Goal: Task Accomplishment & Management: Manage account settings

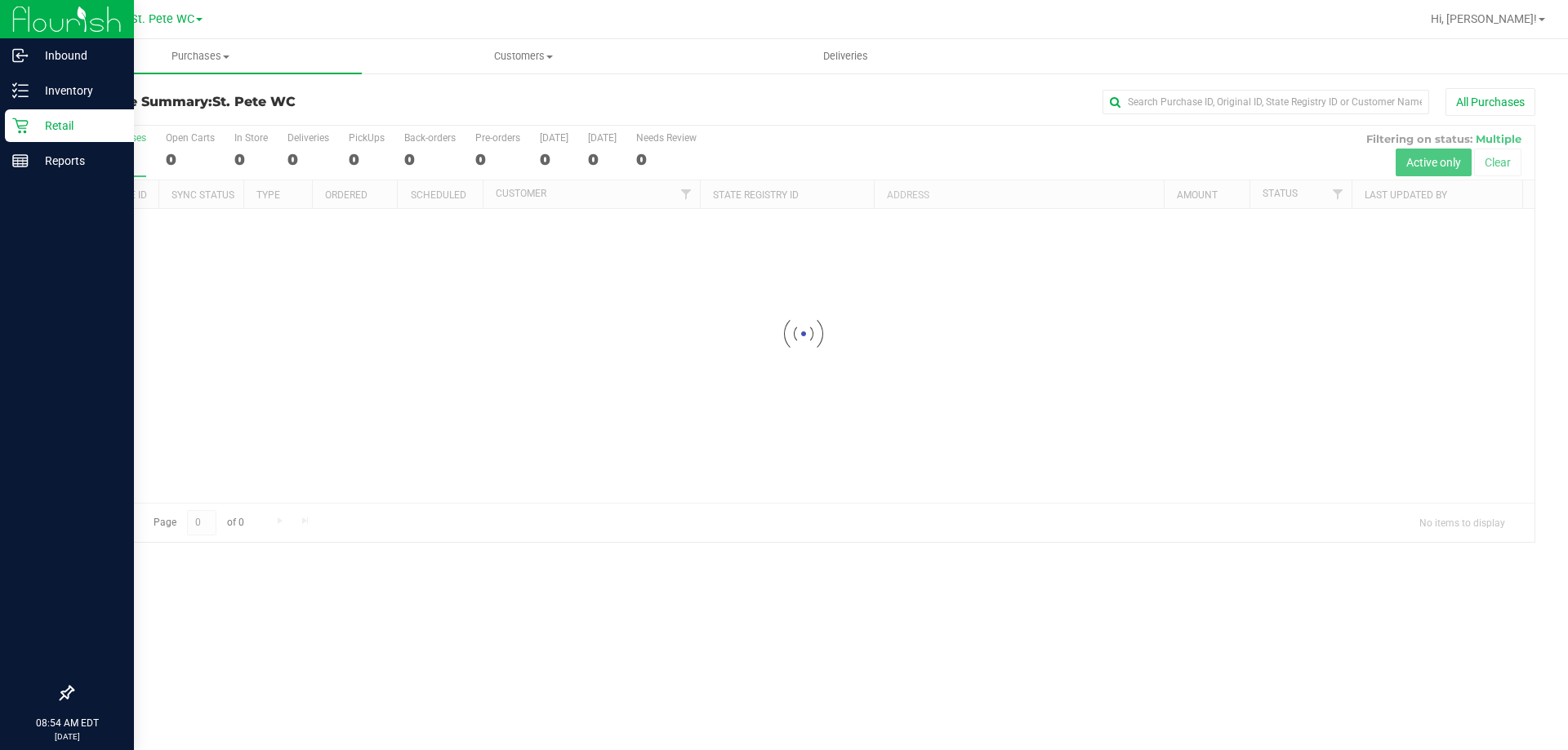
click at [63, 119] on p "Retail" at bounding box center [77, 125] width 98 height 20
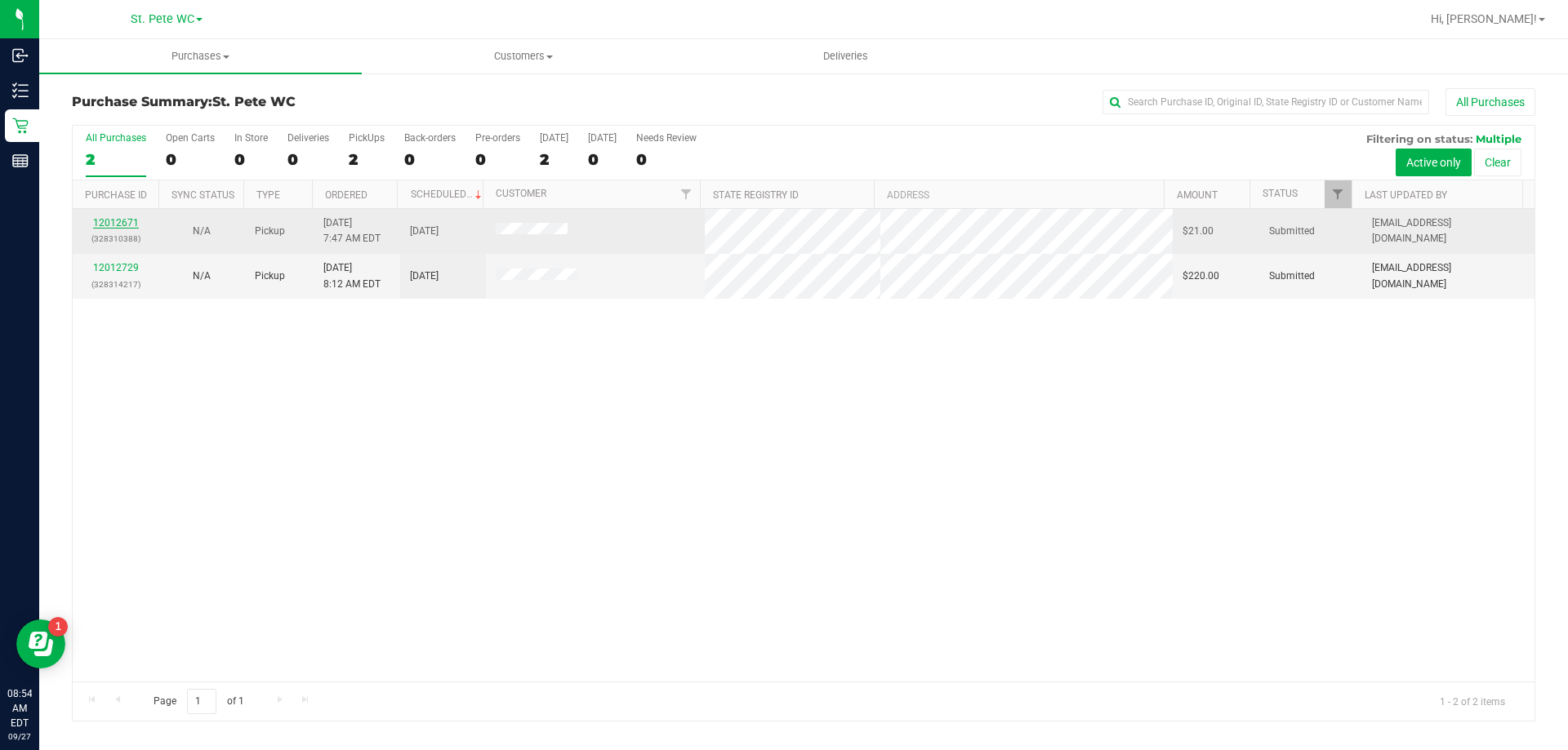
click at [124, 224] on link "12012671" at bounding box center [116, 222] width 46 height 11
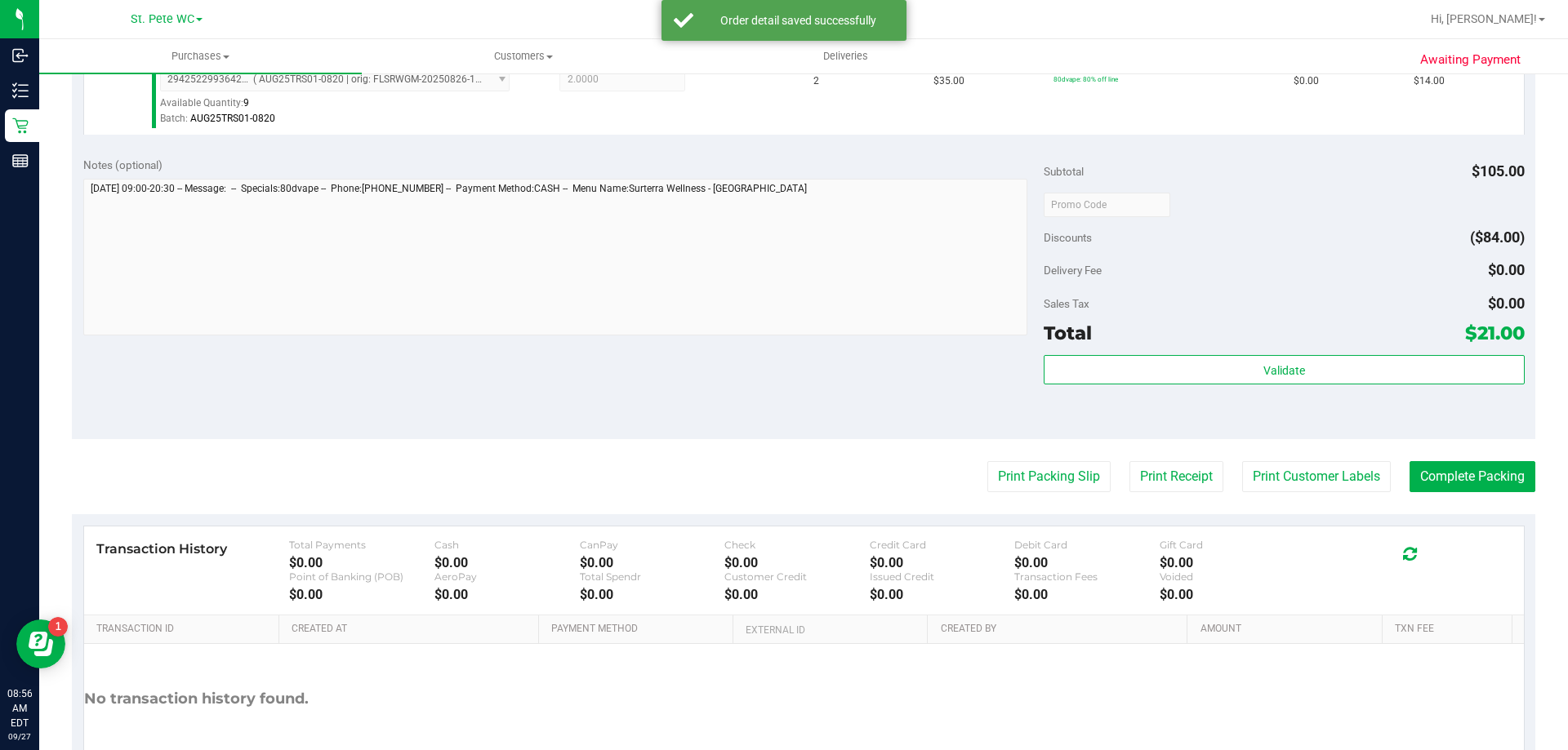
scroll to position [581, 0]
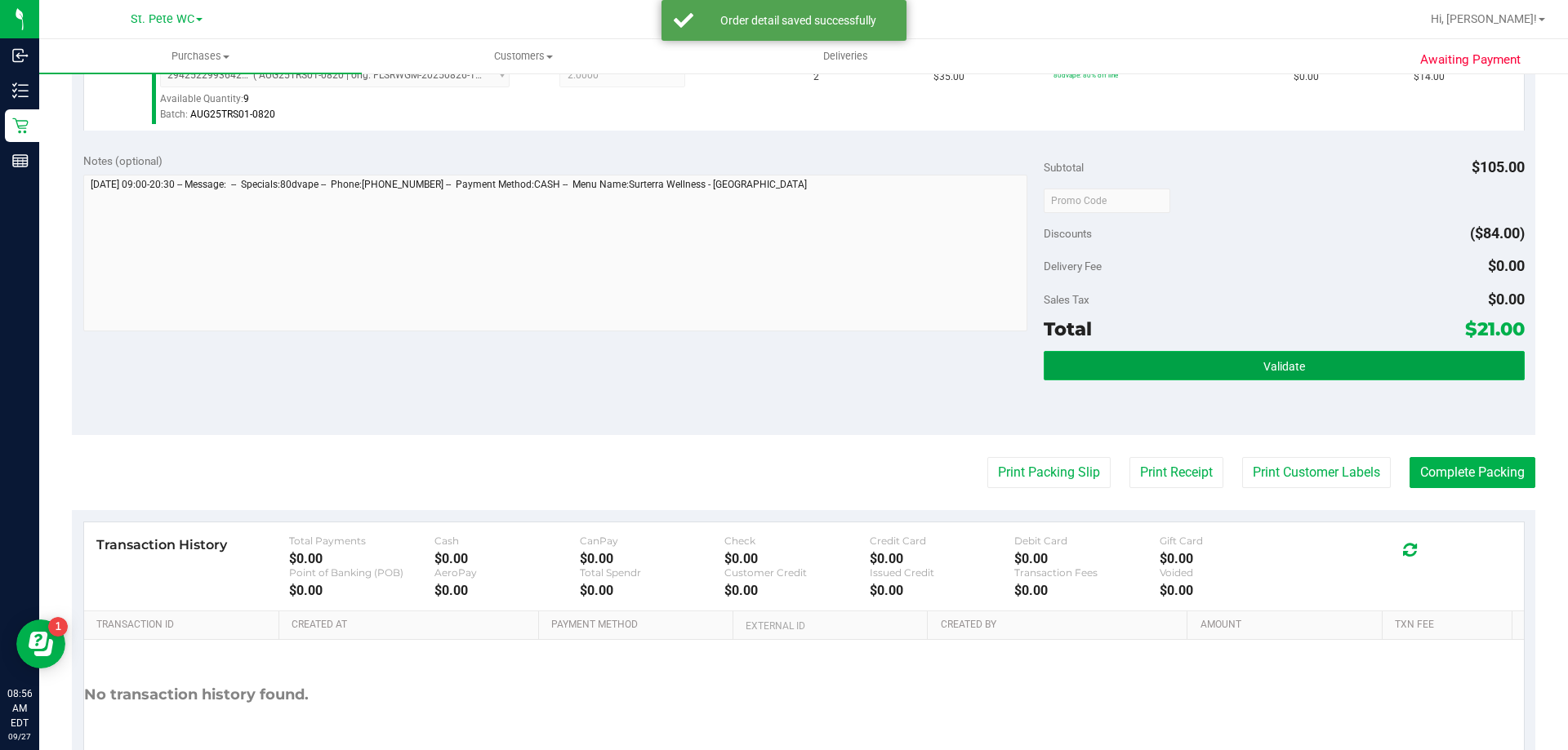
click at [1231, 373] on button "Validate" at bounding box center [1283, 366] width 480 height 29
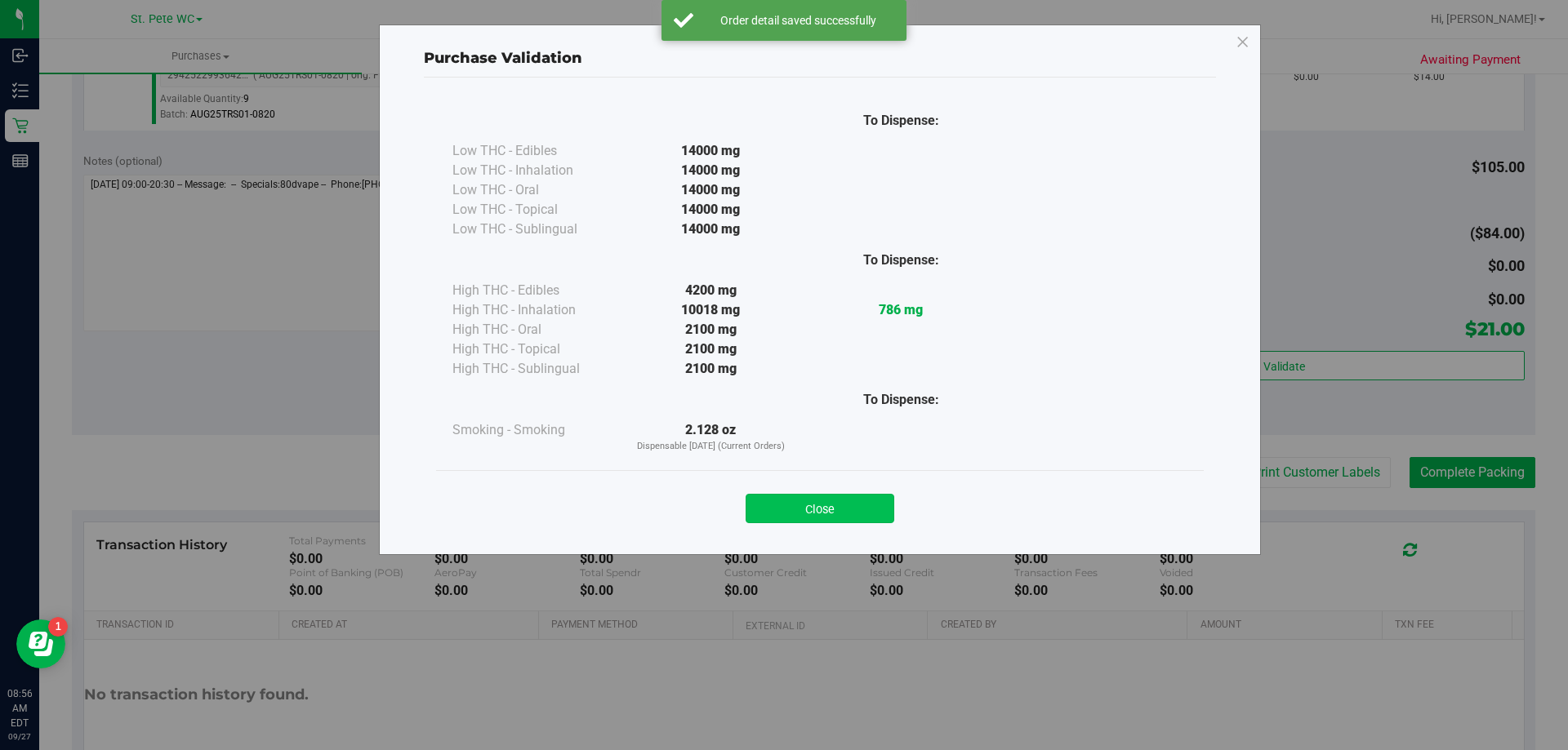
click at [864, 506] on button "Close" at bounding box center [819, 509] width 149 height 29
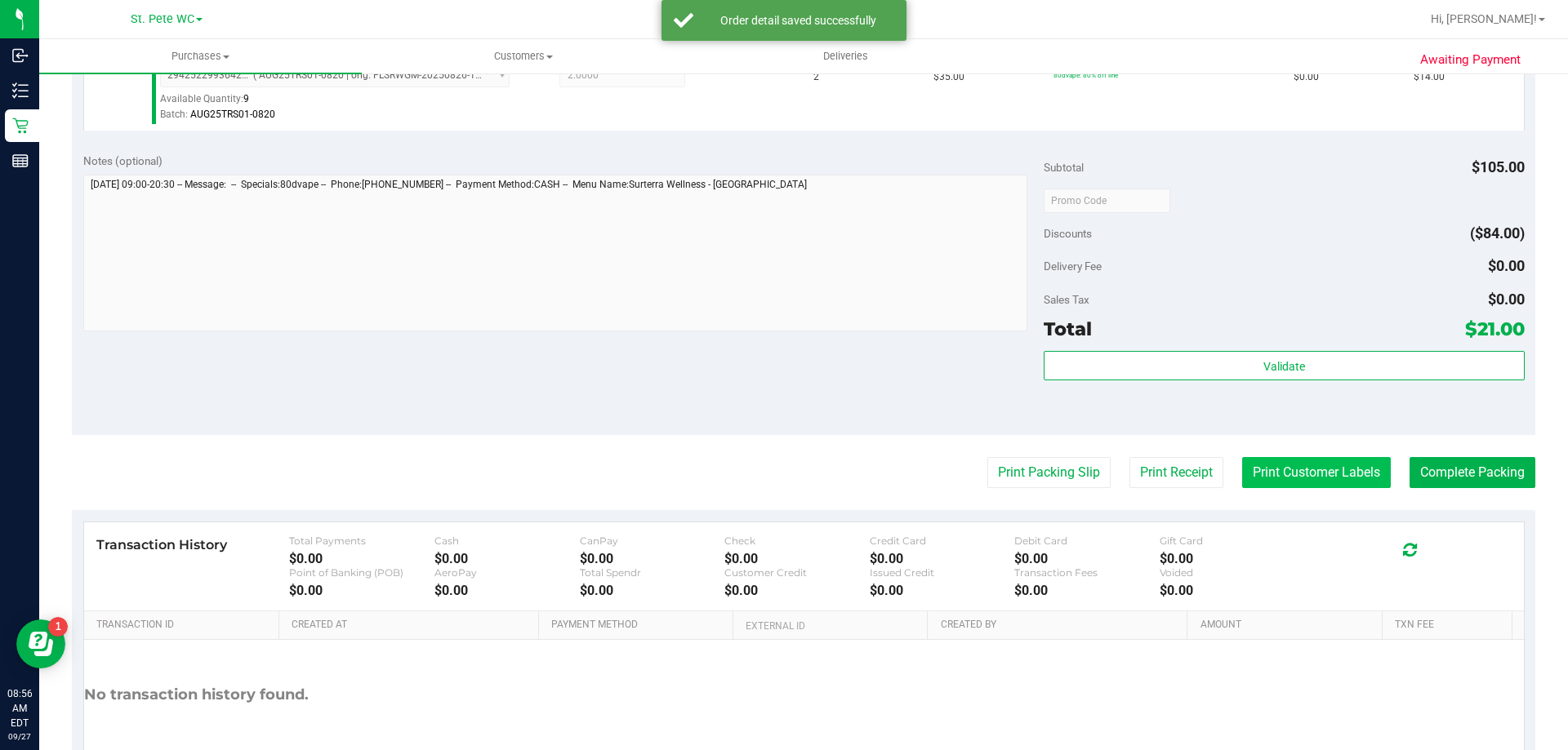
click at [1350, 484] on button "Print Customer Labels" at bounding box center [1316, 472] width 149 height 31
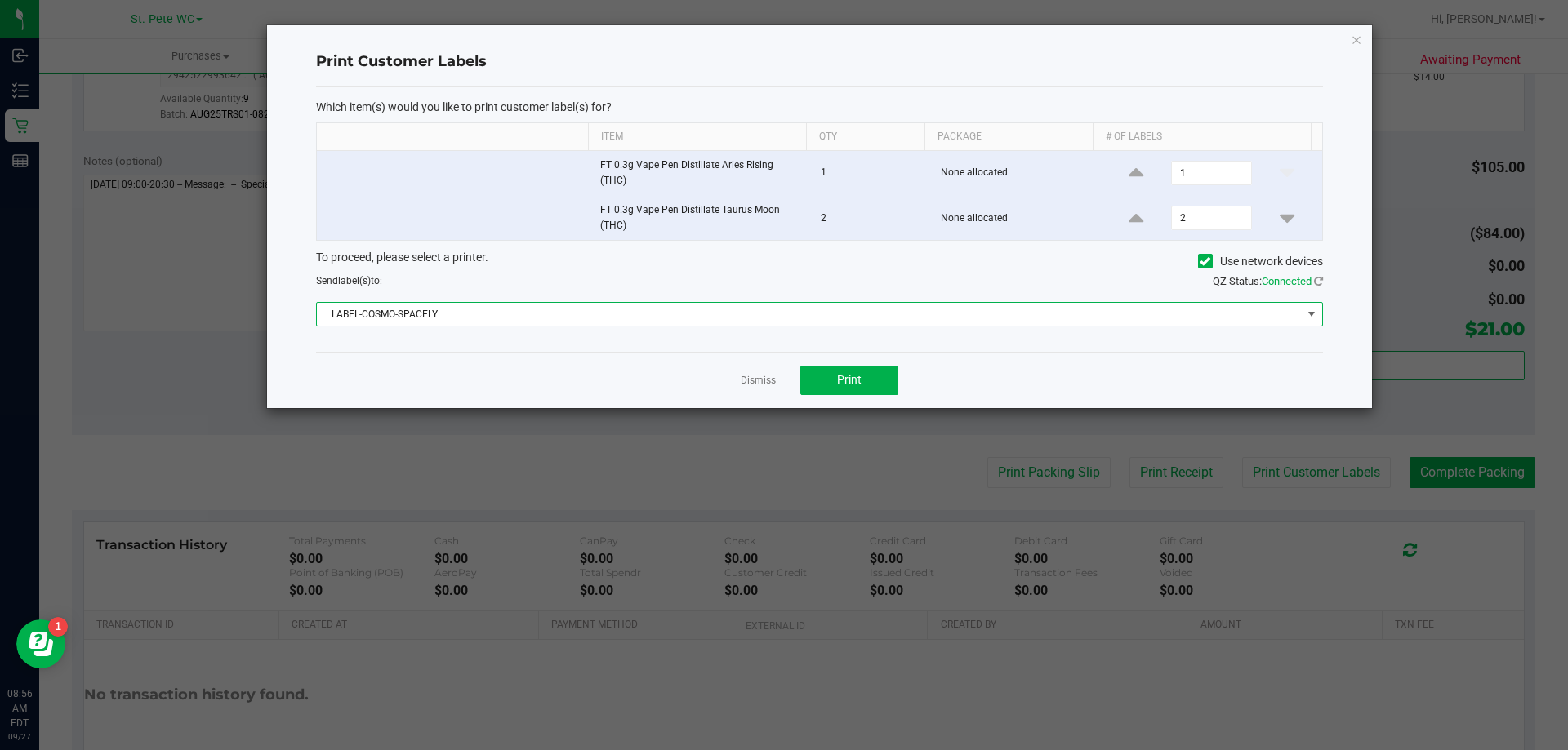
click at [530, 313] on span "LABEL-COSMO-SPACELY" at bounding box center [809, 314] width 985 height 22
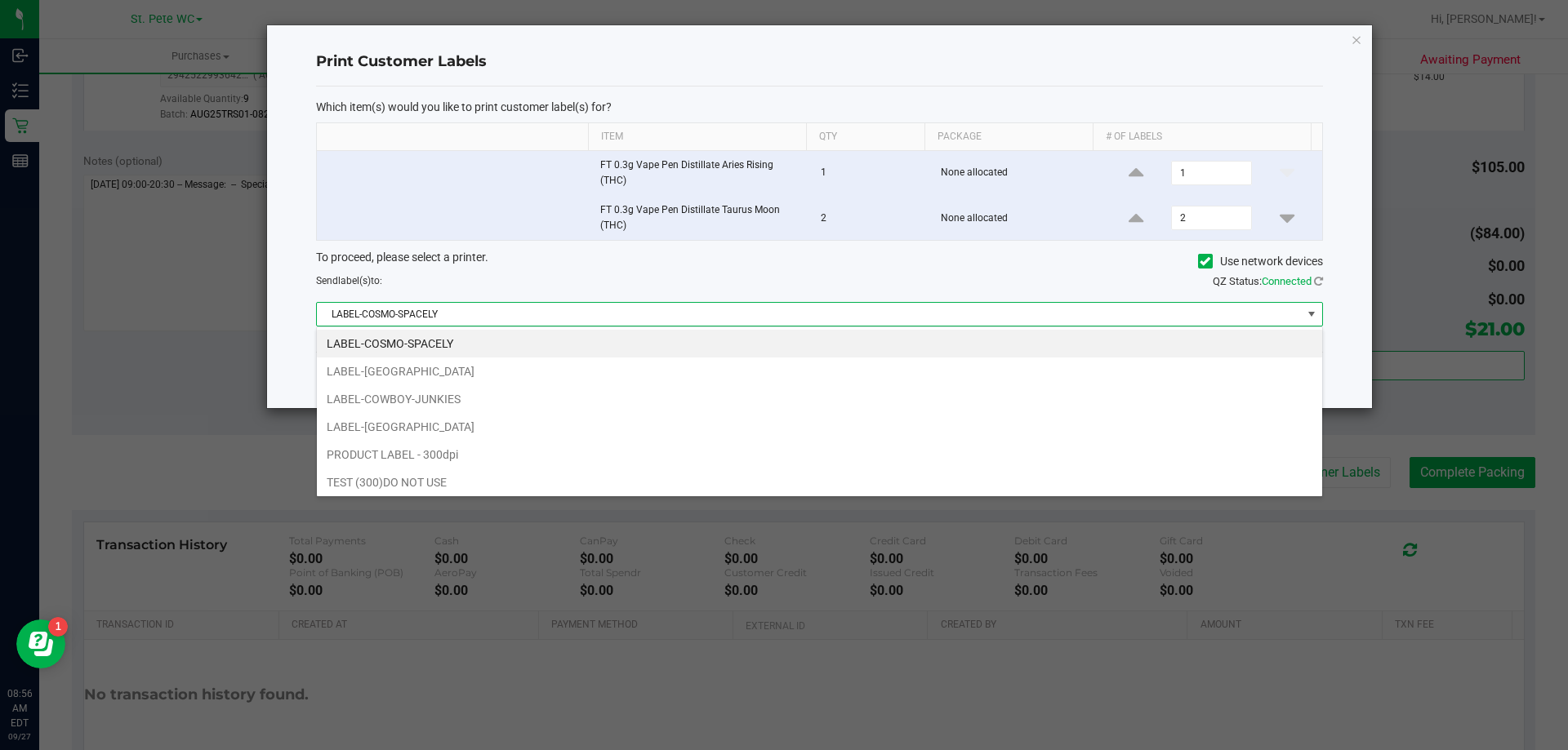
scroll to position [24, 1006]
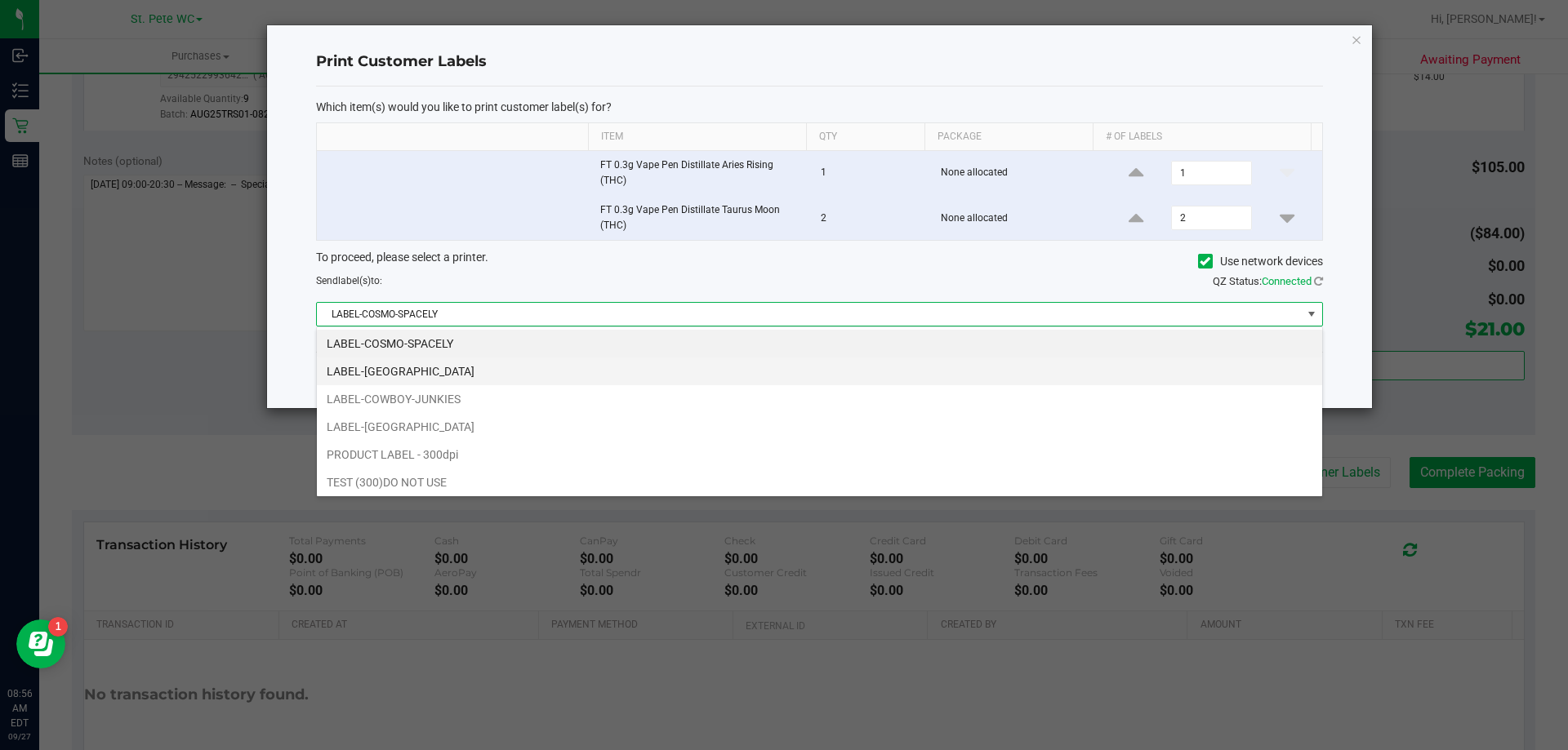
click at [450, 364] on li "LABEL-[GEOGRAPHIC_DATA]" at bounding box center [819, 371] width 1006 height 28
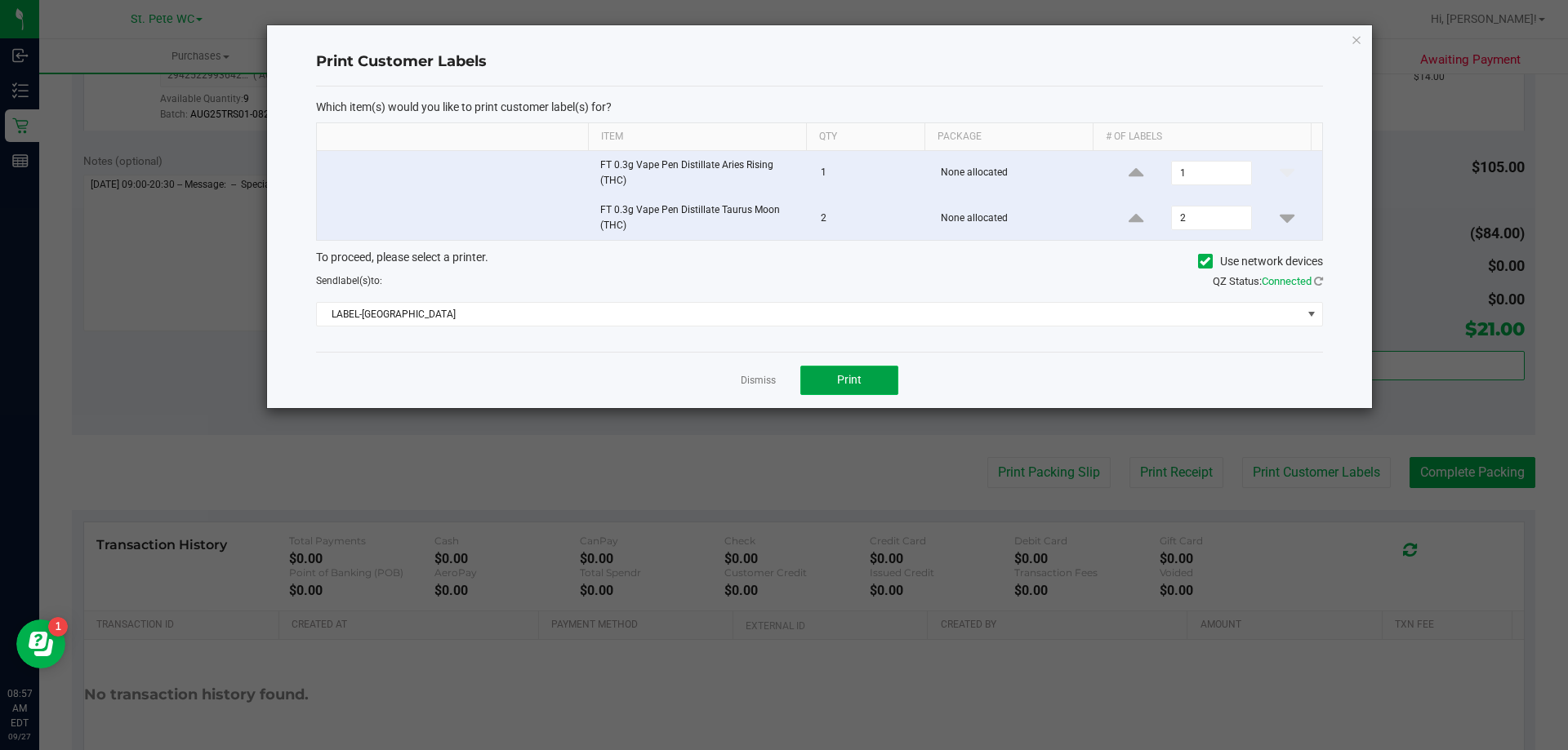
click at [873, 378] on button "Print" at bounding box center [849, 381] width 98 height 29
click at [1351, 35] on icon "button" at bounding box center [1356, 39] width 11 height 20
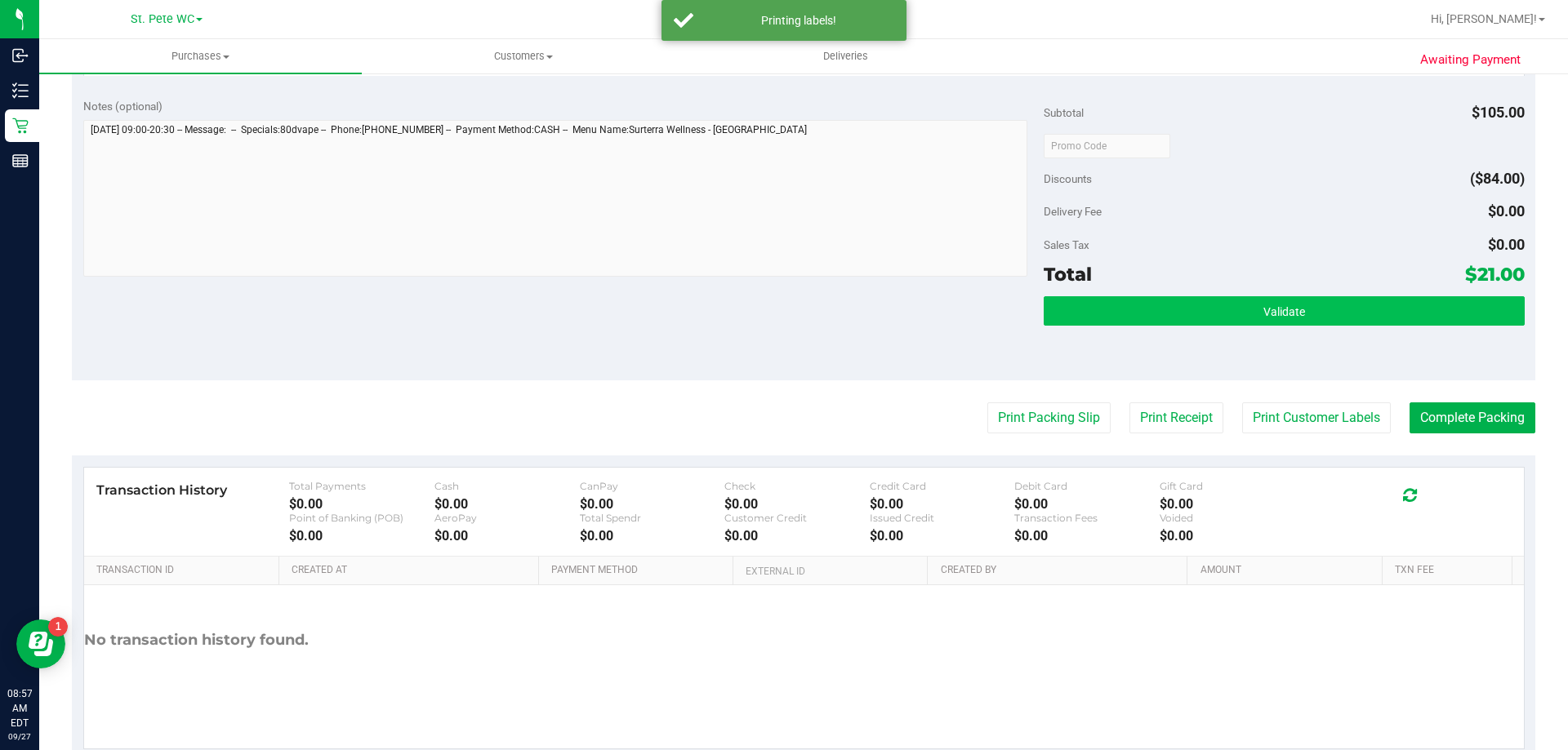
scroll to position [679, 0]
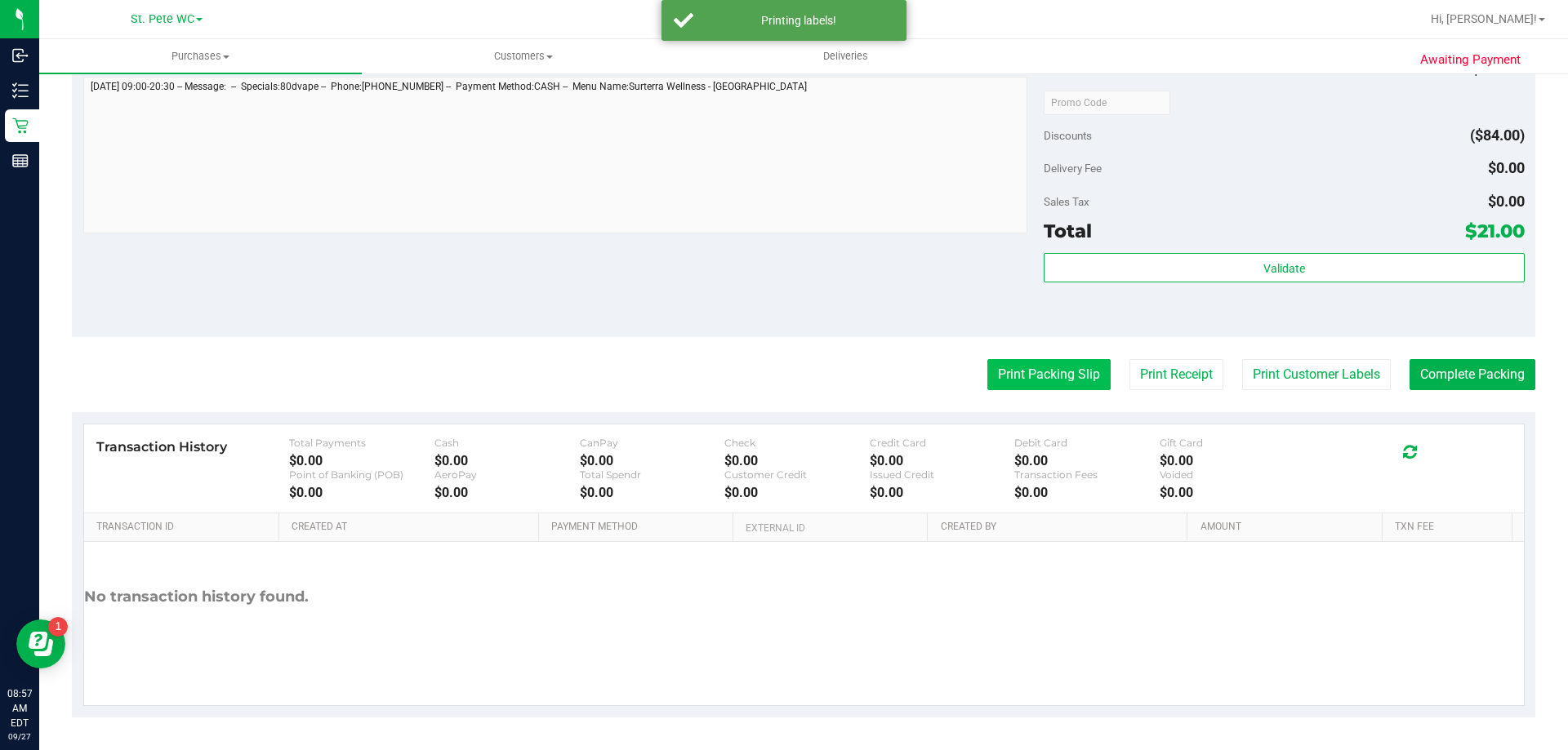
click at [1023, 369] on button "Print Packing Slip" at bounding box center [1049, 375] width 123 height 31
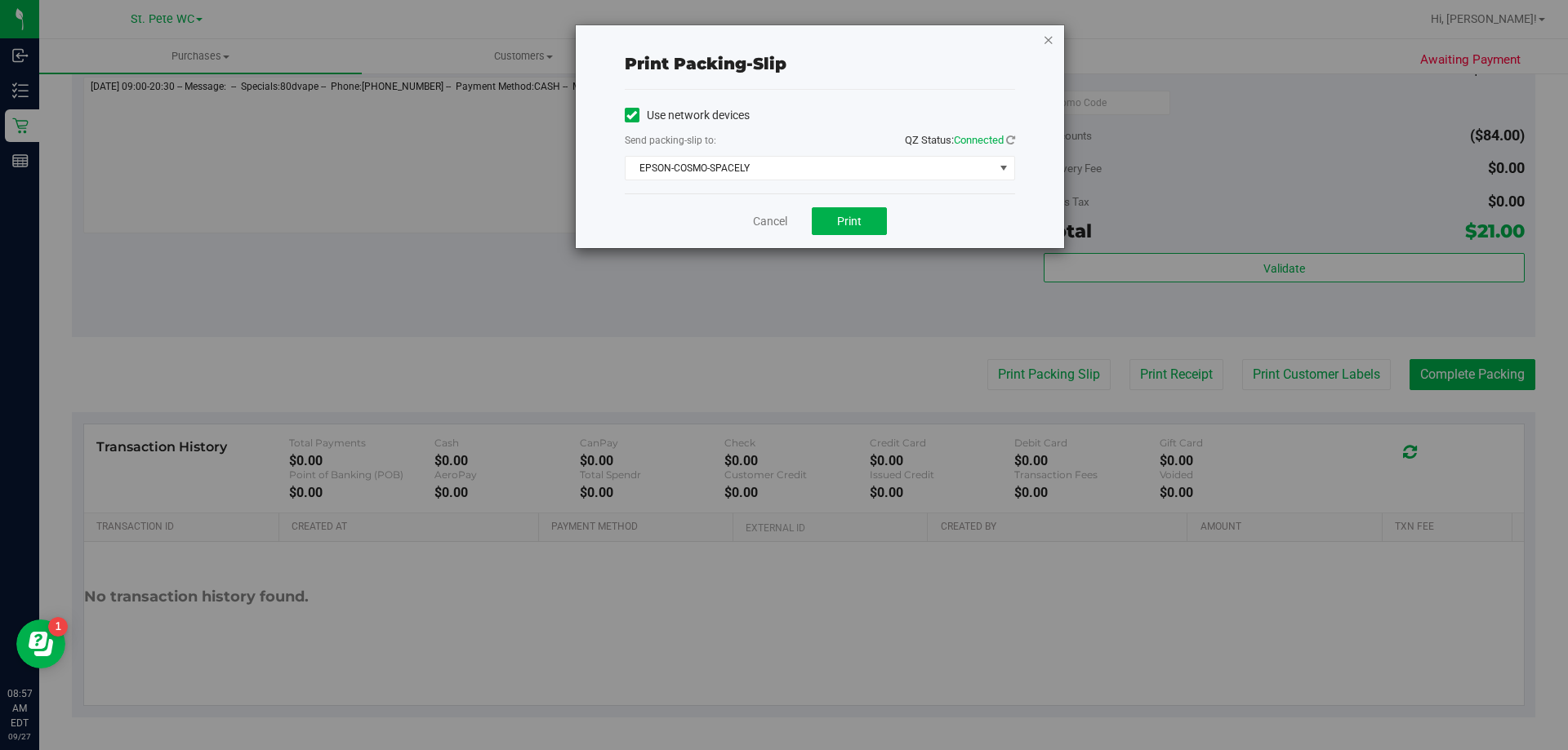
click at [1045, 42] on icon "button" at bounding box center [1048, 39] width 11 height 20
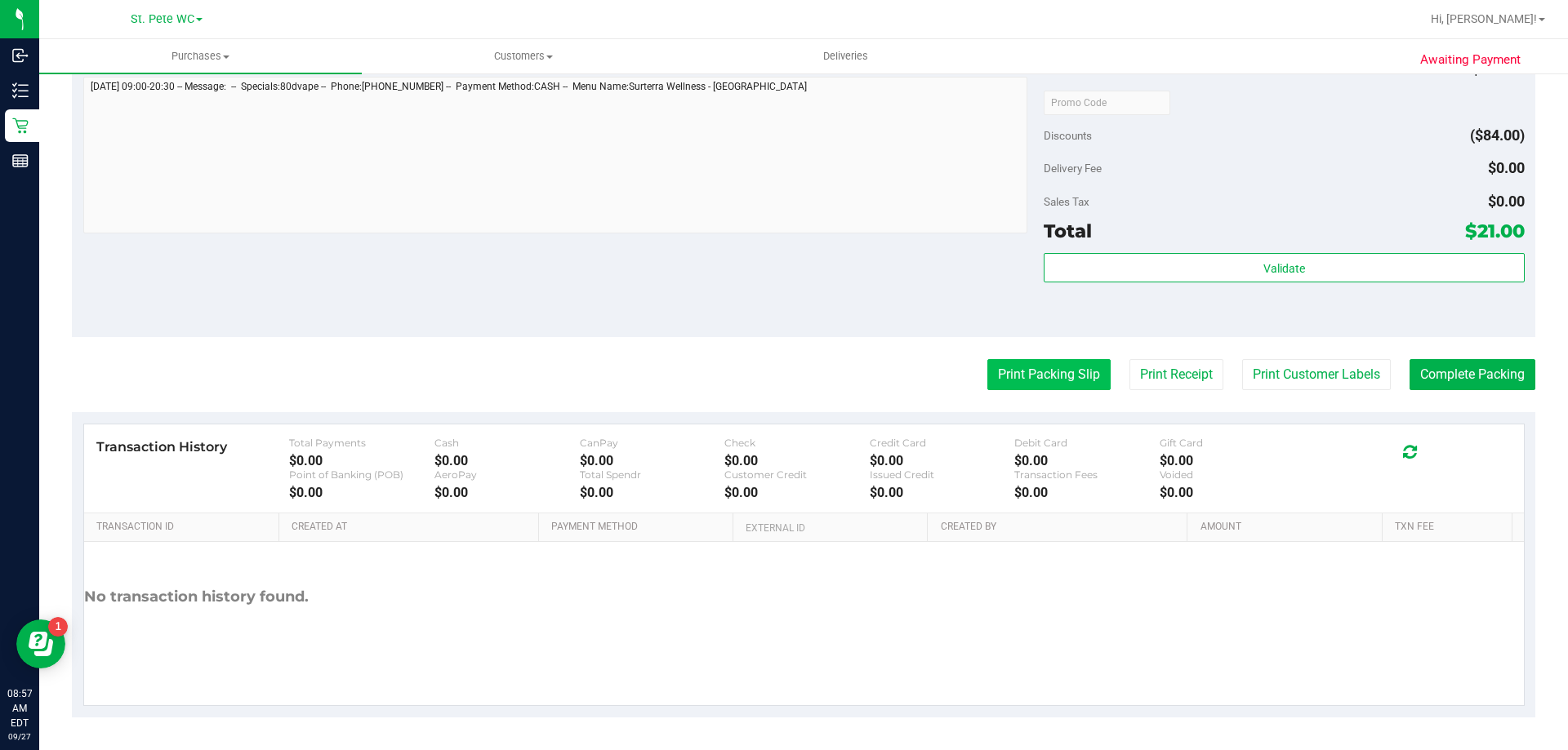
click at [1002, 368] on button "Print Packing Slip" at bounding box center [1049, 375] width 123 height 31
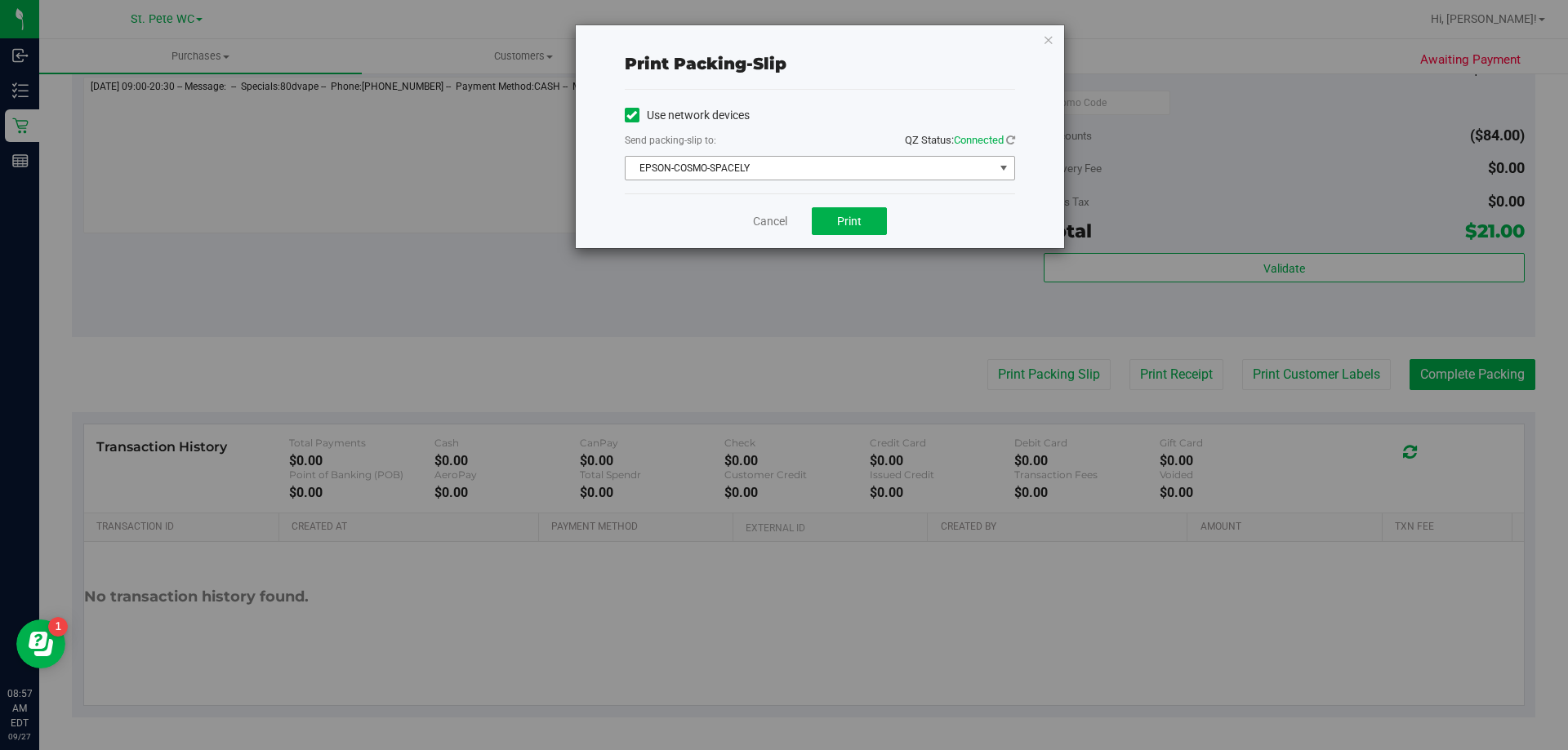
click at [800, 169] on span "EPSON-COSMO-SPACELY" at bounding box center [810, 168] width 369 height 22
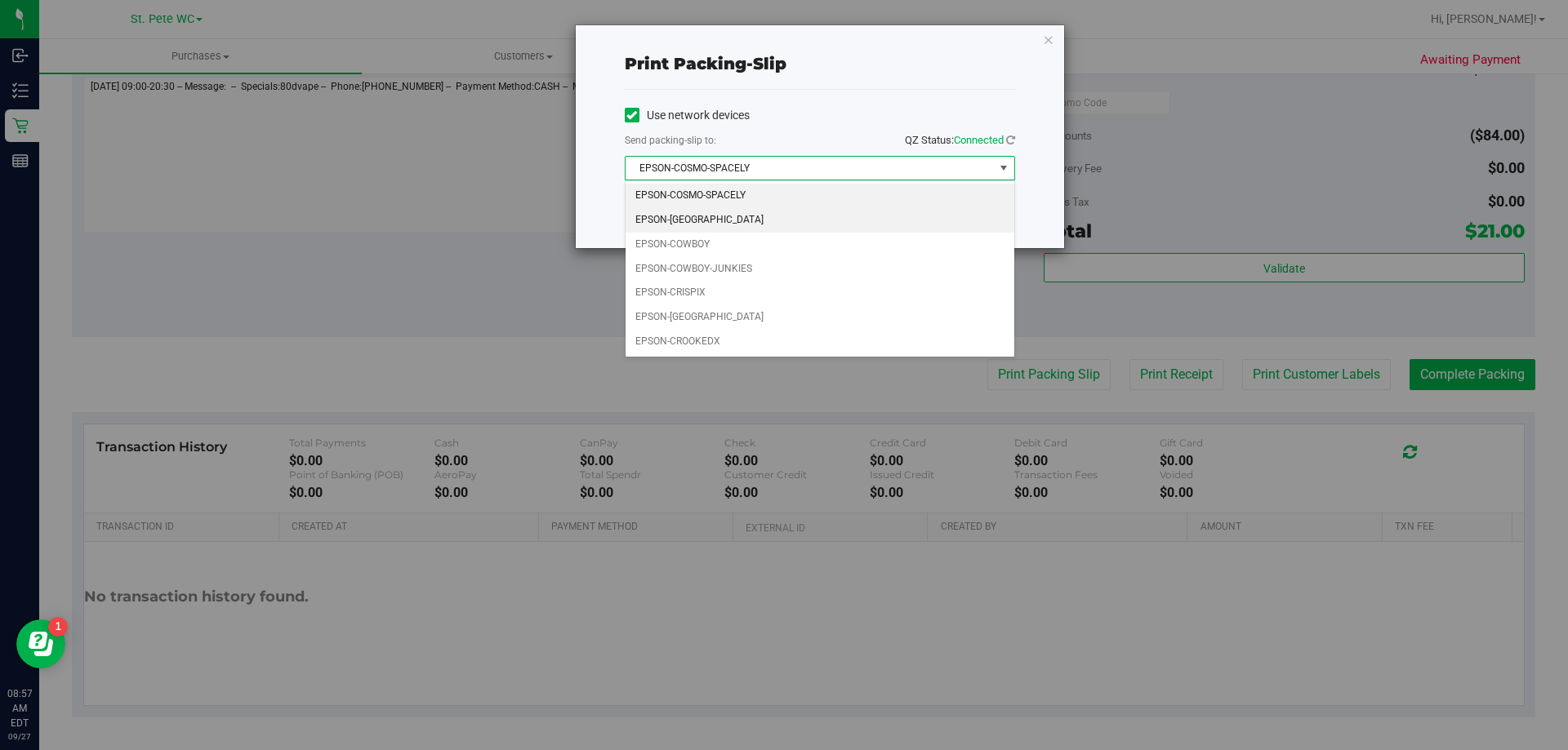
click at [760, 219] on li "EPSON-[GEOGRAPHIC_DATA]" at bounding box center [819, 221] width 389 height 24
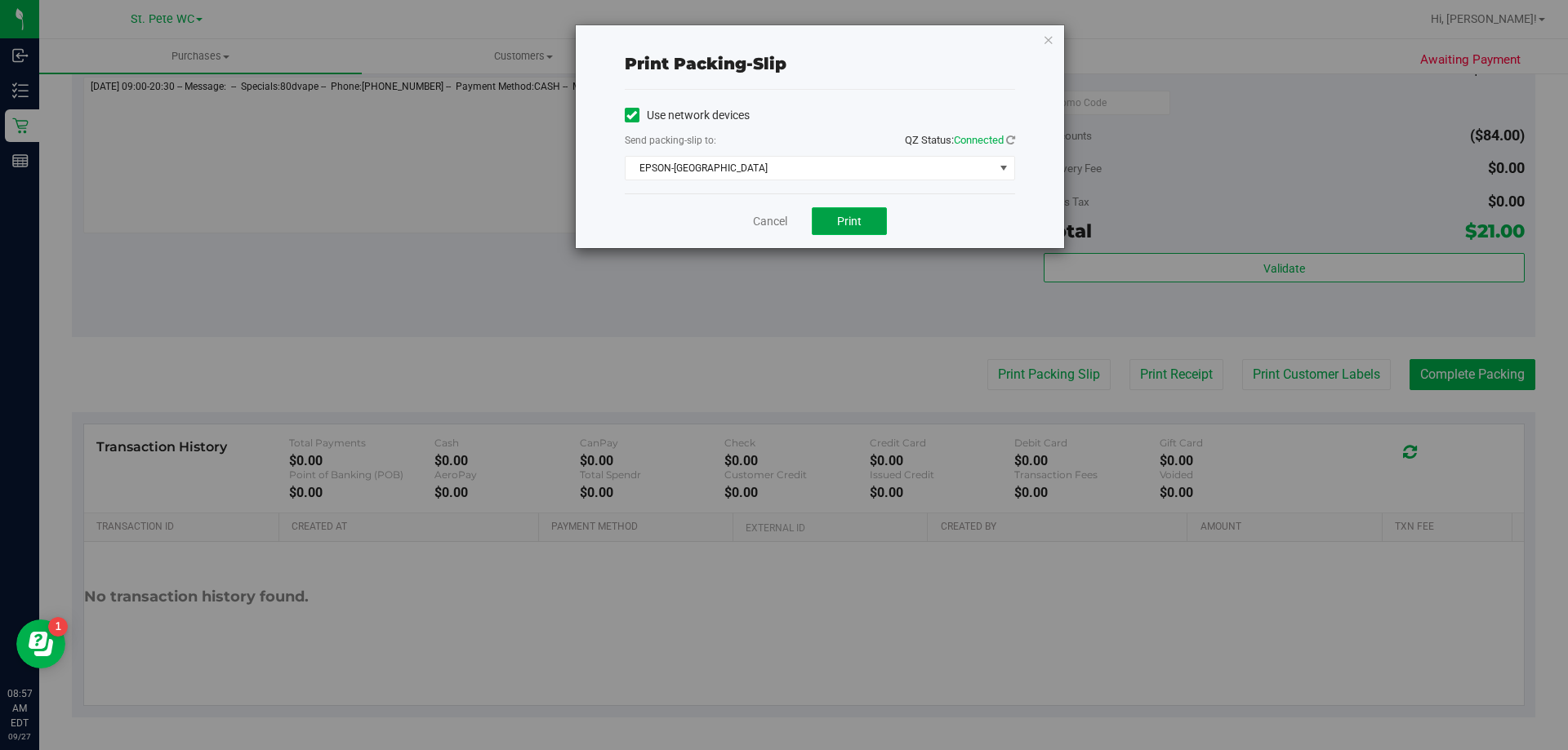
click at [865, 215] on button "Print" at bounding box center [849, 221] width 75 height 28
click at [1051, 46] on icon "button" at bounding box center [1048, 39] width 11 height 20
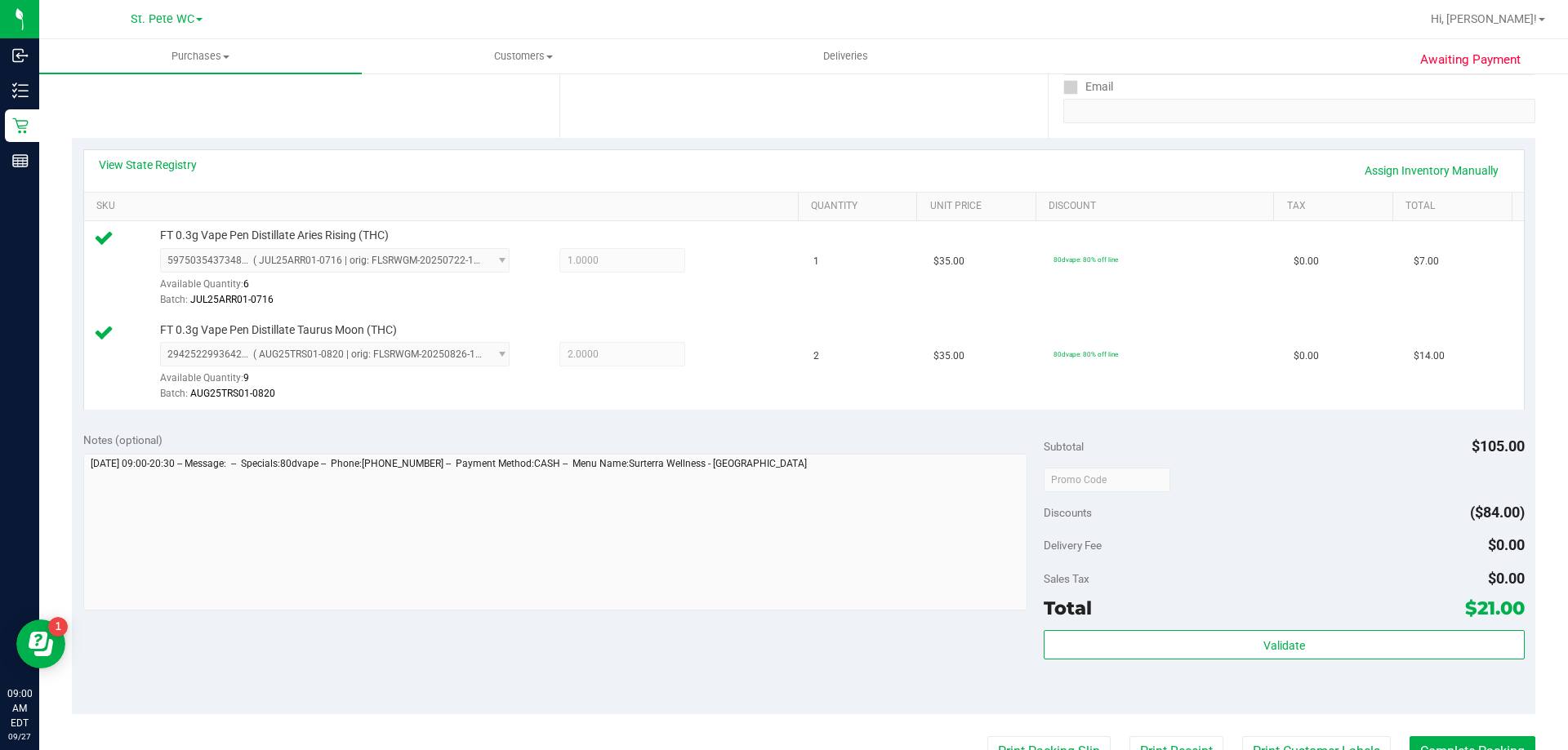
scroll to position [353, 0]
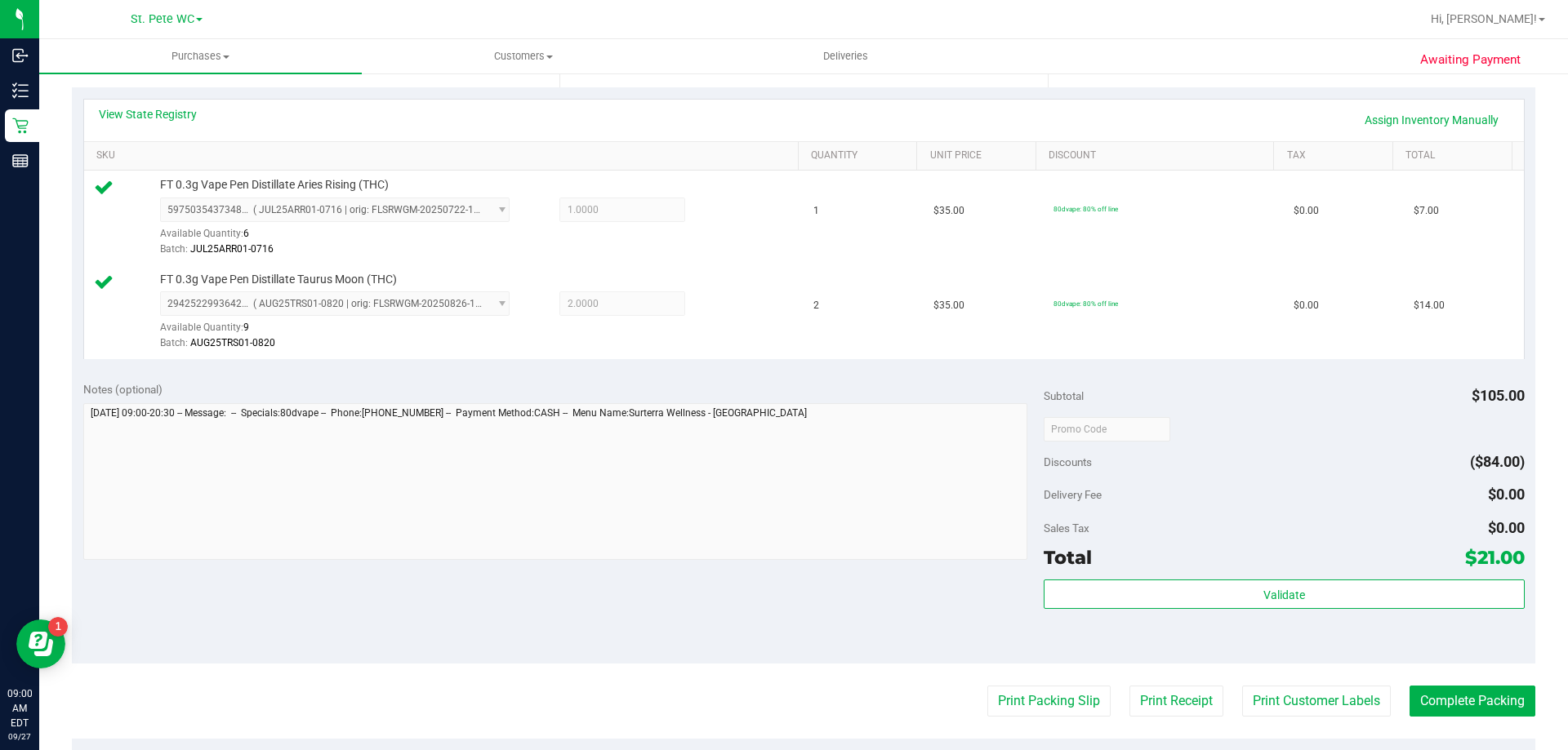
click at [1275, 613] on div "Validate" at bounding box center [1283, 616] width 480 height 74
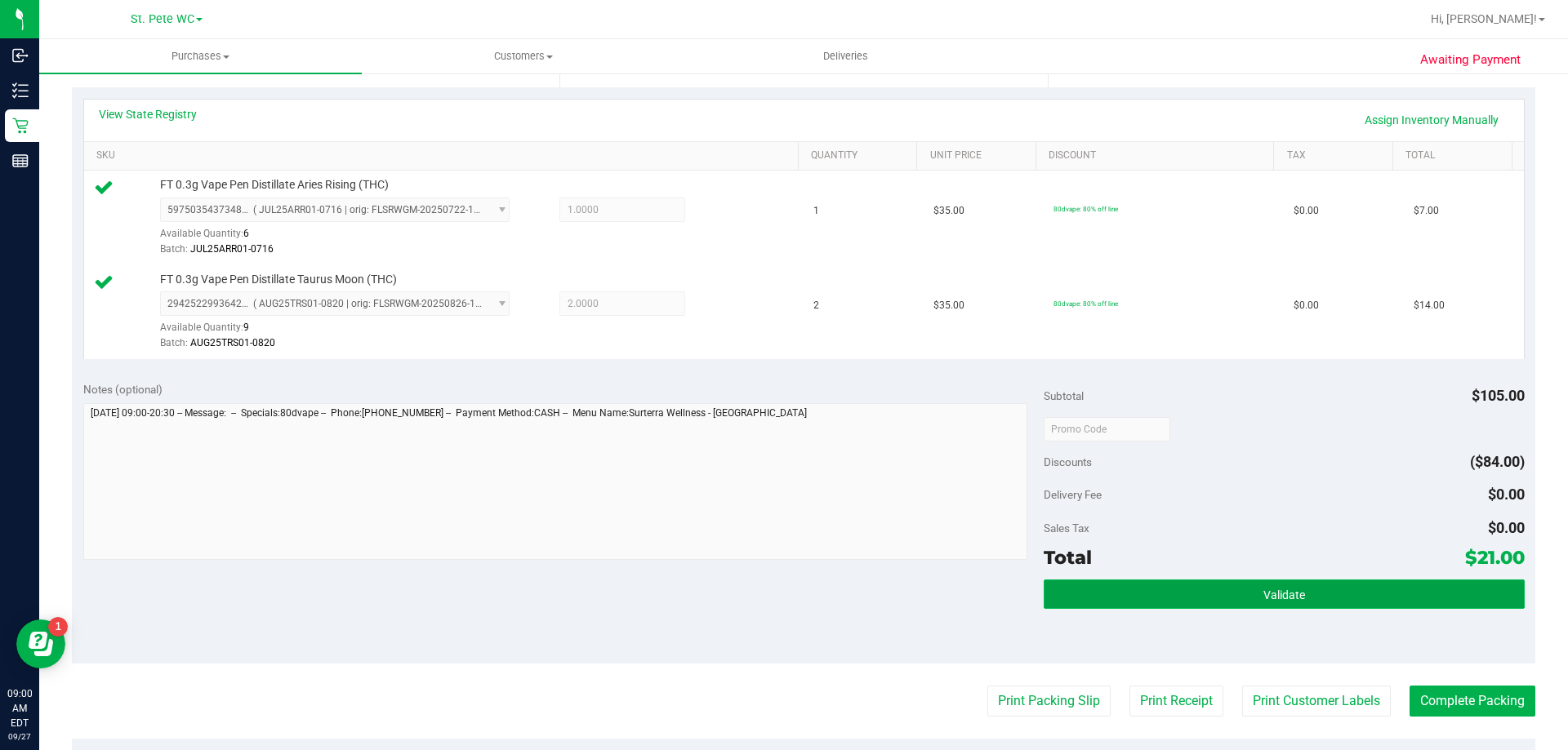
click at [1269, 603] on button "Validate" at bounding box center [1283, 594] width 480 height 29
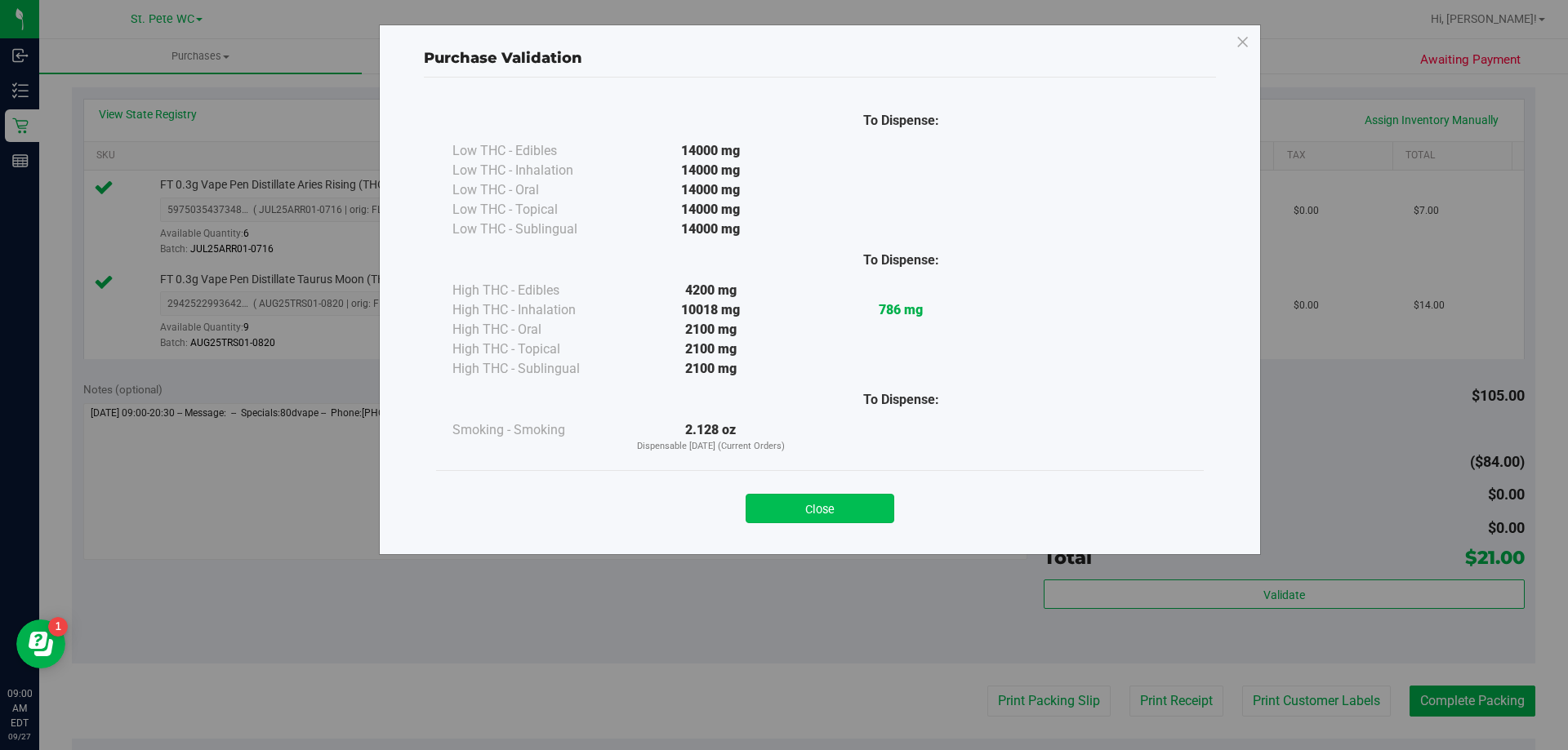
click at [835, 498] on button "Close" at bounding box center [819, 509] width 149 height 29
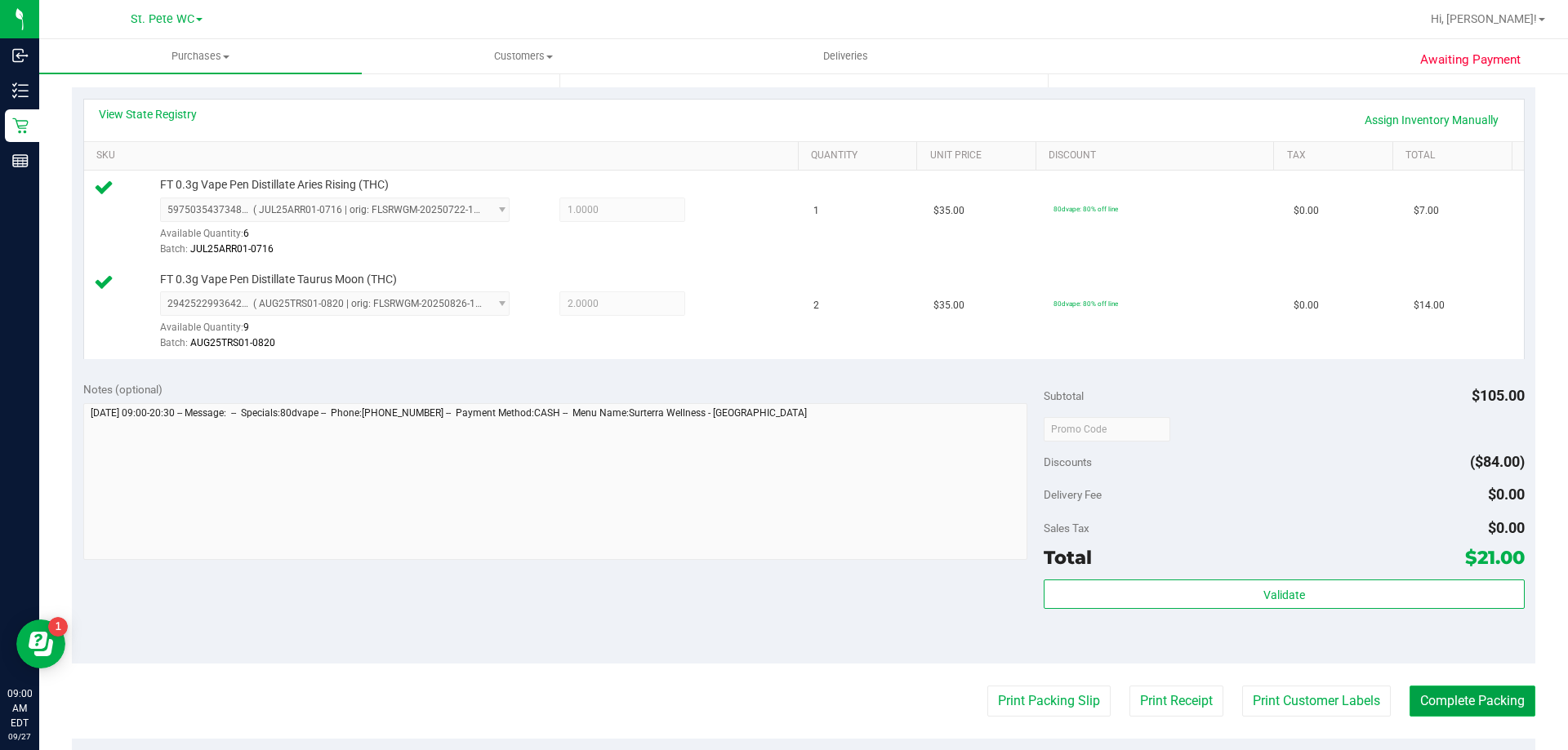
click at [1483, 707] on button "Complete Packing" at bounding box center [1472, 702] width 125 height 31
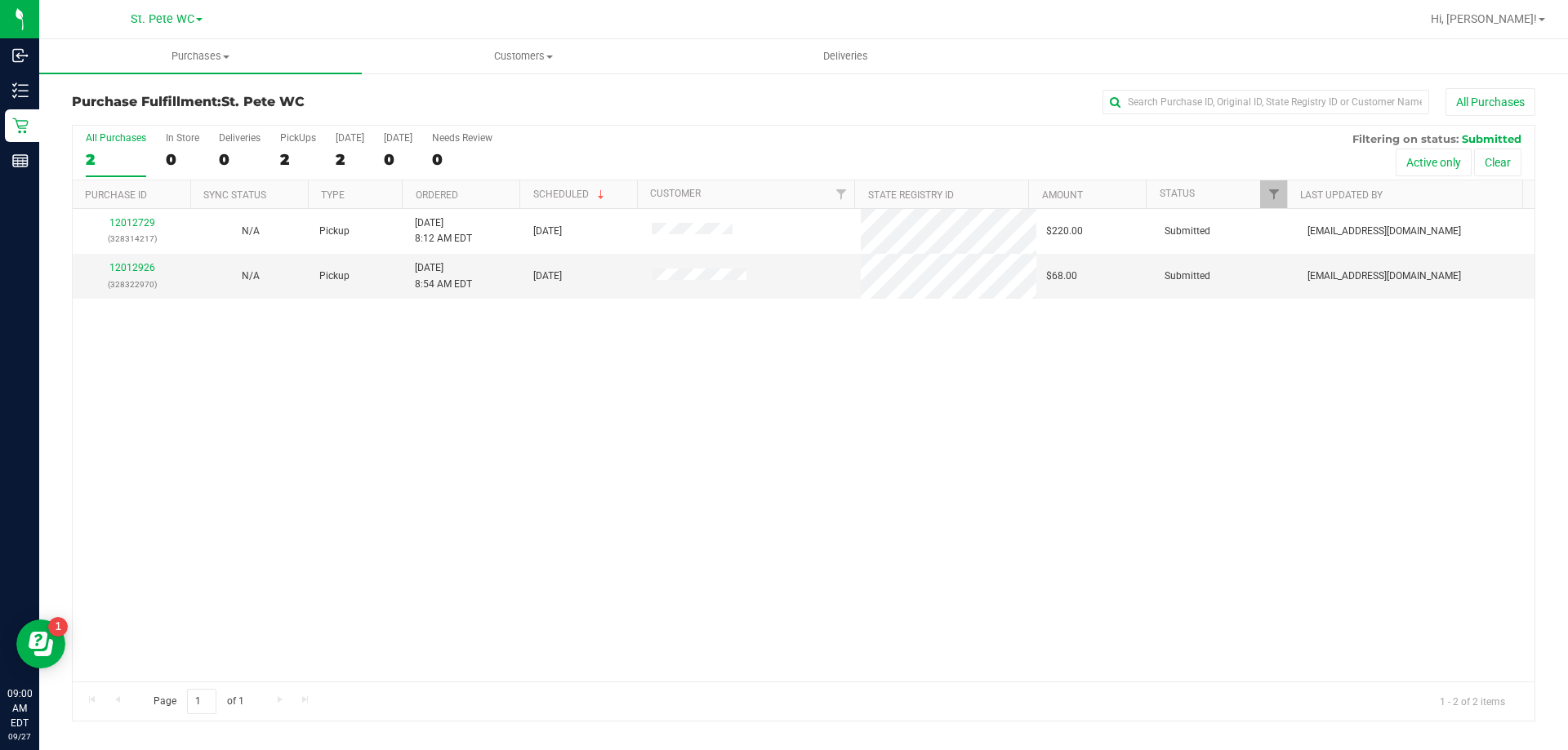
click at [717, 424] on div "12012729 (328314217) N/A Pickup [DATE] 8:12 AM EDT 9/27/2025 $220.00 Submitted …" at bounding box center [803, 446] width 1462 height 472
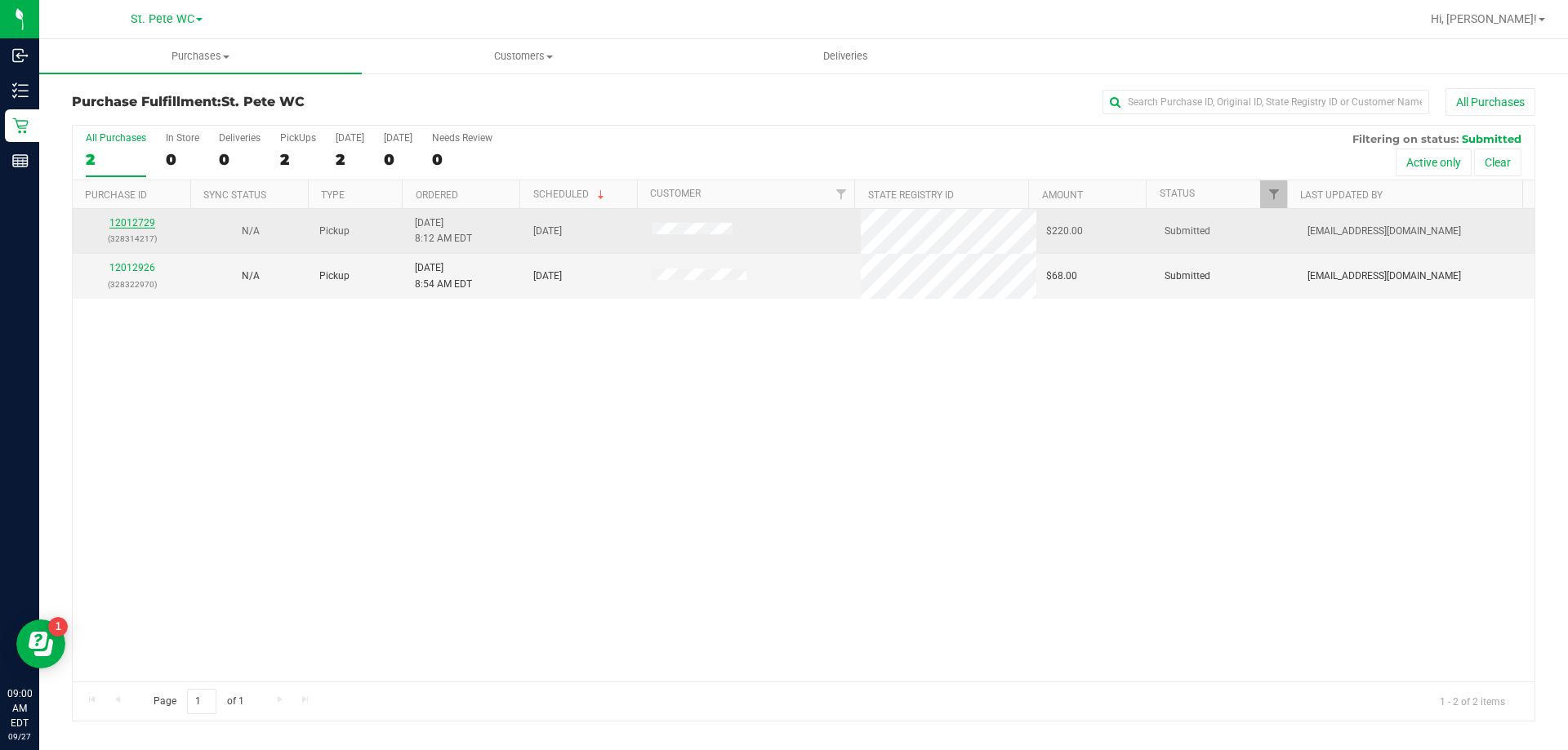
click at [128, 221] on link "12012729" at bounding box center [132, 222] width 46 height 11
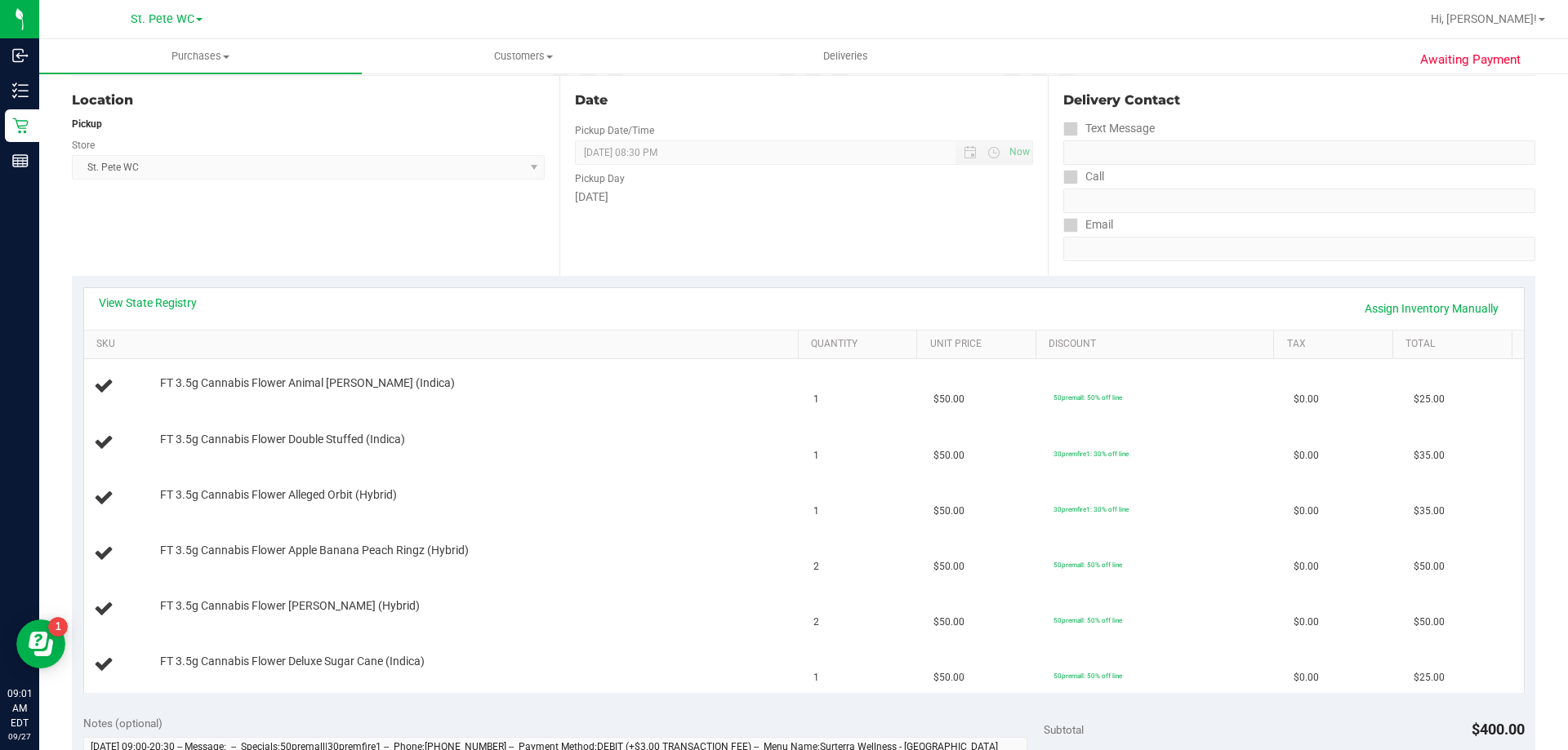
scroll to position [163, 0]
click at [164, 307] on link "View State Registry" at bounding box center [147, 304] width 98 height 16
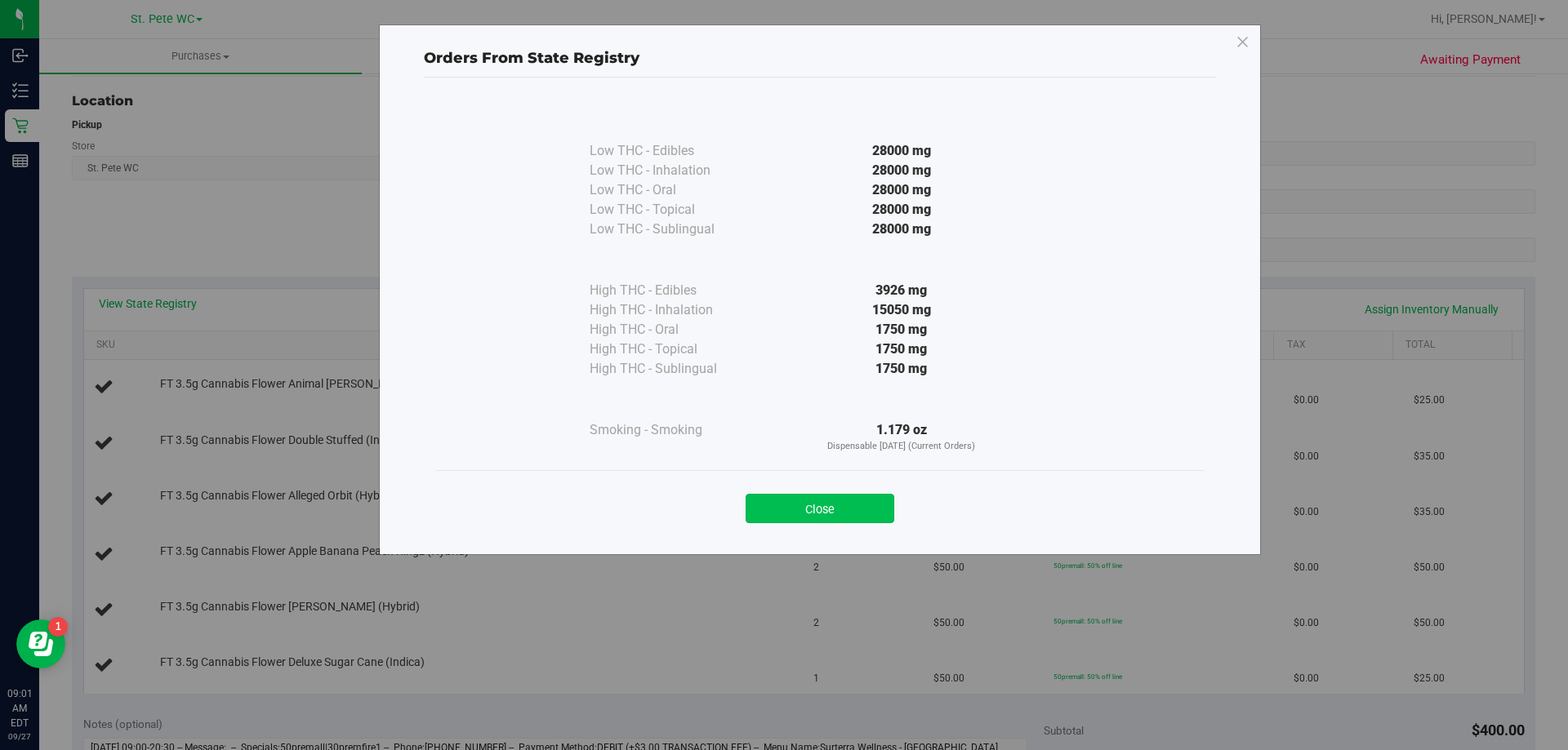
click at [793, 511] on button "Close" at bounding box center [819, 509] width 149 height 29
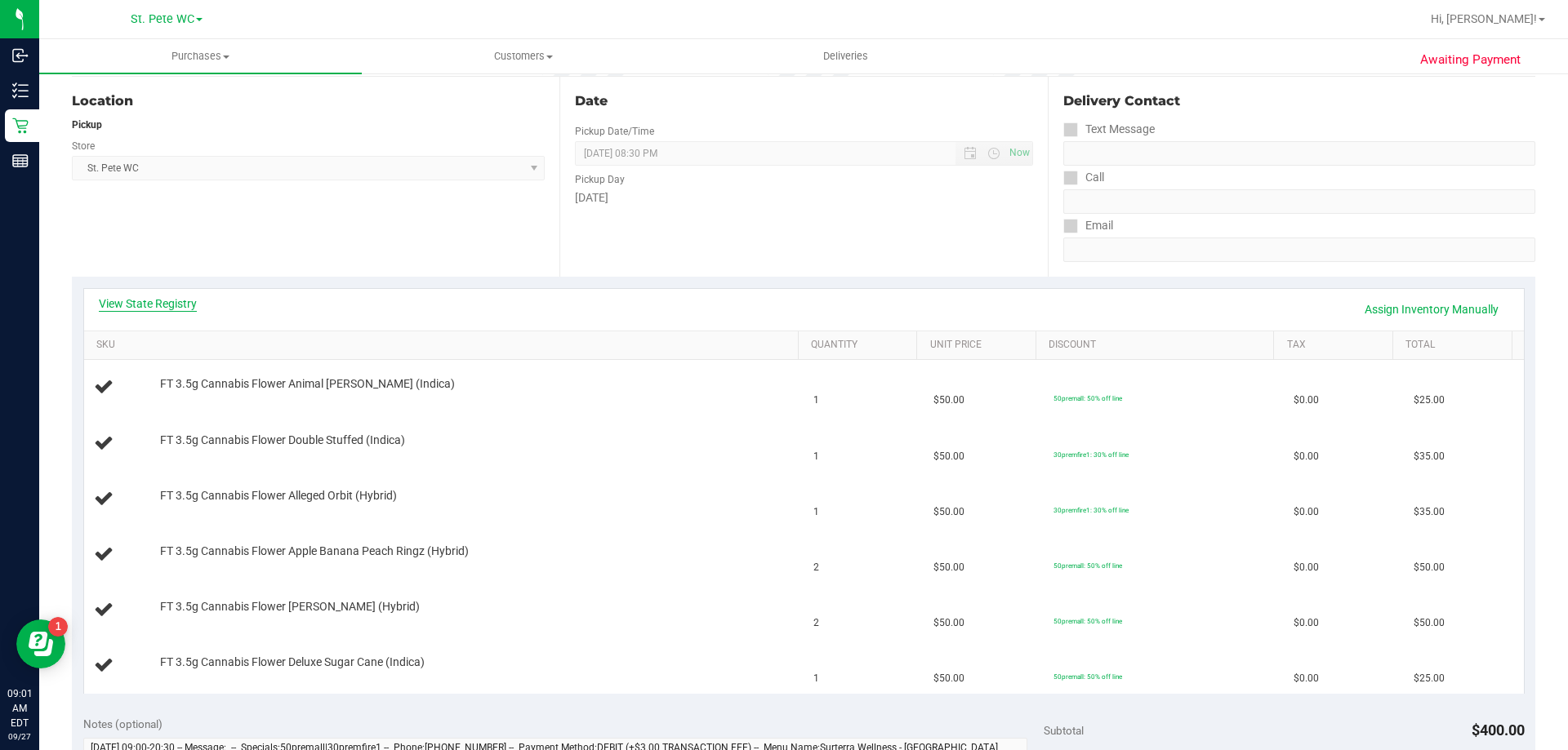
click at [155, 308] on link "View State Registry" at bounding box center [147, 304] width 98 height 16
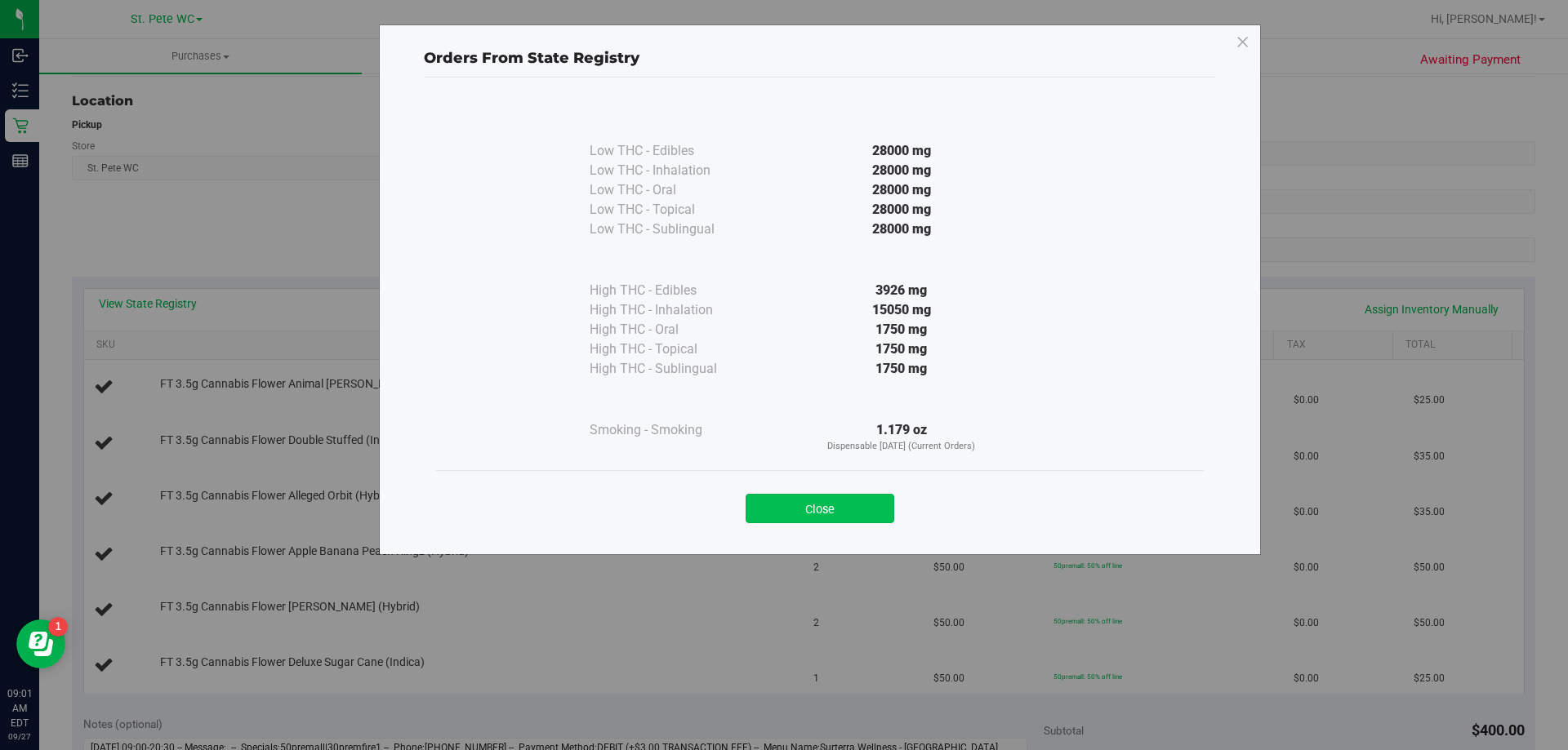
click at [864, 501] on button "Close" at bounding box center [819, 509] width 149 height 29
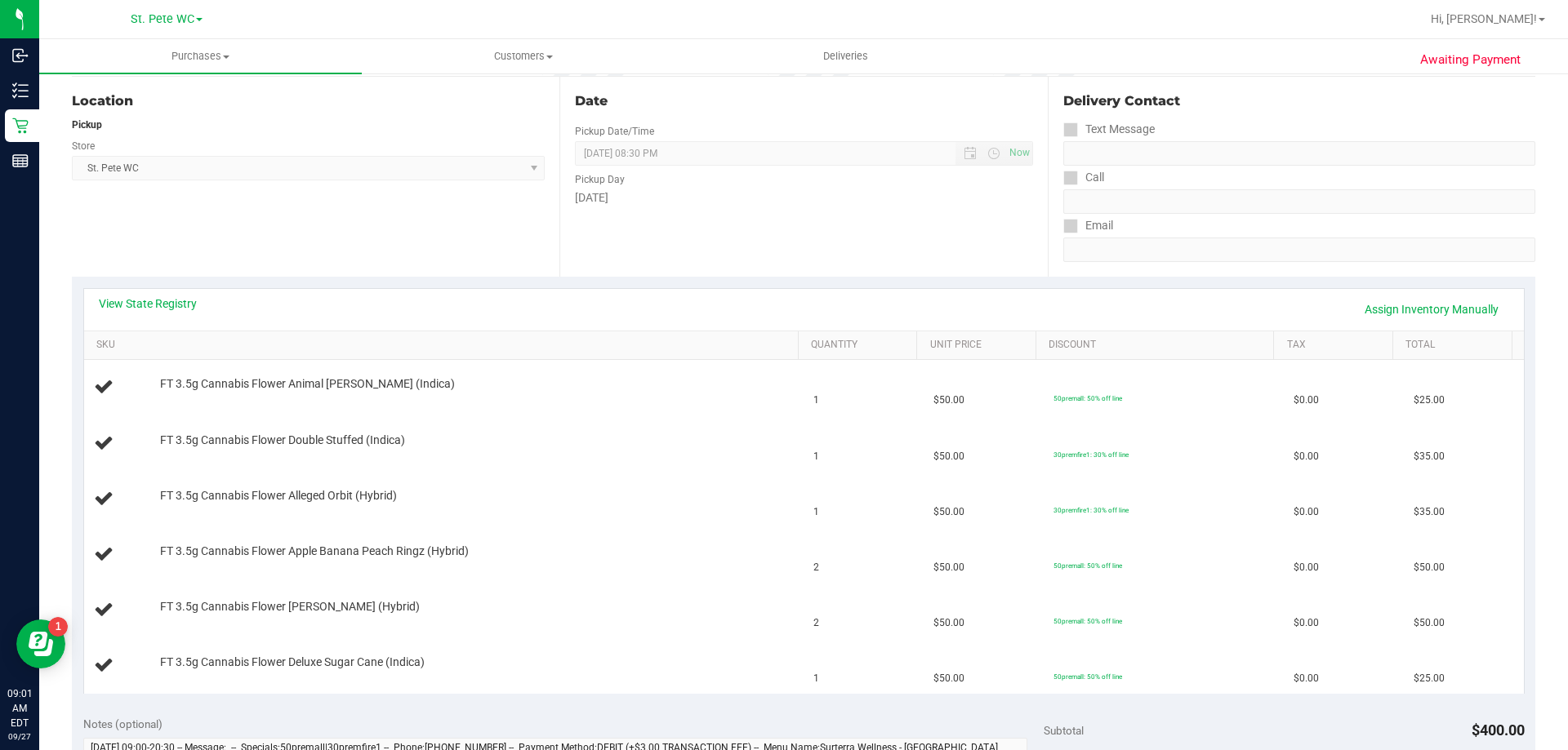
scroll to position [824, 0]
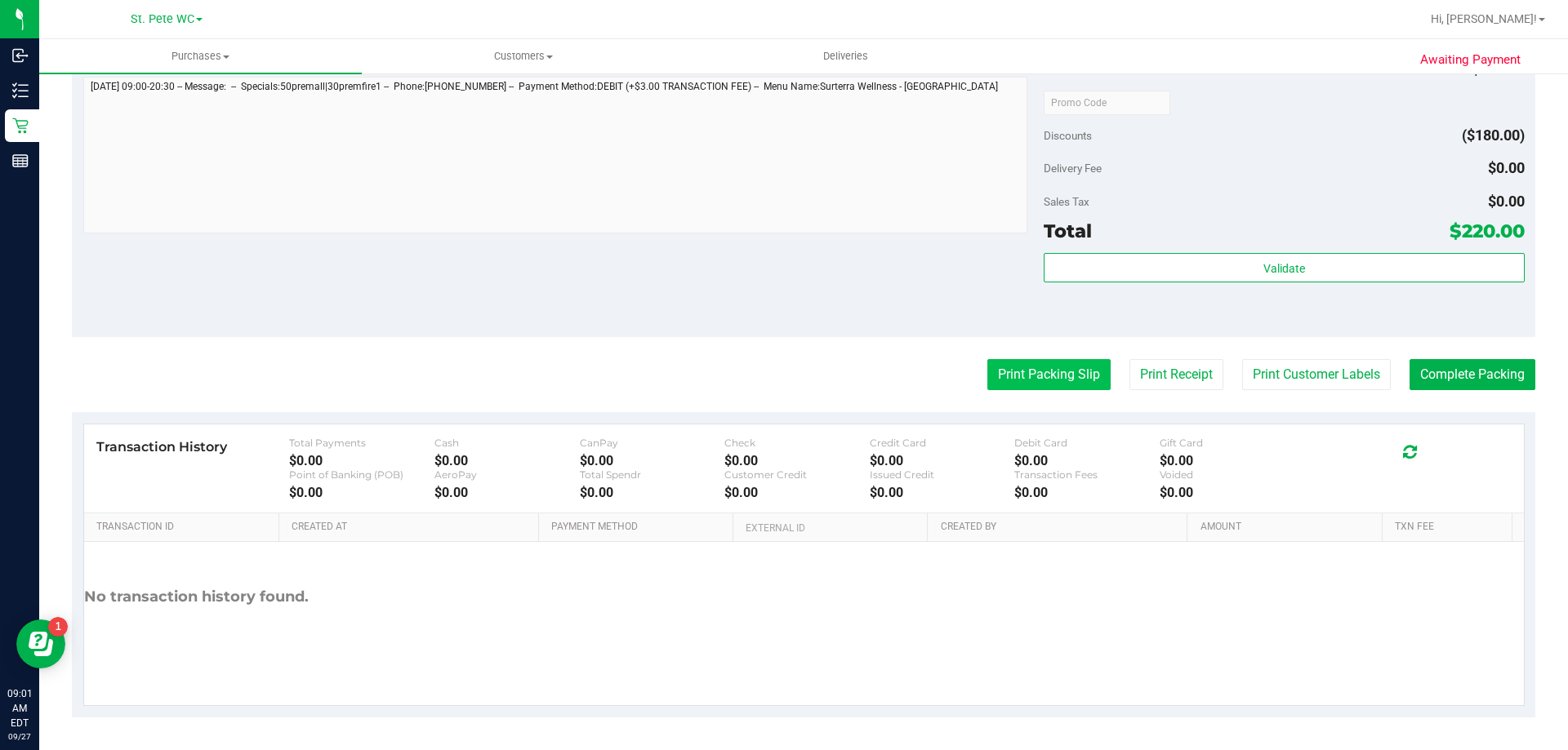
click at [1040, 361] on button "Print Packing Slip" at bounding box center [1049, 375] width 123 height 31
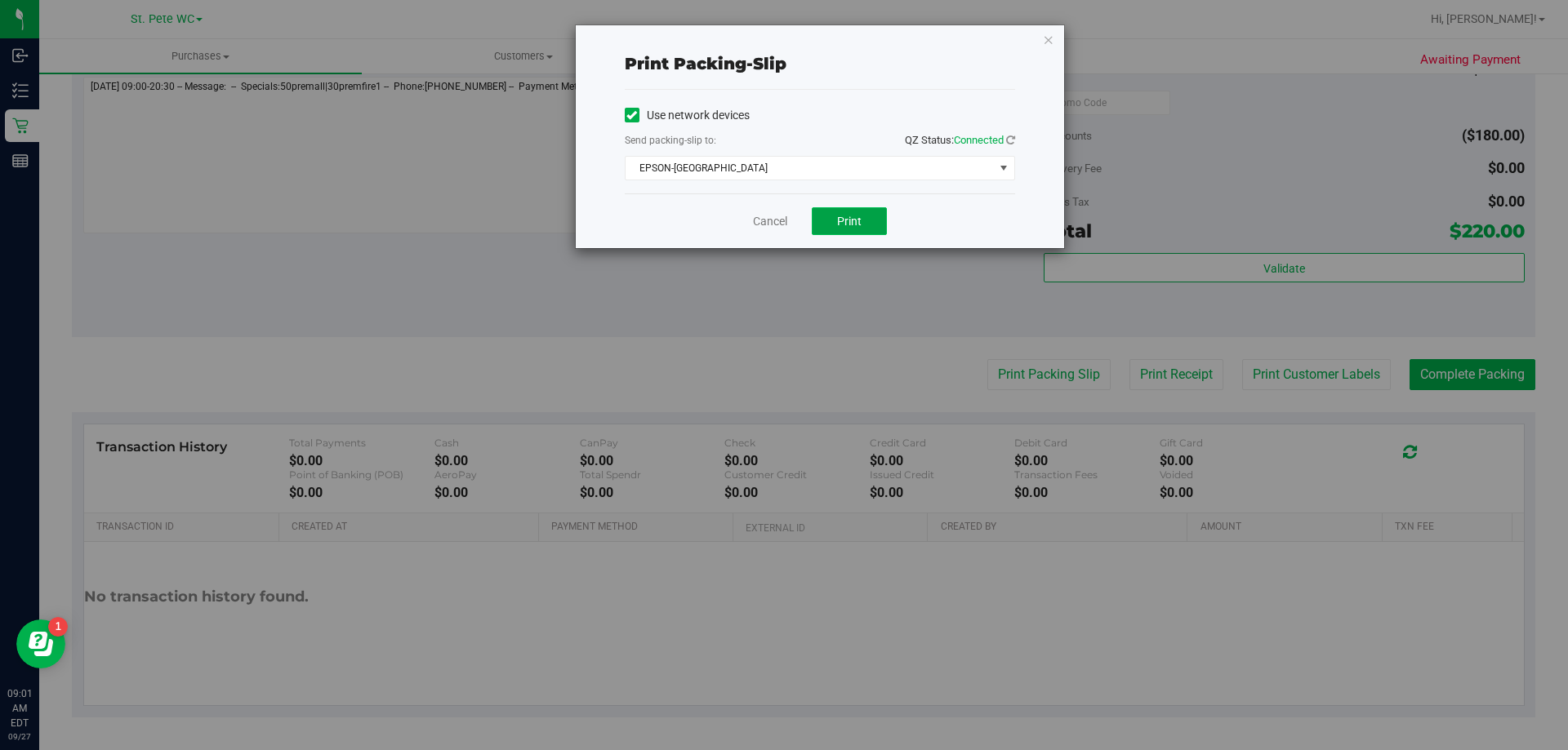
click at [851, 208] on button "Print" at bounding box center [849, 221] width 75 height 28
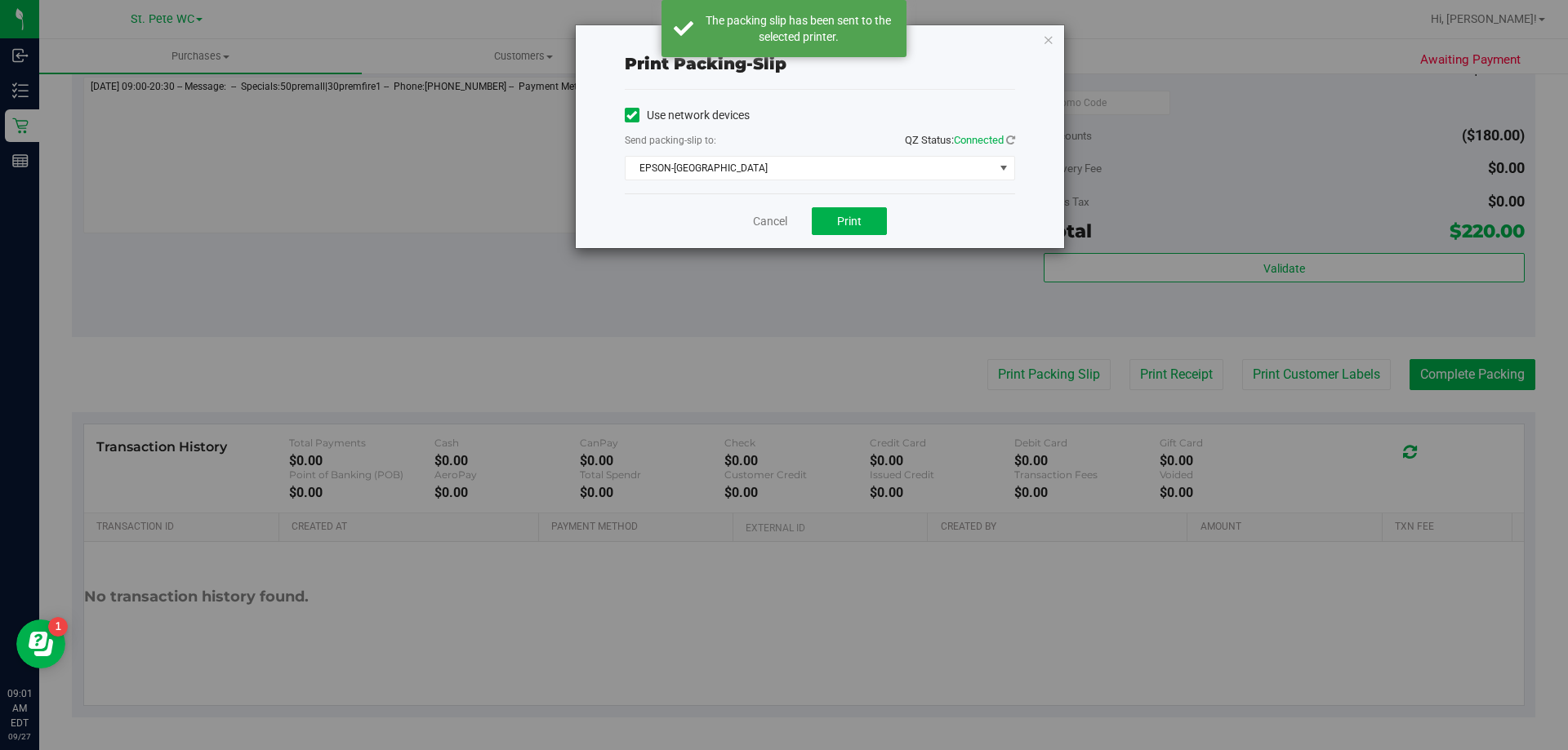
click at [1055, 45] on div "Print packing-slip Use network devices Send packing-slip to: QZ Status: Connect…" at bounding box center [819, 137] width 488 height 223
click at [1052, 36] on icon "button" at bounding box center [1048, 39] width 11 height 20
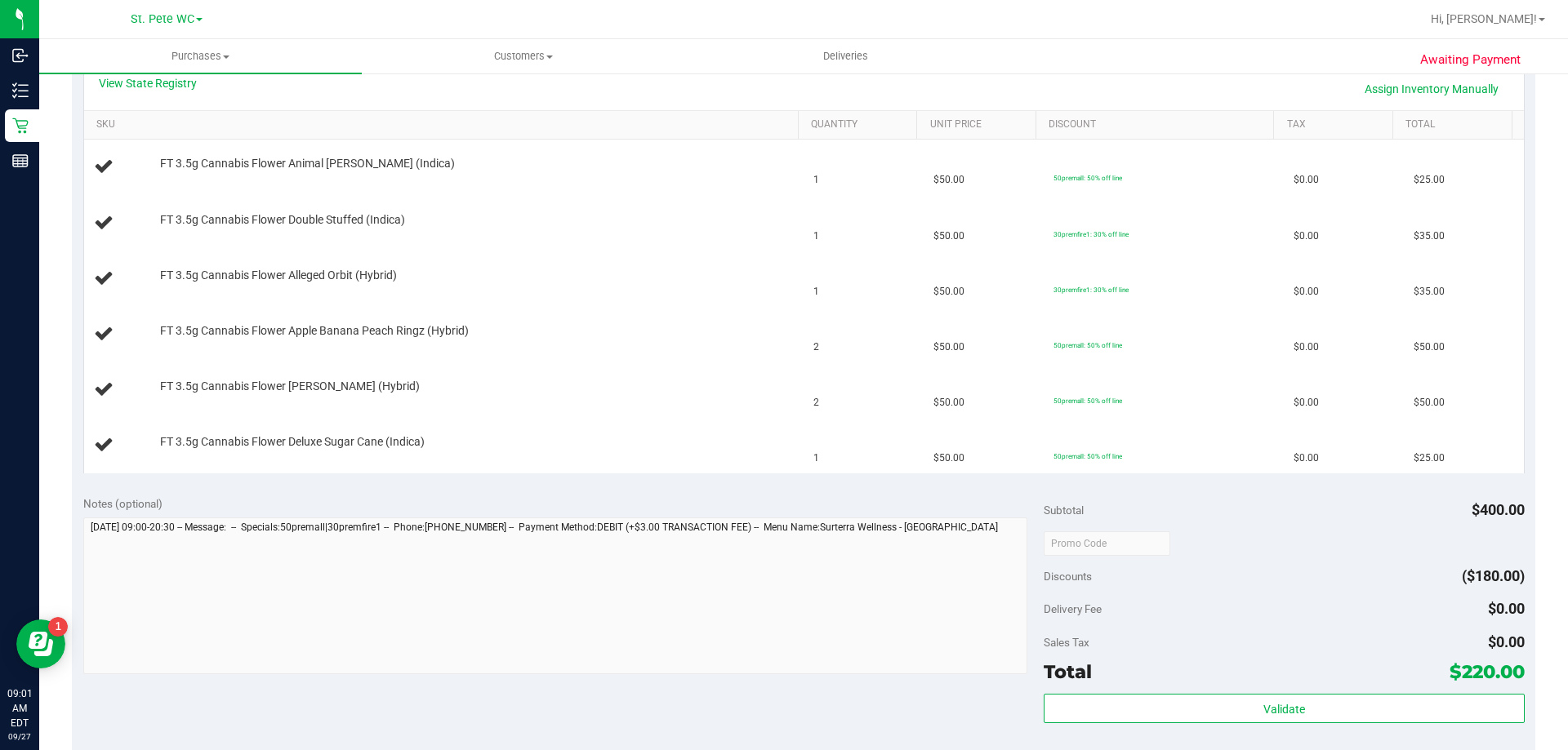
scroll to position [253, 0]
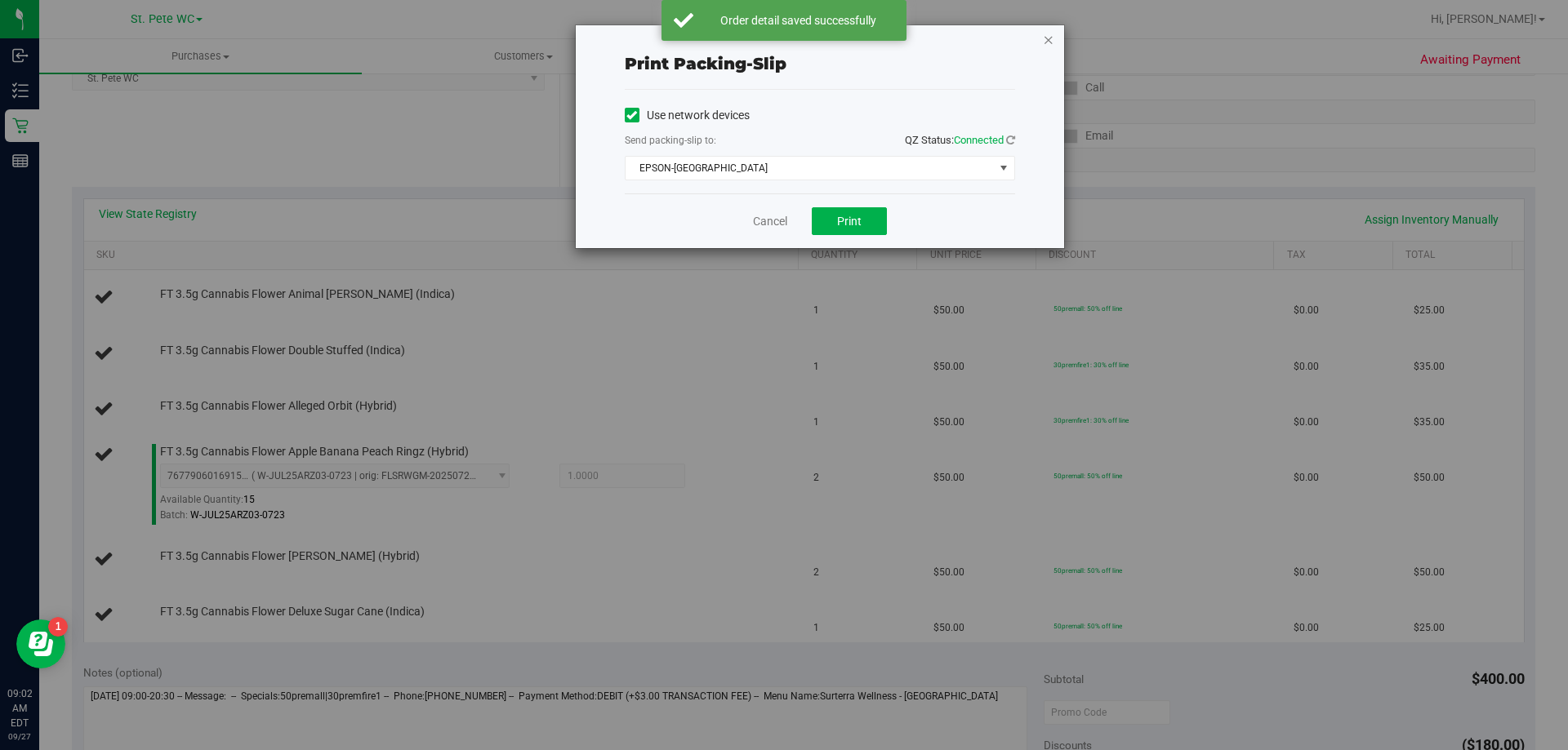
click at [1046, 38] on icon "button" at bounding box center [1048, 39] width 11 height 20
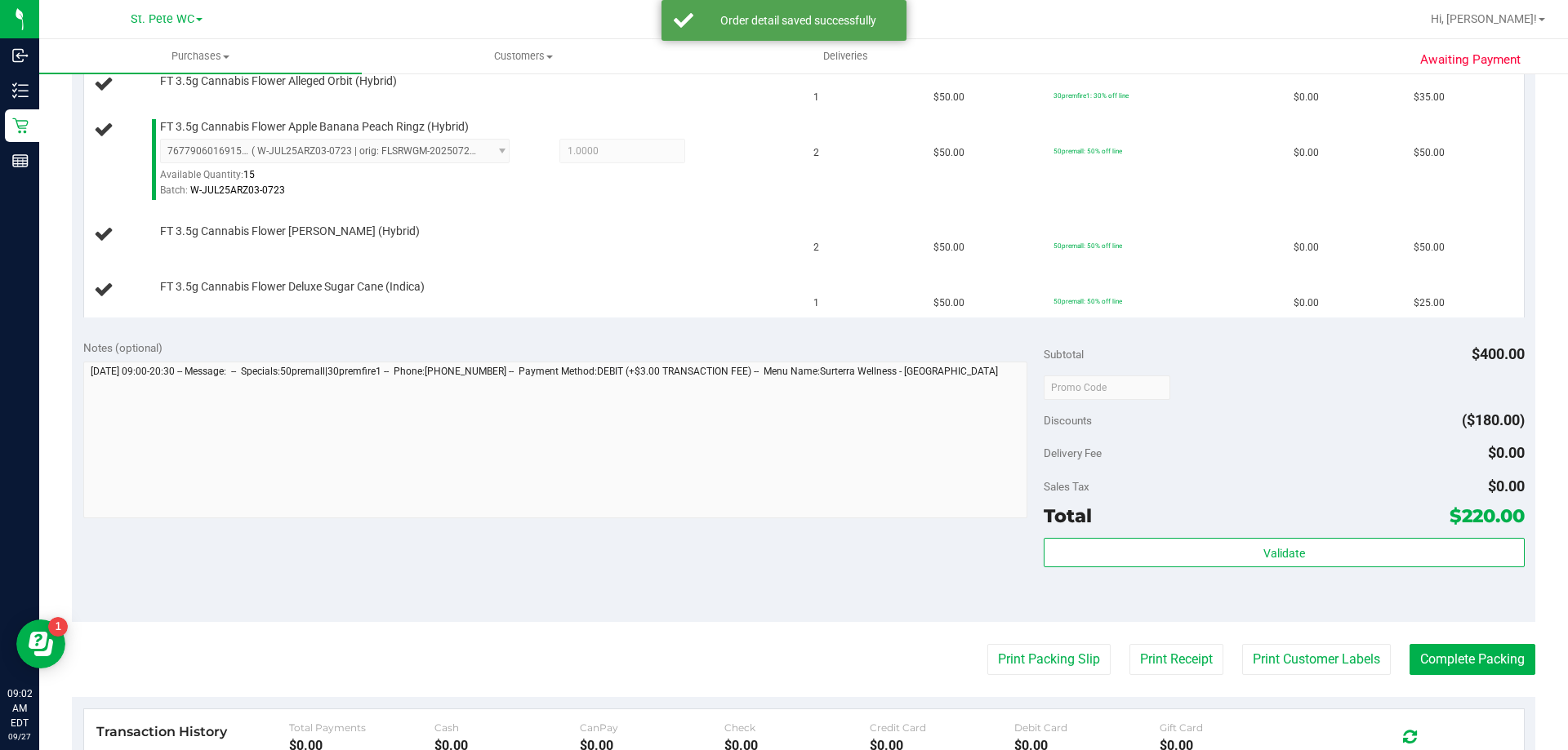
scroll to position [461, 0]
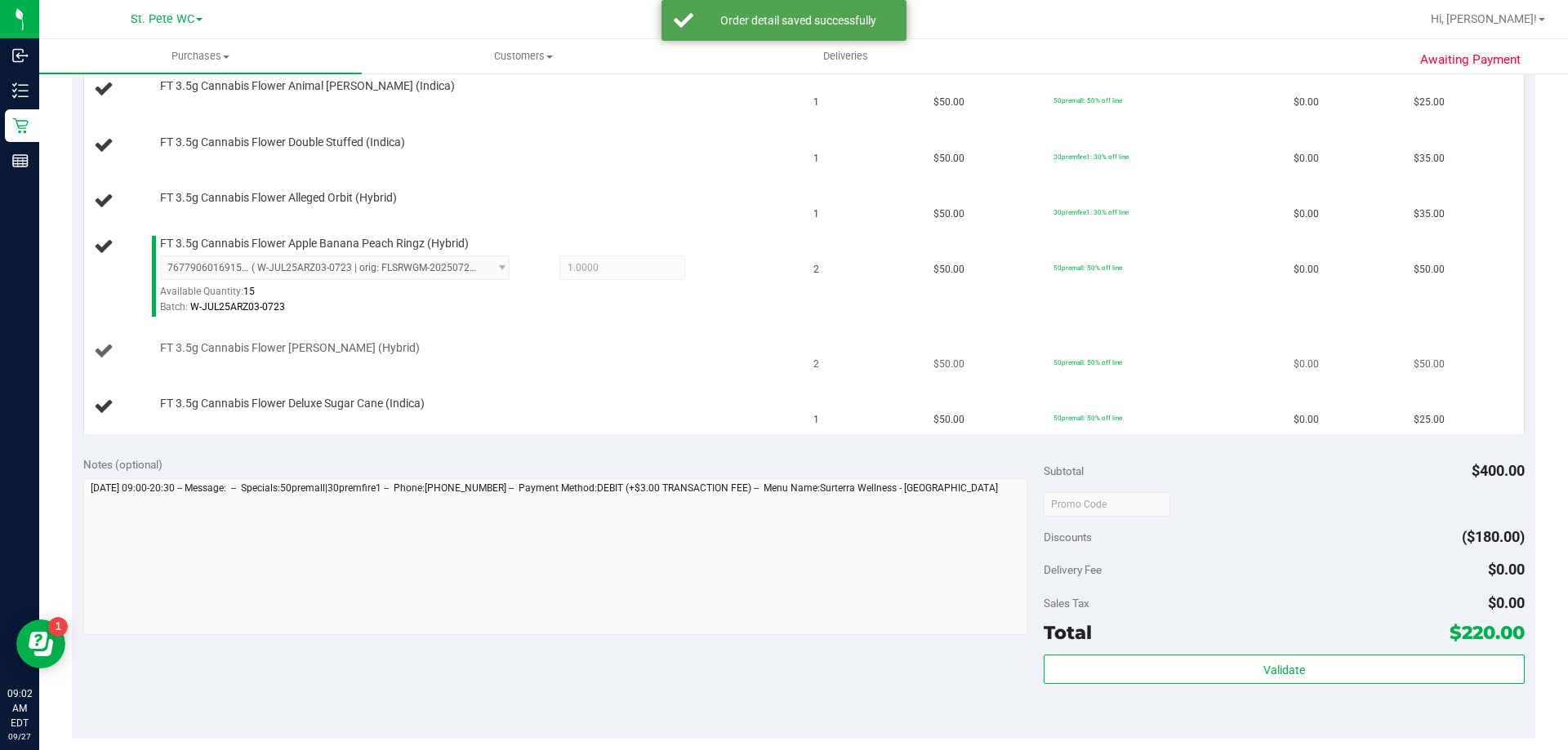
click at [630, 356] on div at bounding box center [475, 356] width 630 height 1
click at [601, 349] on div "FT 3.5g Cannabis Flower [PERSON_NAME] (Hybrid)" at bounding box center [472, 348] width 639 height 16
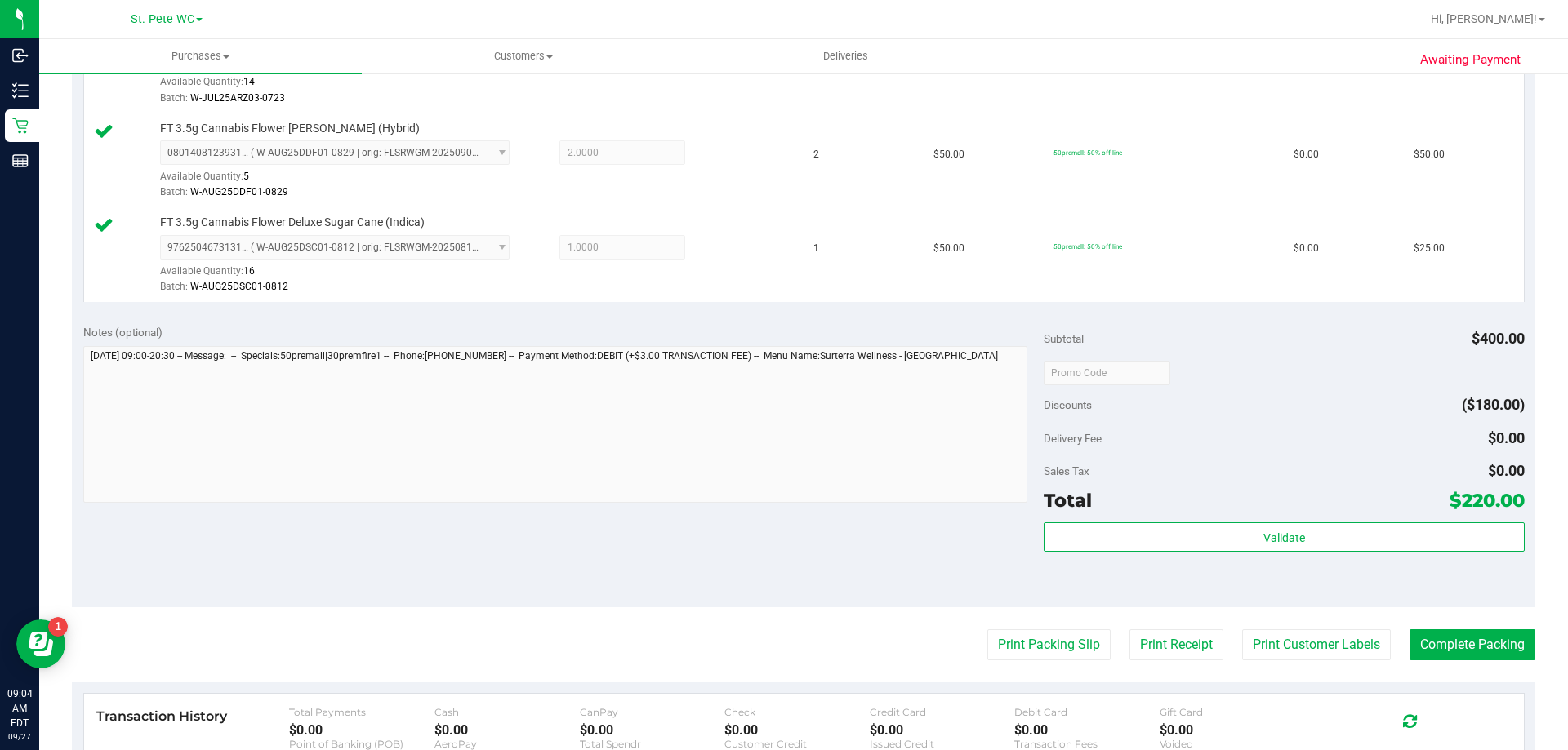
scroll to position [788, 0]
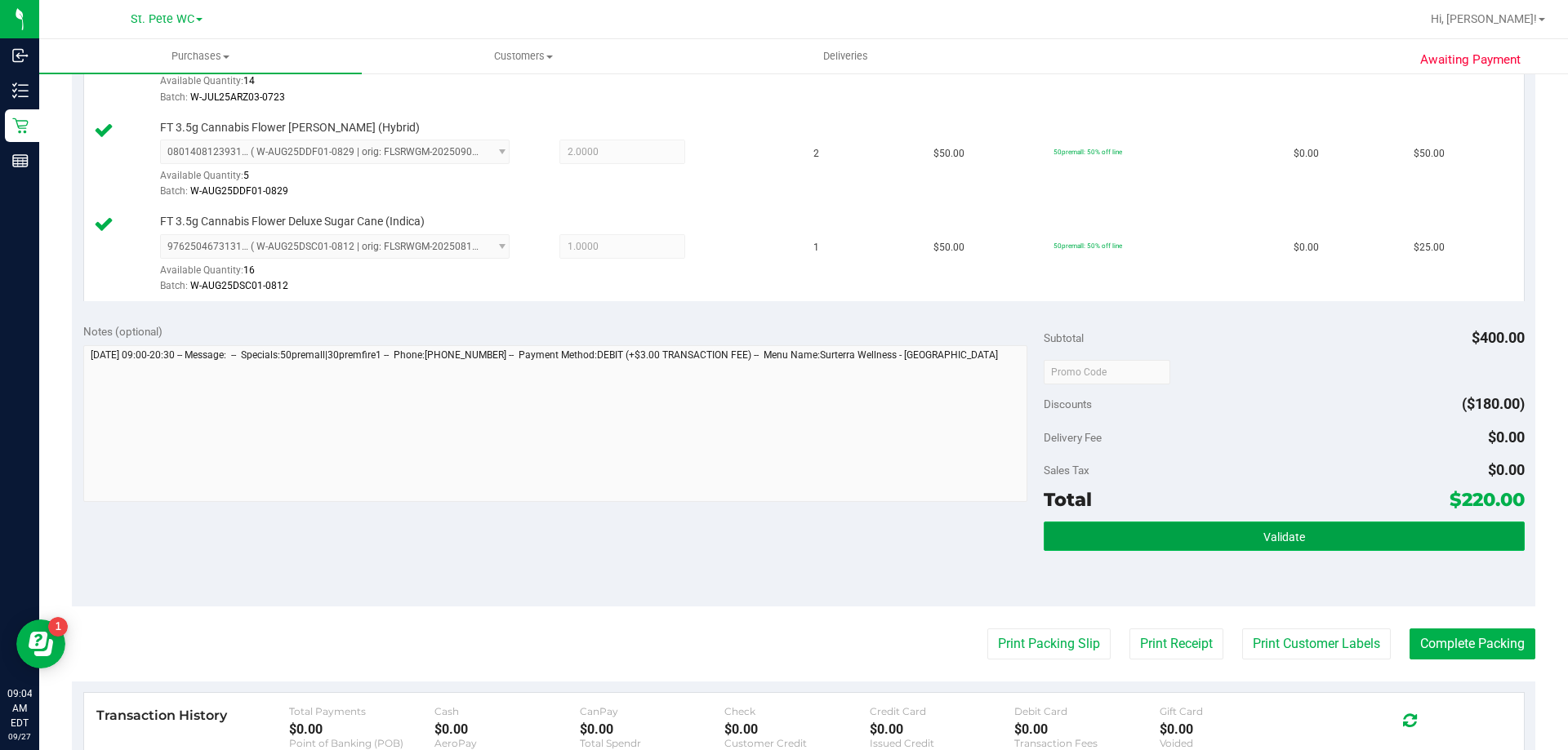
click at [1263, 540] on span "Validate" at bounding box center [1284, 536] width 42 height 13
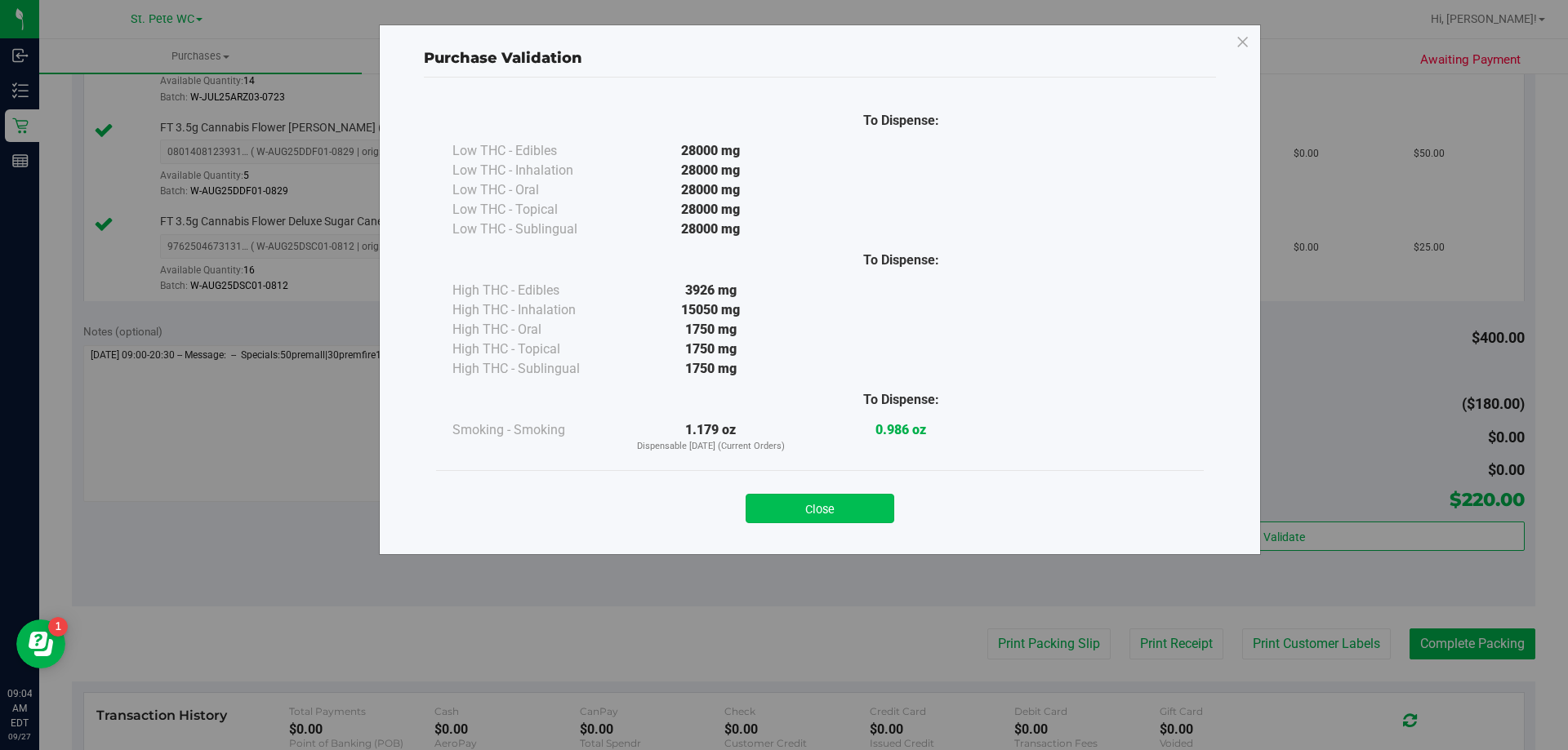
click at [832, 502] on button "Close" at bounding box center [819, 509] width 149 height 29
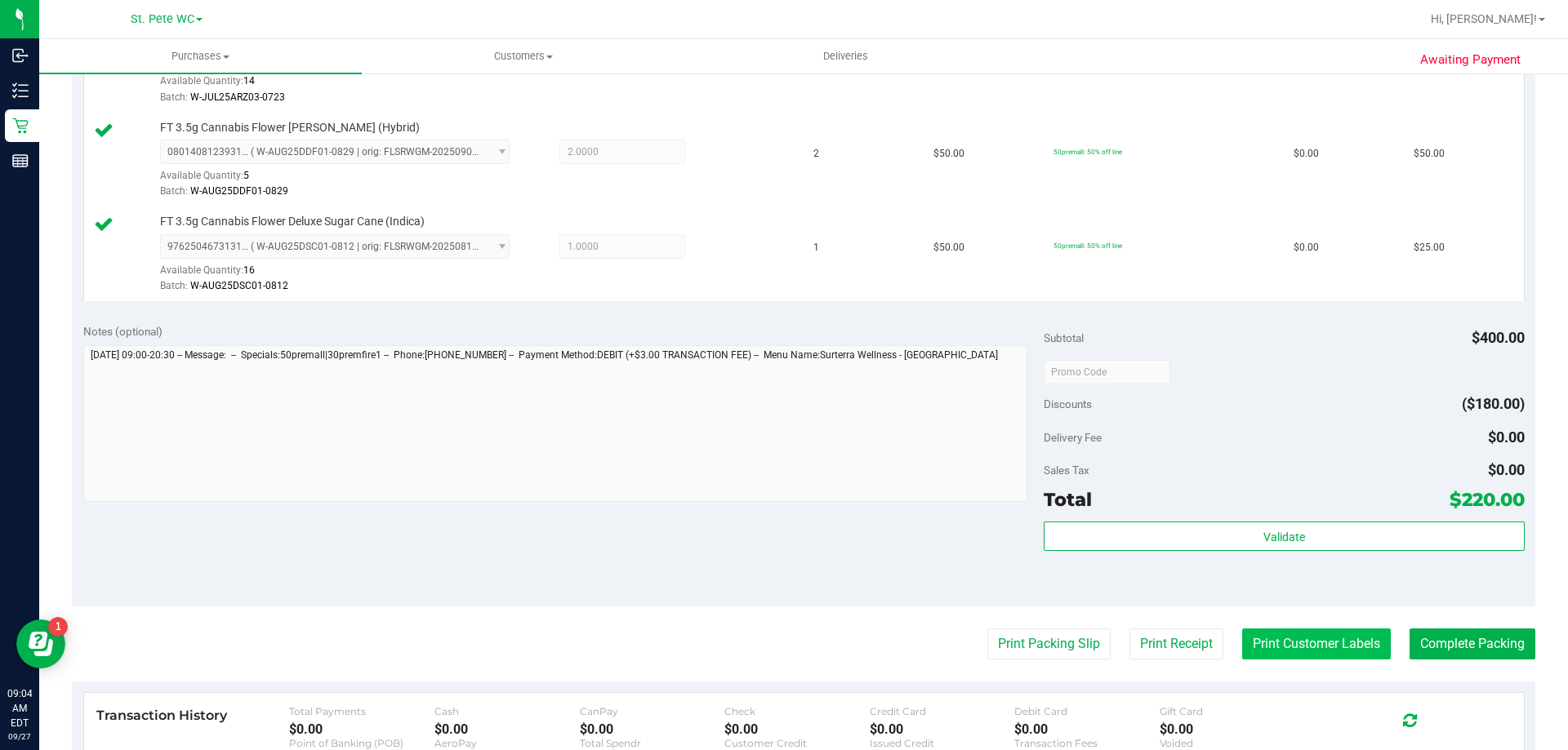
click at [1314, 648] on button "Print Customer Labels" at bounding box center [1316, 644] width 149 height 31
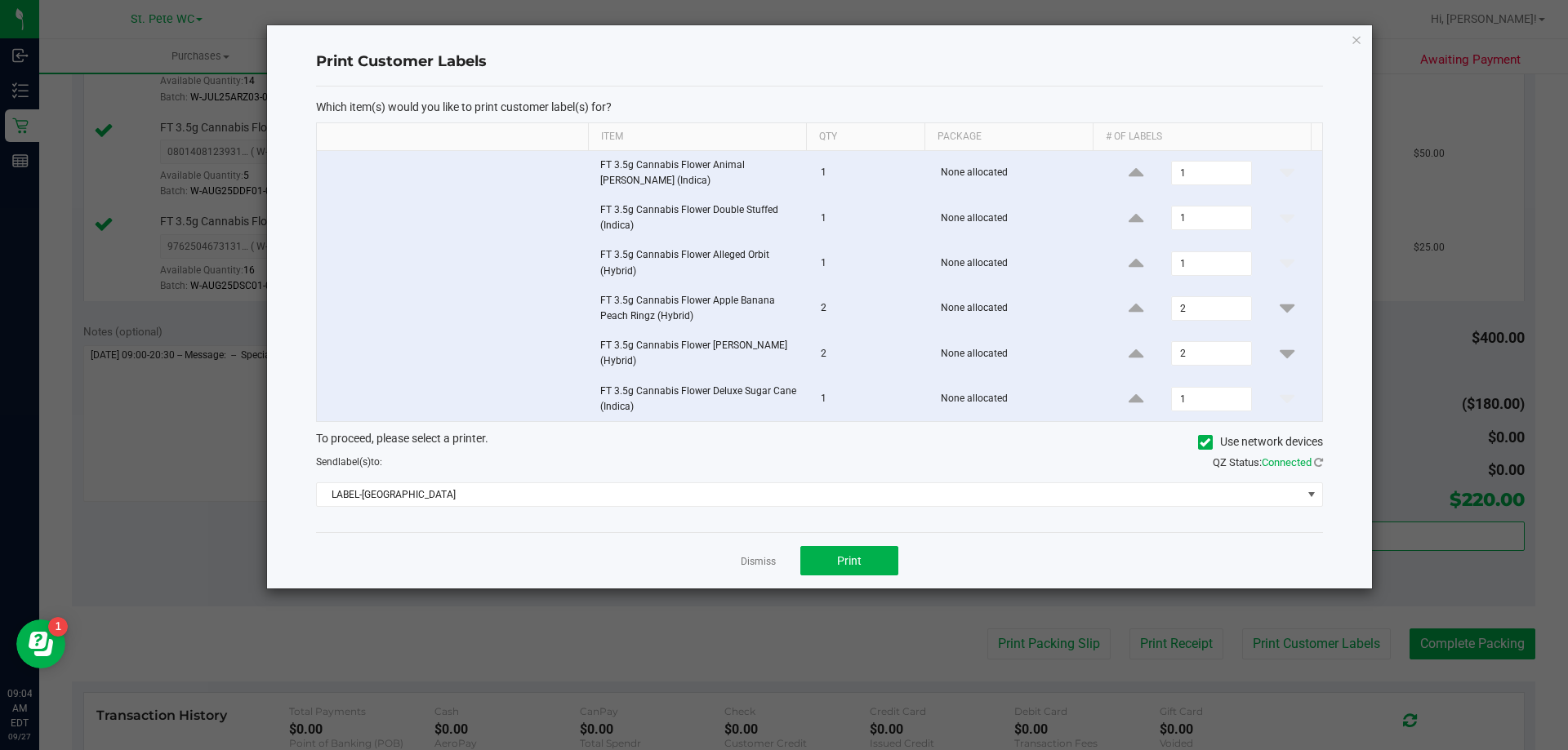
click at [906, 557] on div "Dismiss Print" at bounding box center [819, 560] width 1006 height 56
click at [890, 559] on button "Print" at bounding box center [849, 561] width 98 height 29
click at [1355, 39] on icon "button" at bounding box center [1356, 39] width 11 height 20
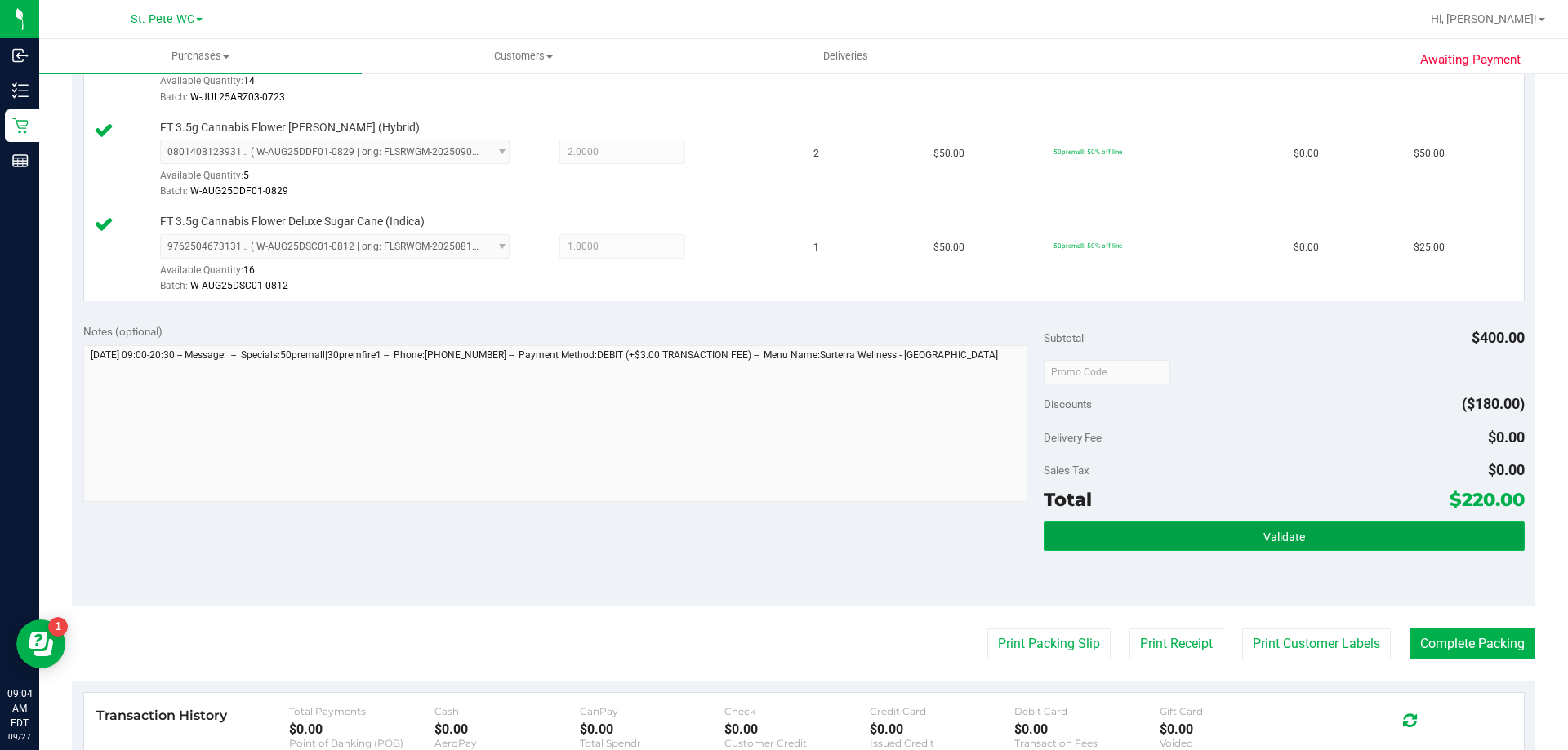
click at [1324, 534] on button "Validate" at bounding box center [1283, 536] width 480 height 29
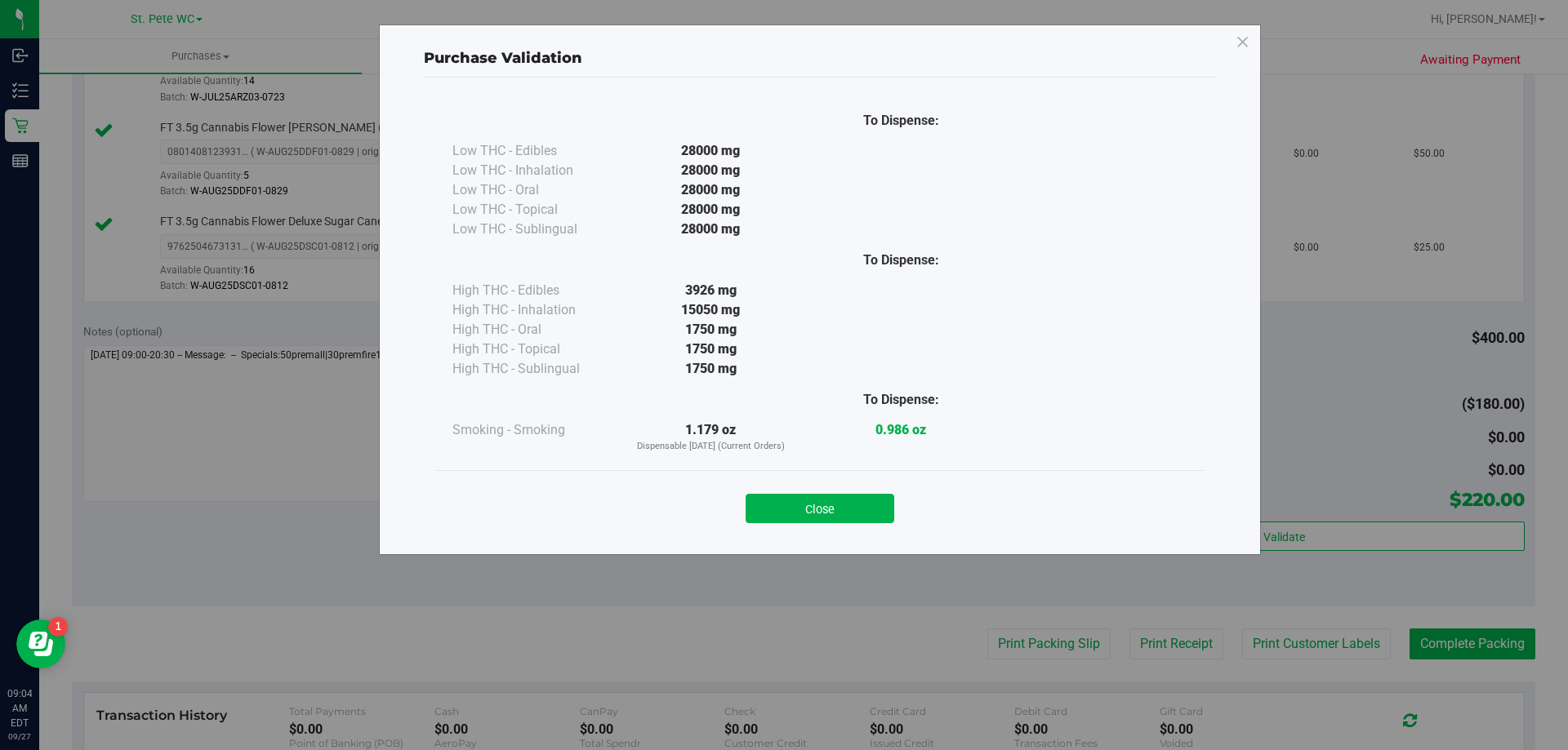
click at [790, 528] on div "Close" at bounding box center [819, 503] width 768 height 66
click at [793, 524] on div "Close" at bounding box center [819, 503] width 768 height 66
click at [796, 513] on button "Close" at bounding box center [819, 509] width 149 height 29
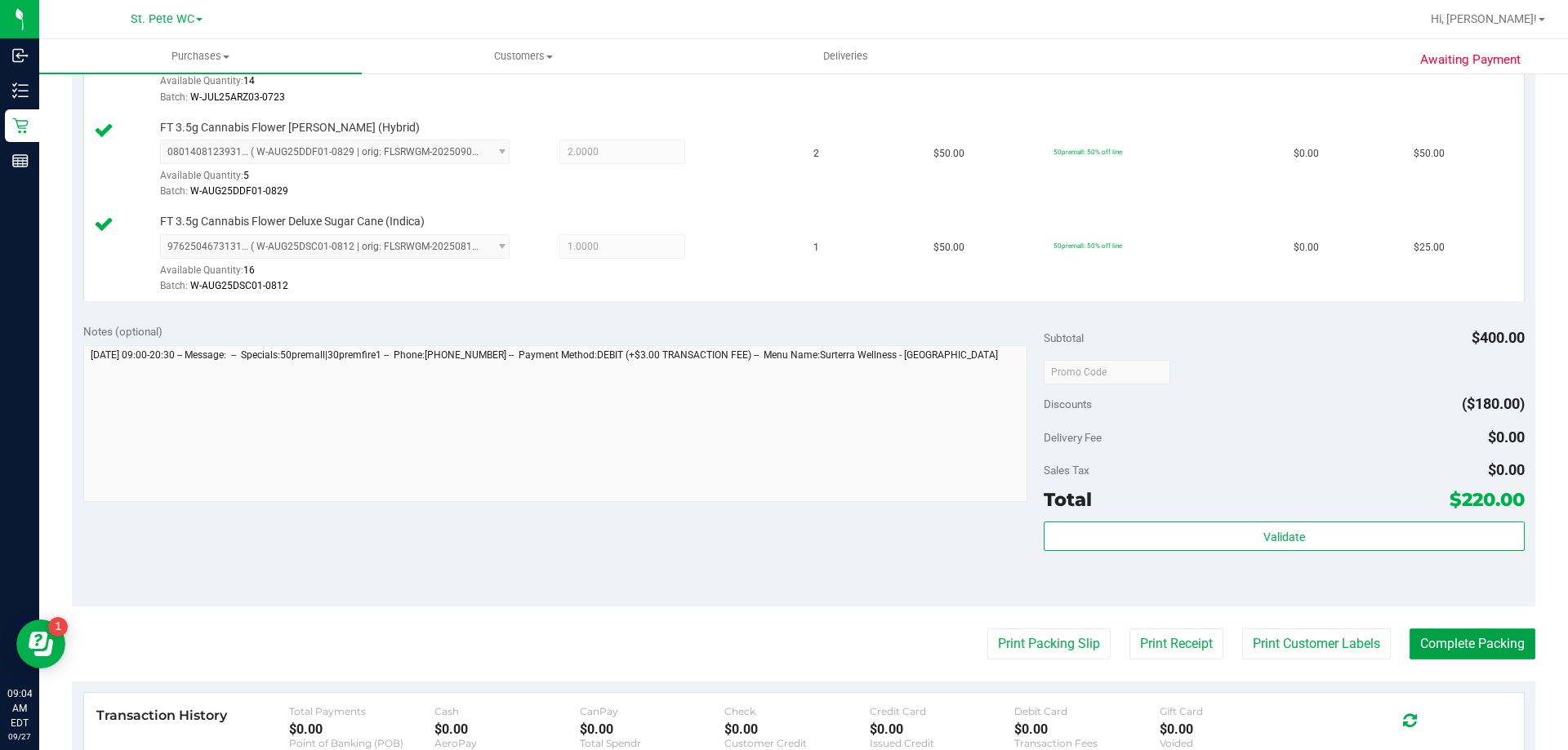
click at [1429, 648] on button "Complete Packing" at bounding box center [1472, 644] width 125 height 31
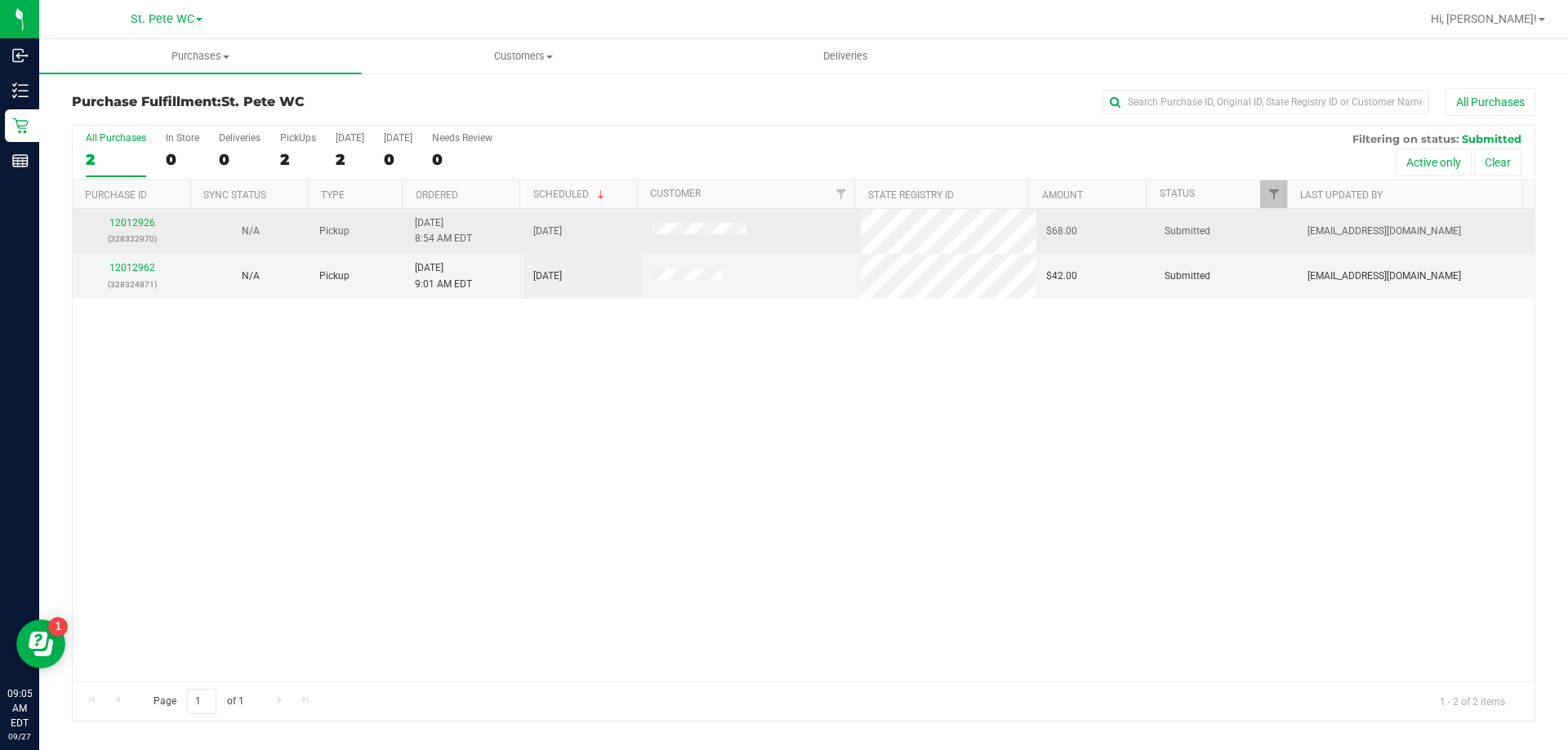
click at [153, 220] on div "12012926 (328322970)" at bounding box center [132, 231] width 99 height 31
click at [139, 216] on div "12012926 (328322970)" at bounding box center [132, 231] width 99 height 31
click at [138, 215] on div "12012926 (328322970)" at bounding box center [132, 231] width 99 height 31
click at [138, 219] on link "12012926" at bounding box center [132, 222] width 46 height 11
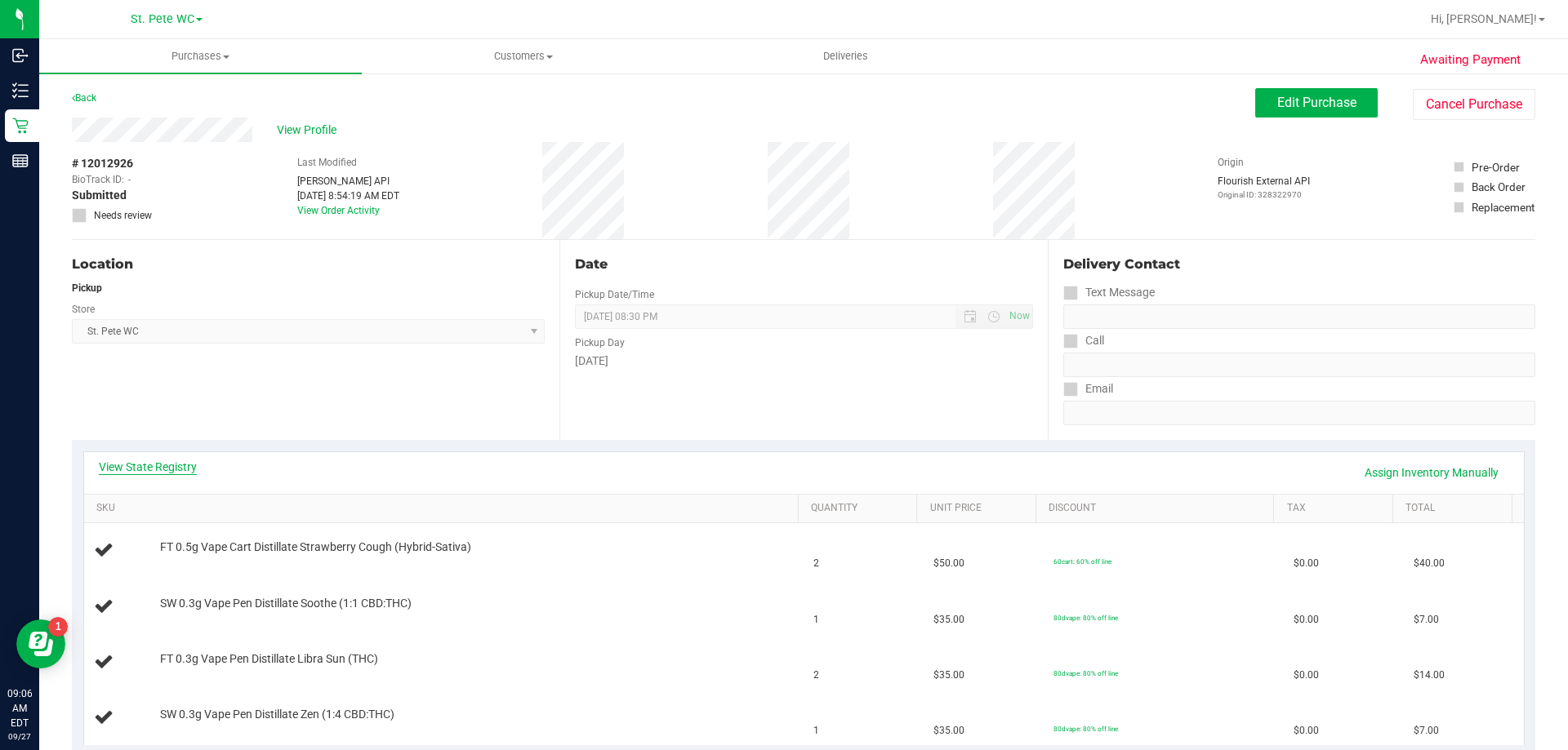
click at [184, 471] on link "View State Registry" at bounding box center [147, 466] width 98 height 16
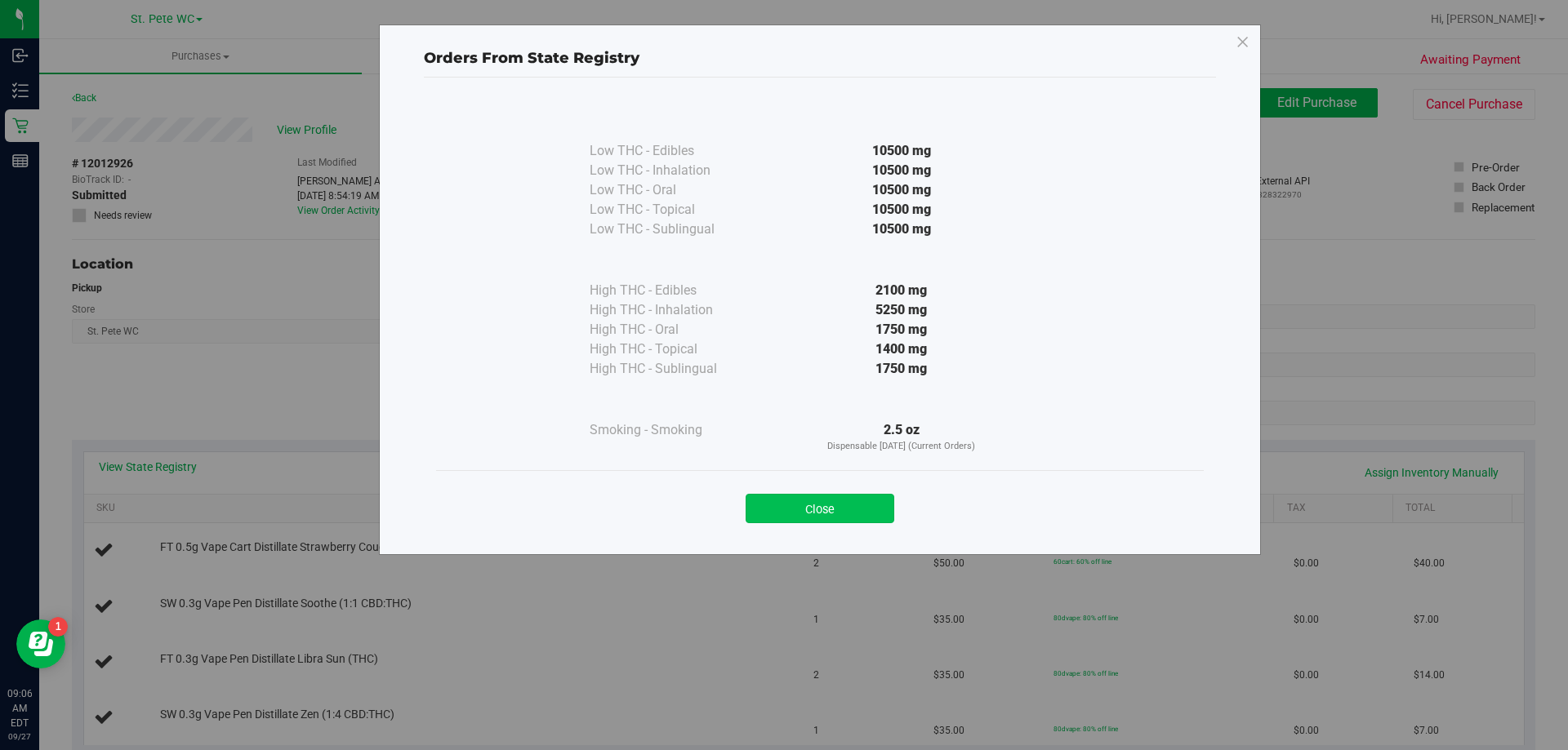
click at [797, 503] on button "Close" at bounding box center [819, 509] width 149 height 29
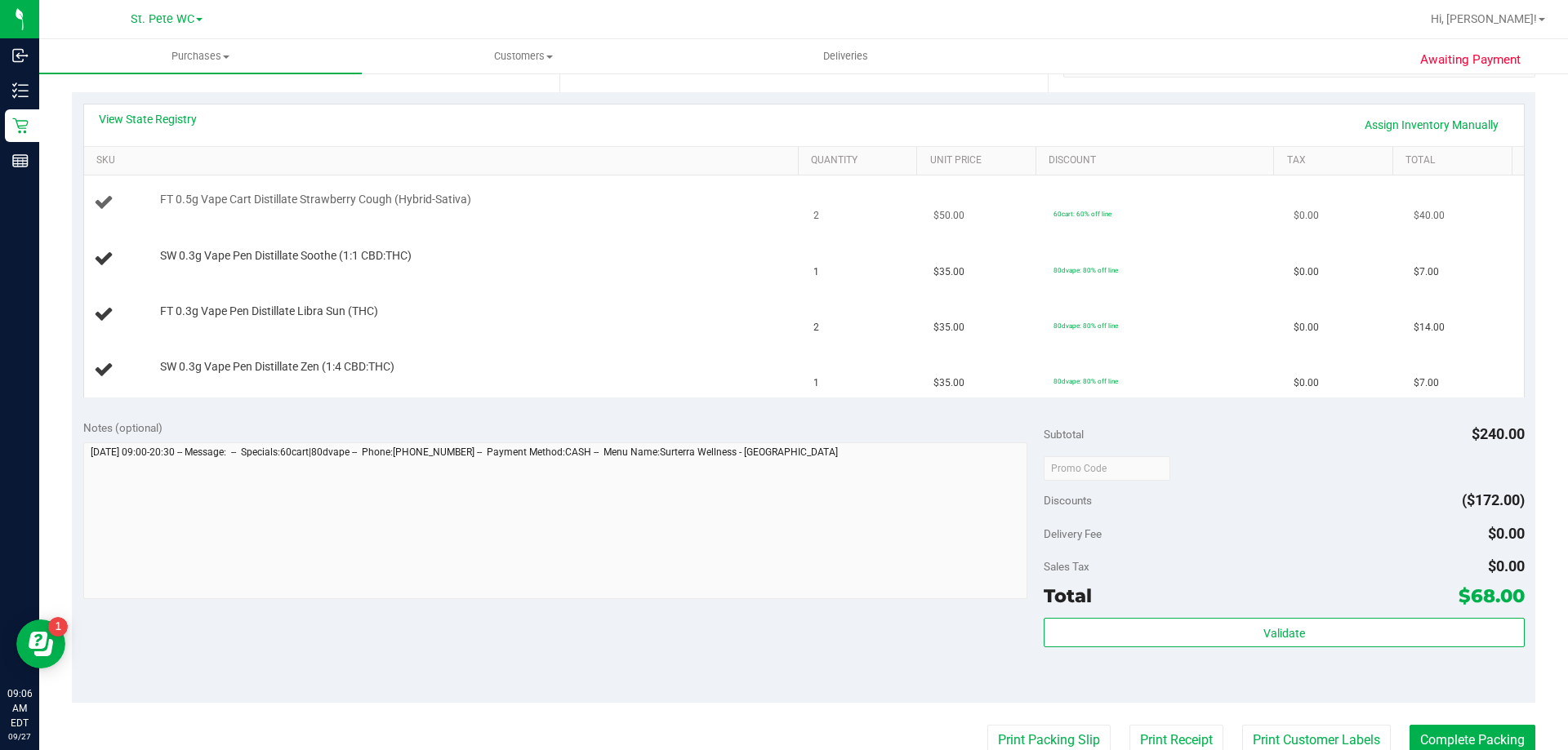
scroll to position [408, 0]
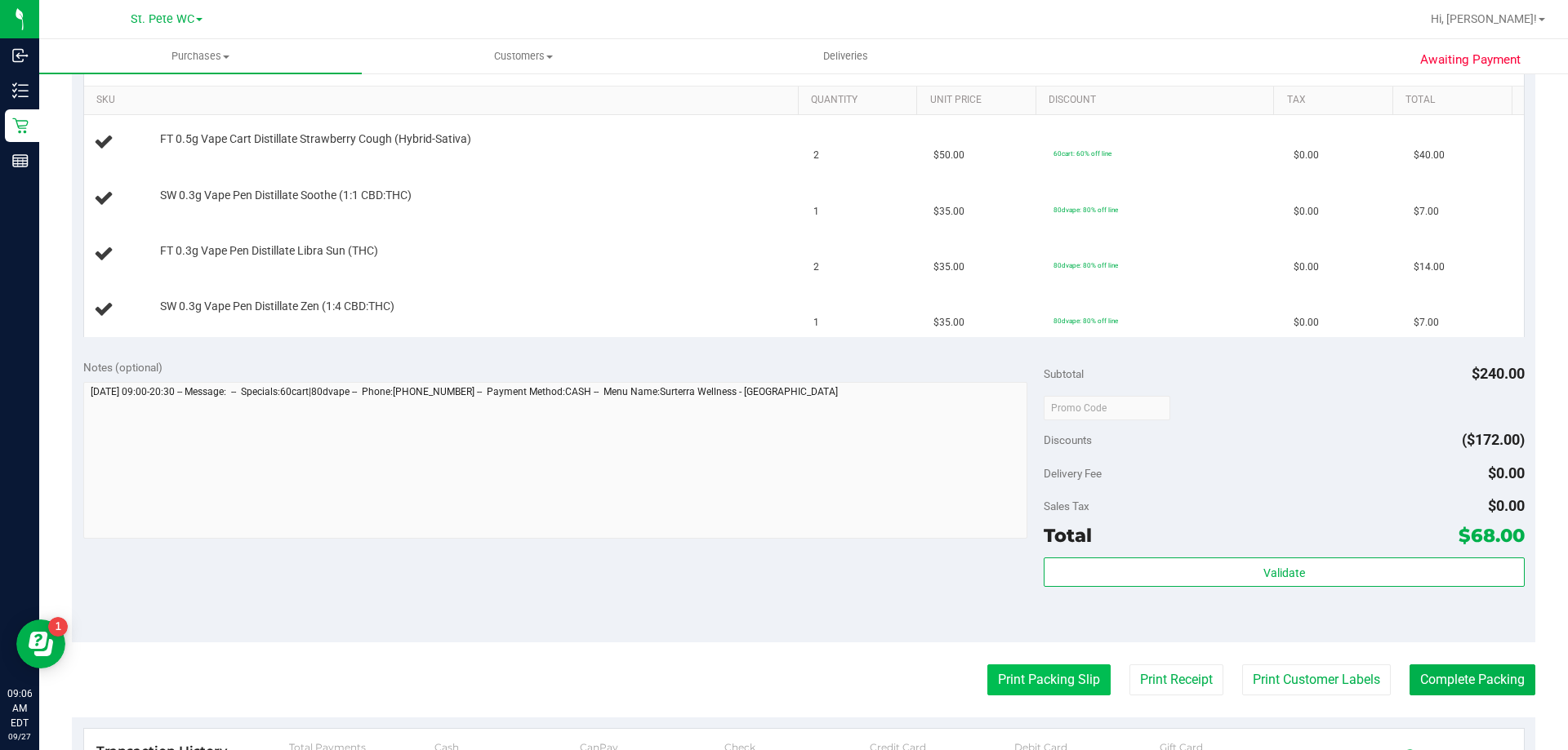
click at [1008, 673] on button "Print Packing Slip" at bounding box center [1049, 680] width 123 height 31
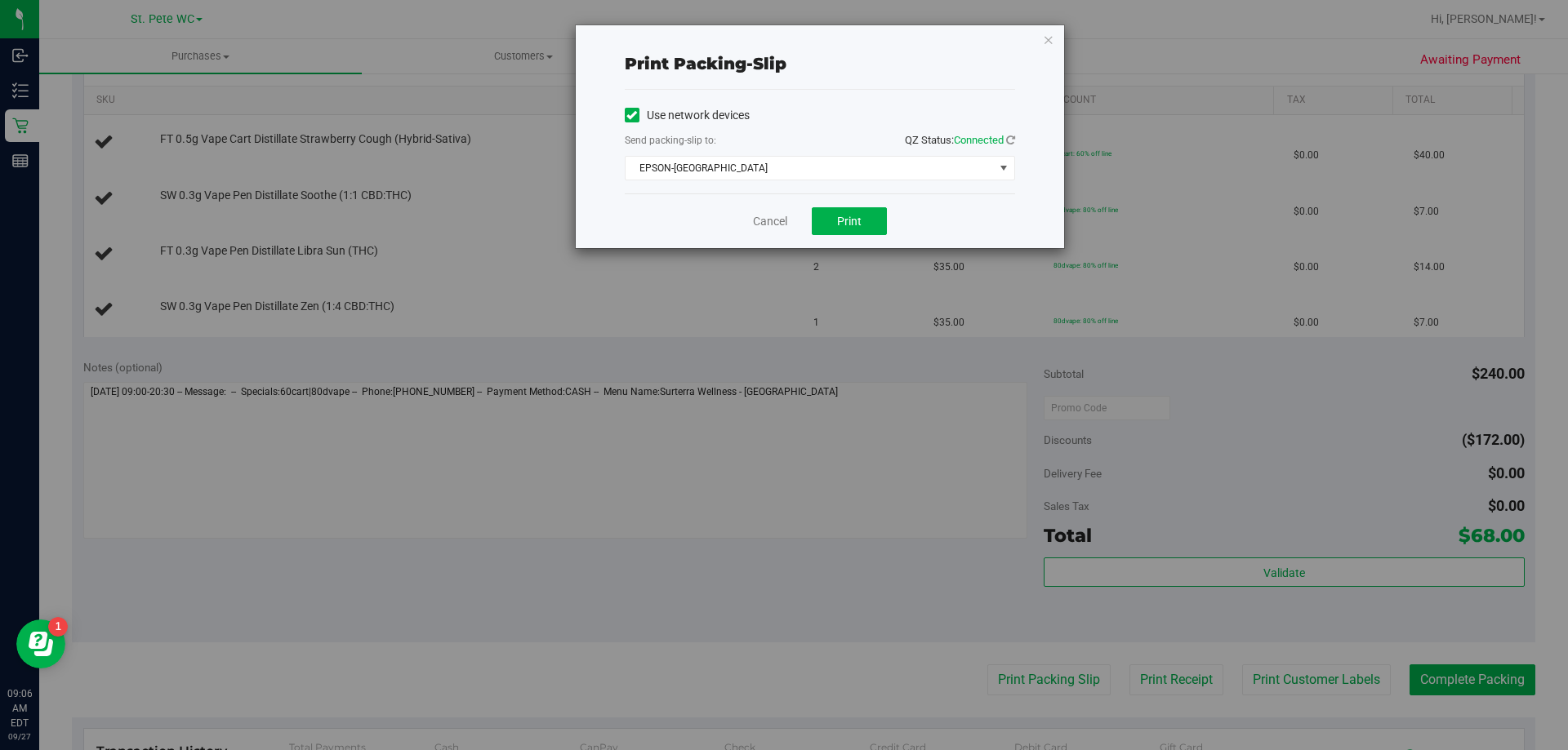
click at [853, 235] on div "Cancel Print" at bounding box center [819, 221] width 390 height 54
click at [854, 233] on button "Print" at bounding box center [849, 221] width 75 height 28
click at [1049, 34] on icon "button" at bounding box center [1048, 39] width 11 height 20
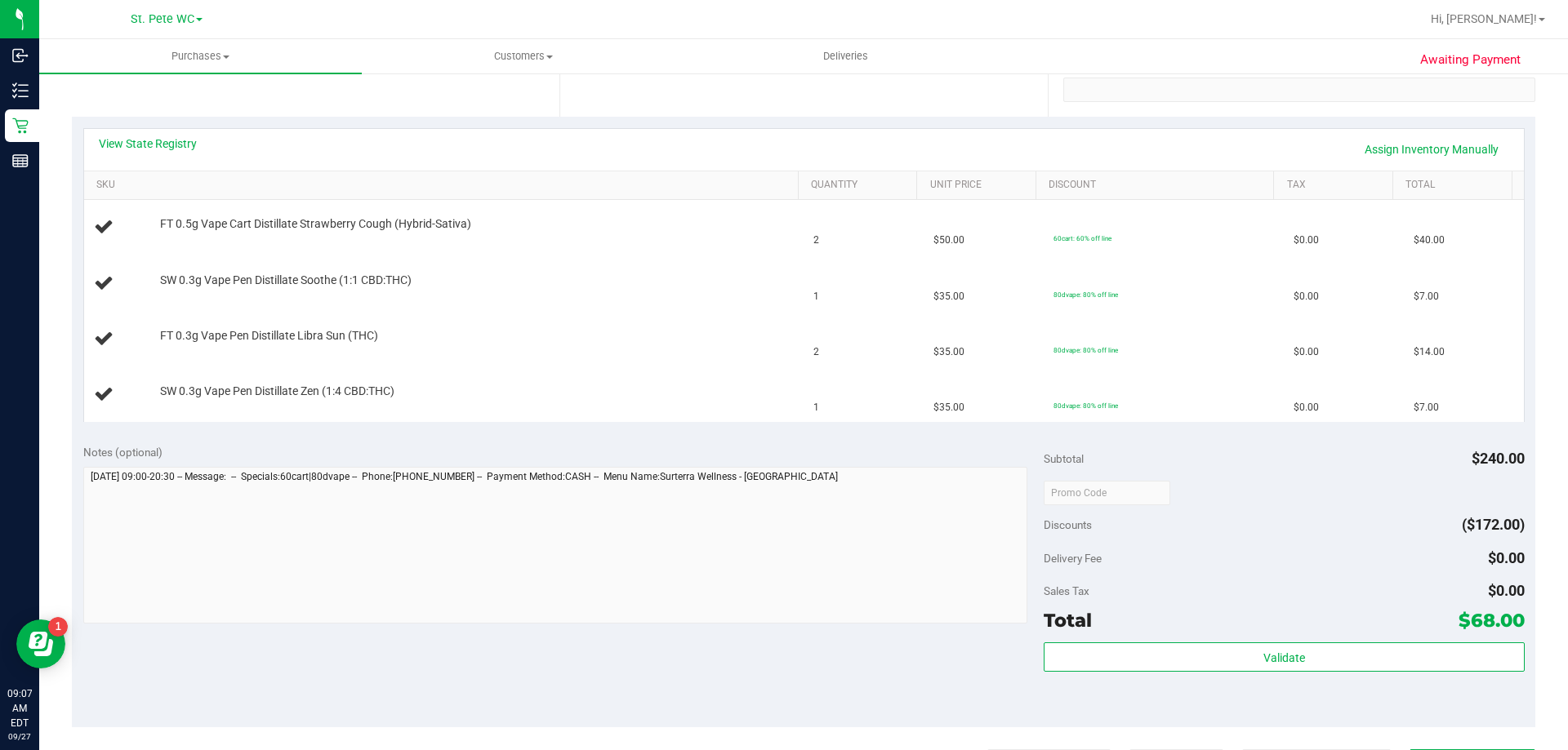
scroll to position [298, 0]
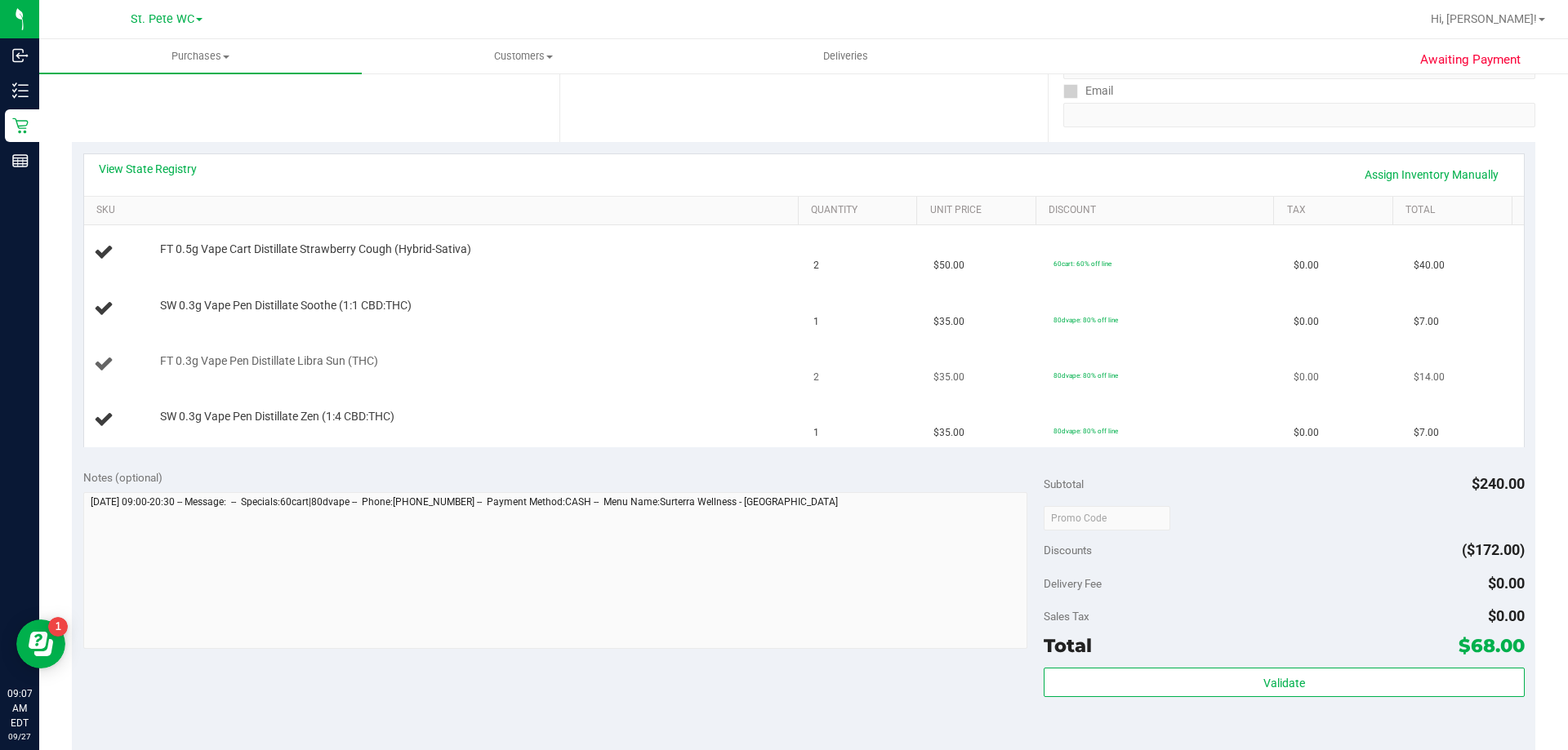
click at [613, 355] on div "FT 0.3g Vape Pen Distillate Libra Sun (THC)" at bounding box center [472, 362] width 639 height 16
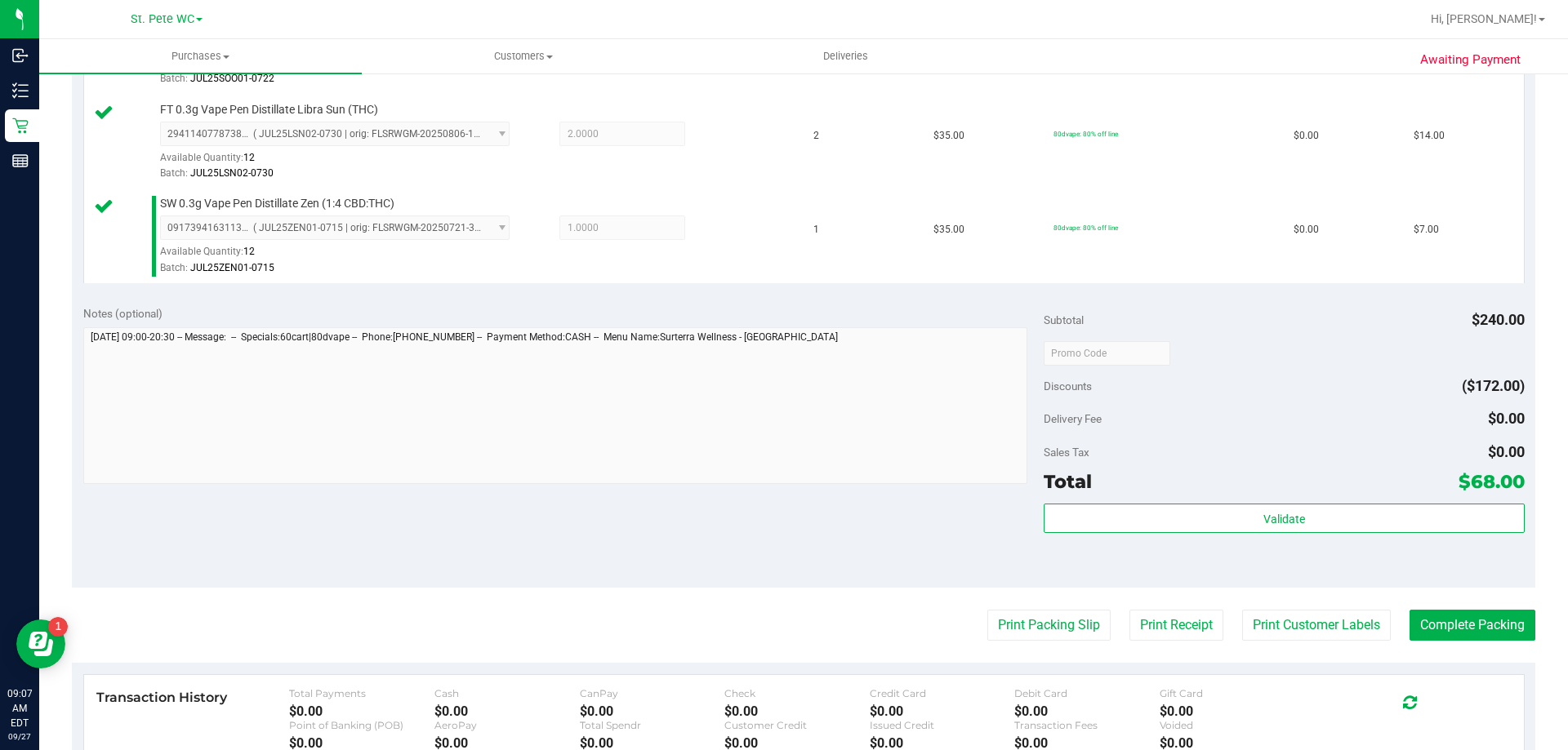
scroll to position [625, 0]
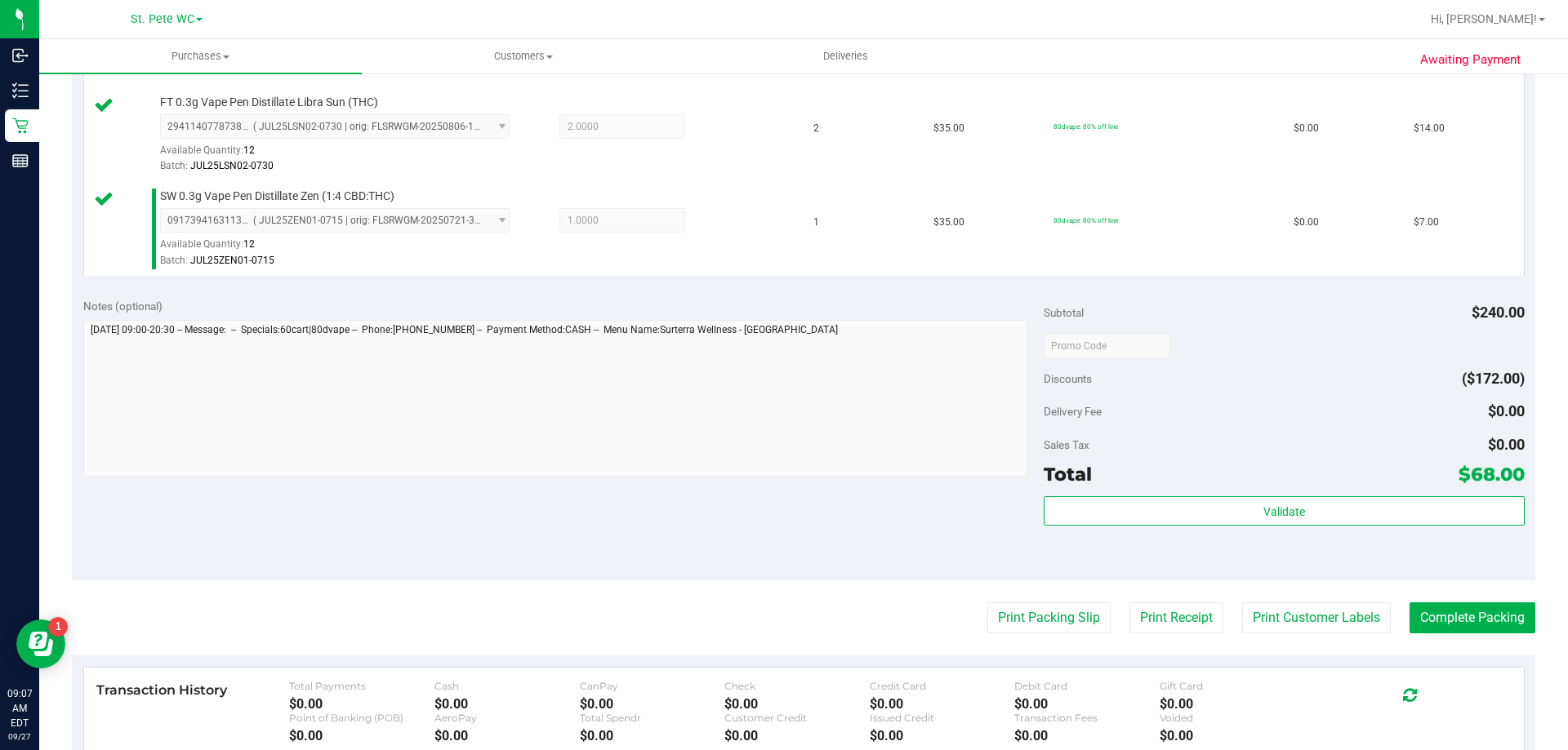
drag, startPoint x: 1278, startPoint y: 469, endPoint x: 1286, endPoint y: 489, distance: 21.5
click at [1281, 473] on div "Total $68.00" at bounding box center [1283, 474] width 480 height 29
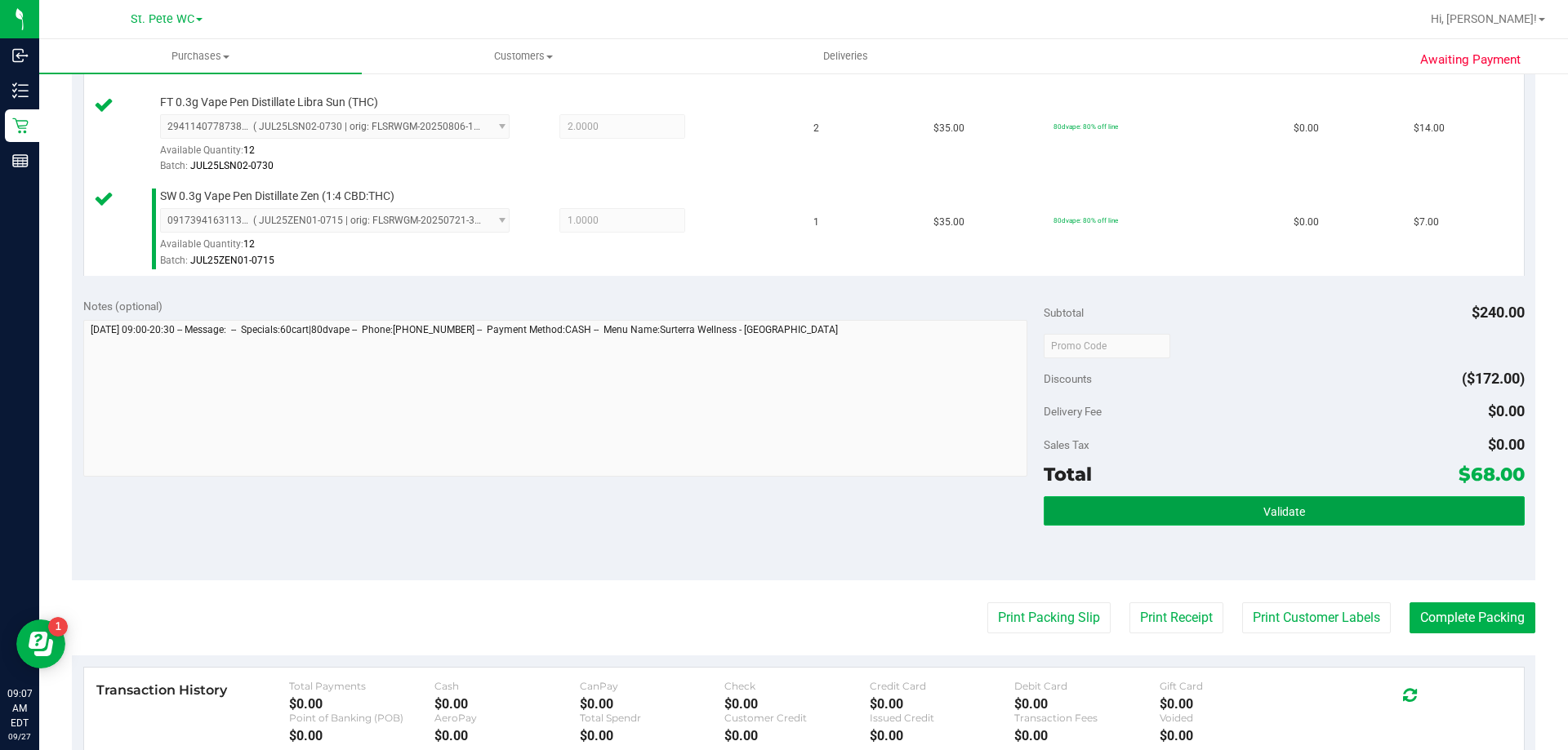
click at [1295, 508] on button "Validate" at bounding box center [1283, 511] width 480 height 29
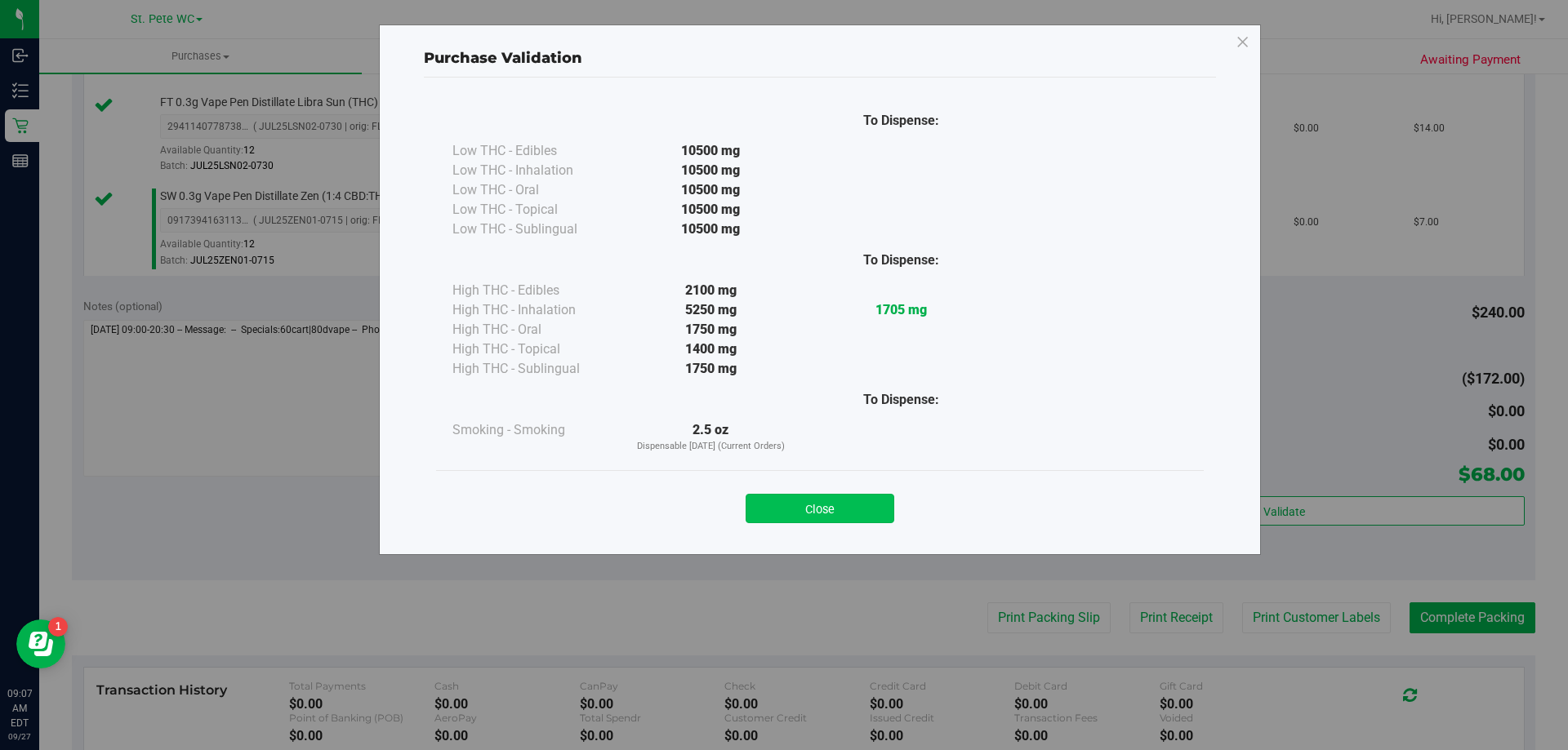
click at [858, 510] on button "Close" at bounding box center [819, 509] width 149 height 29
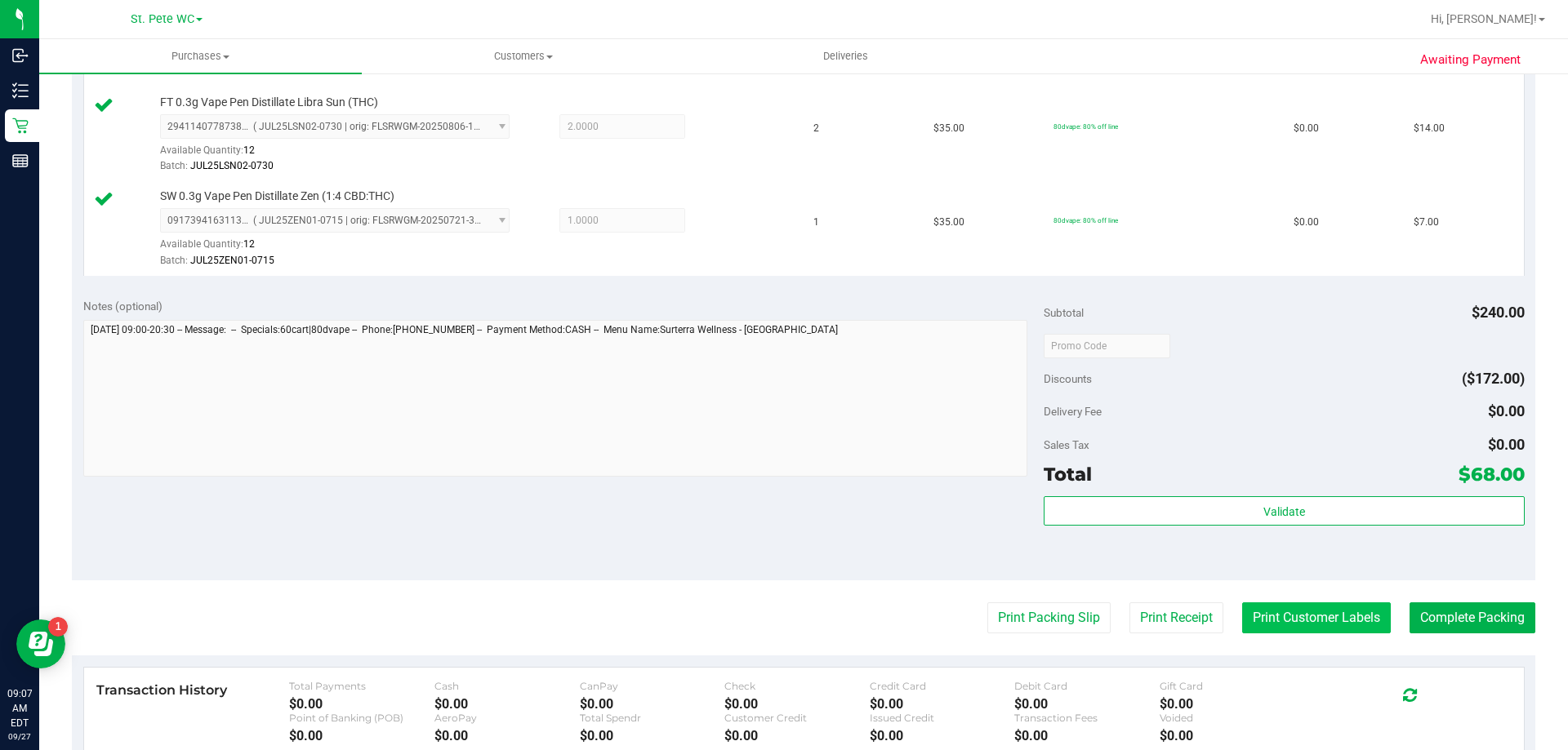
click at [1266, 628] on button "Print Customer Labels" at bounding box center [1316, 618] width 149 height 31
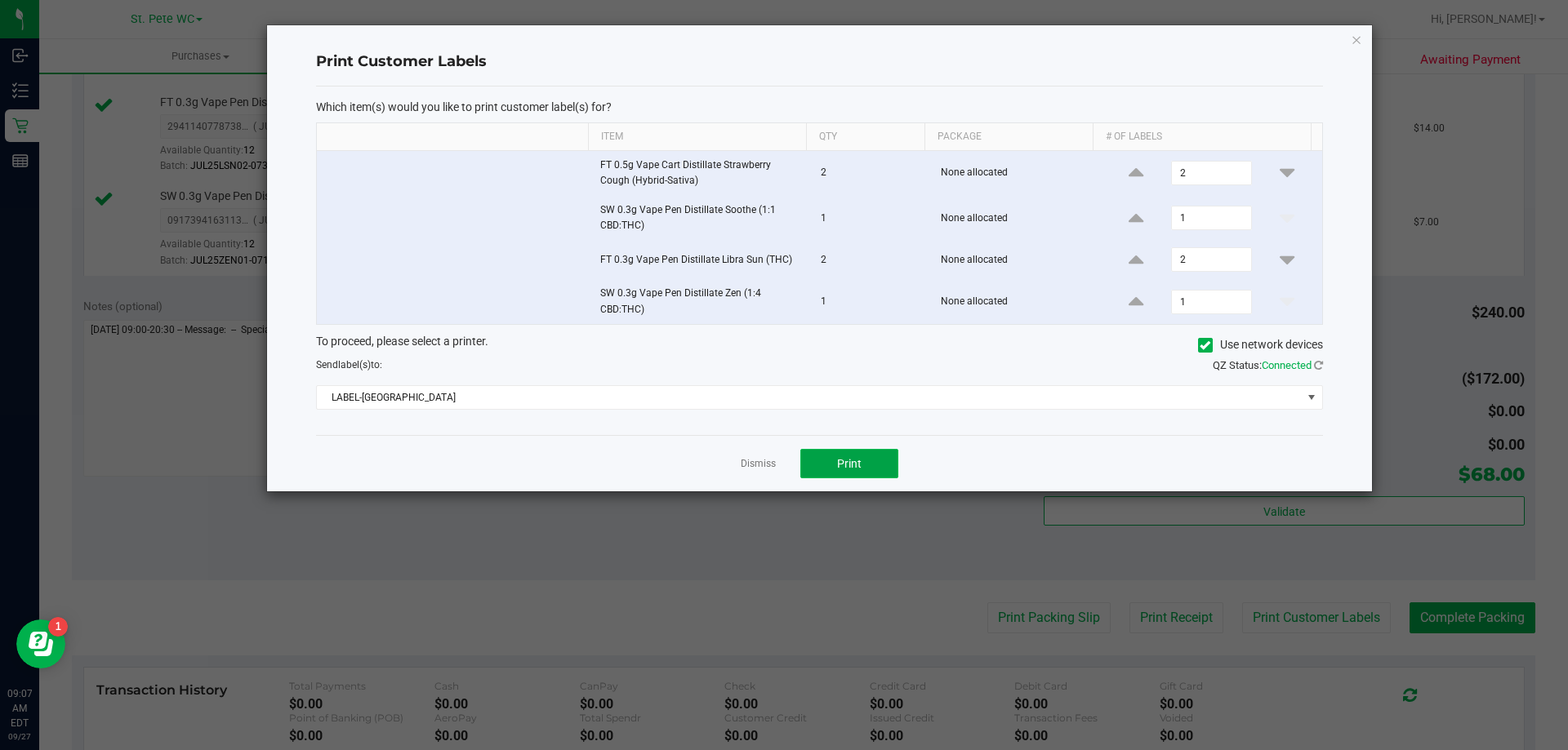
click at [864, 465] on button "Print" at bounding box center [849, 464] width 98 height 29
click at [1353, 41] on icon "button" at bounding box center [1356, 39] width 11 height 20
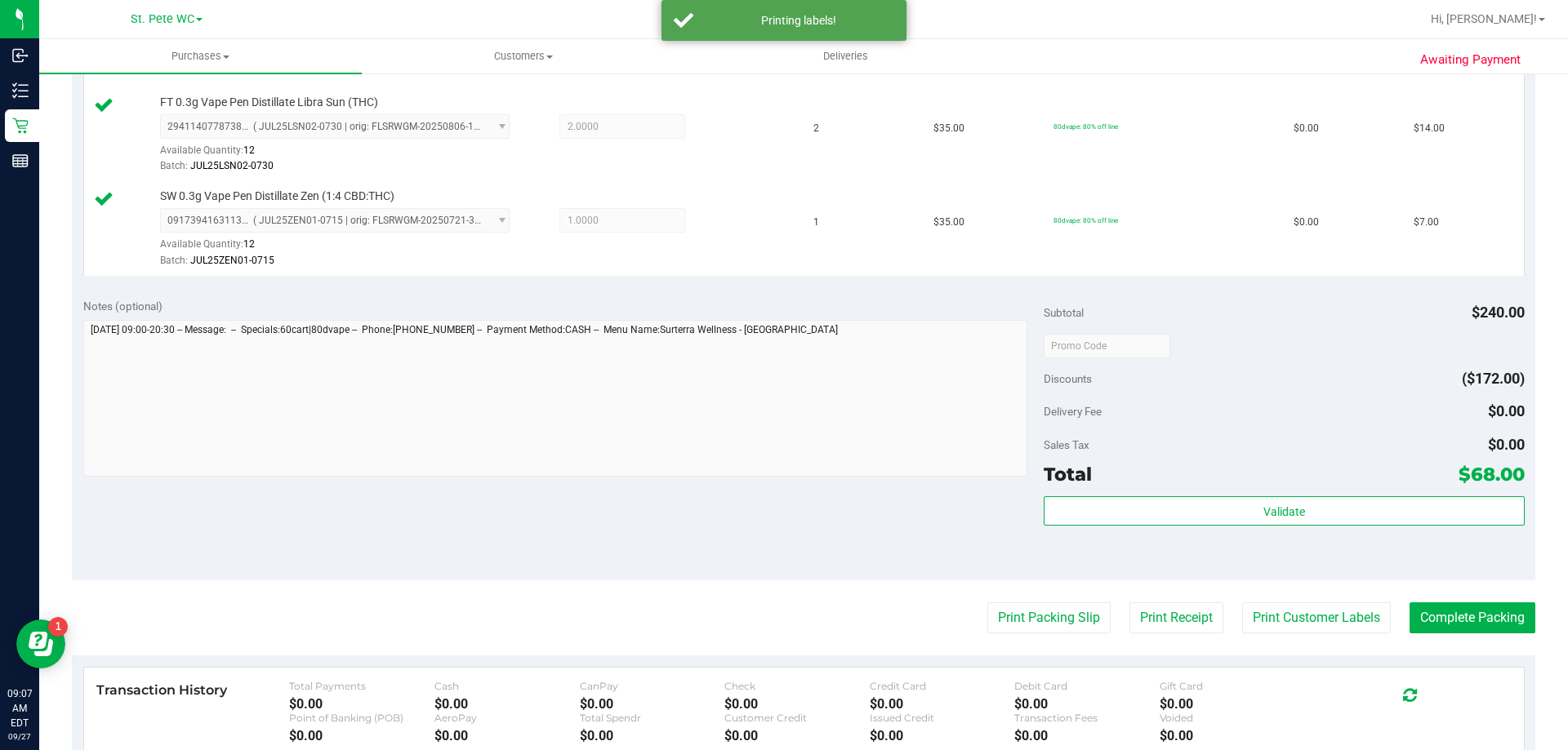
click at [1284, 494] on div "Subtotal $240.00 Discounts ($172.00) Delivery Fee $0.00 Sales Tax $0.00 Total $…" at bounding box center [1283, 433] width 480 height 272
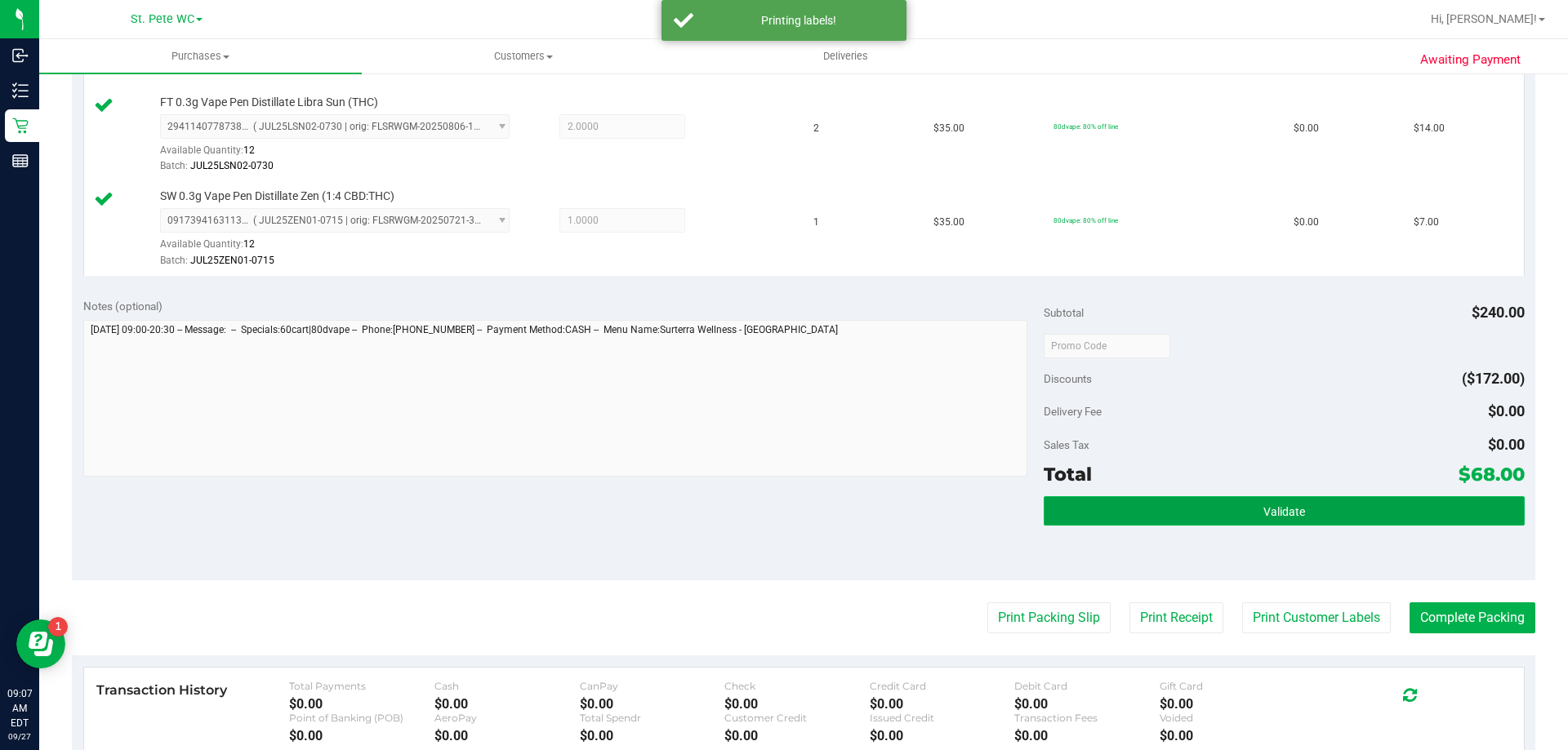
click at [1284, 509] on span "Validate" at bounding box center [1284, 511] width 42 height 13
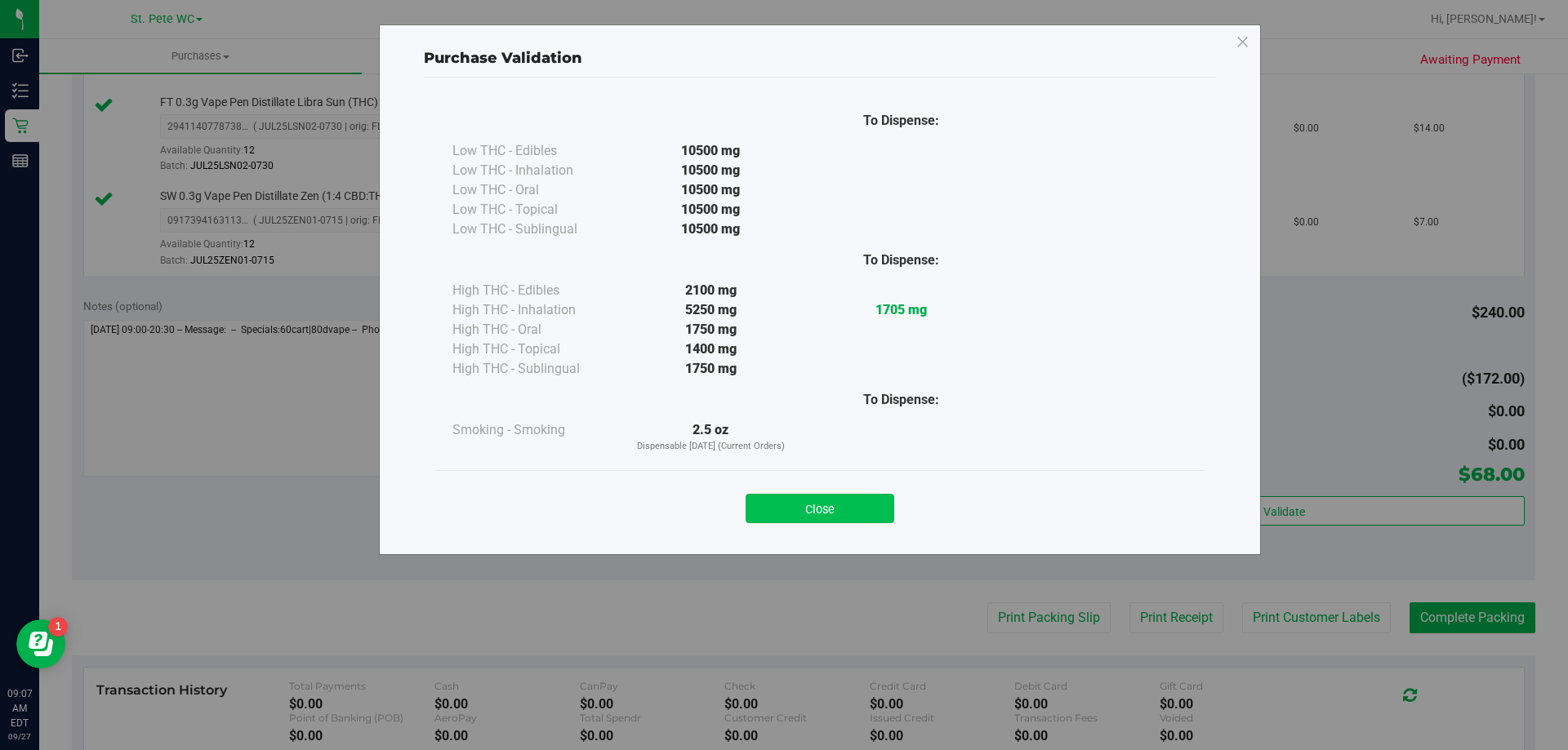
click at [832, 506] on button "Close" at bounding box center [819, 509] width 149 height 29
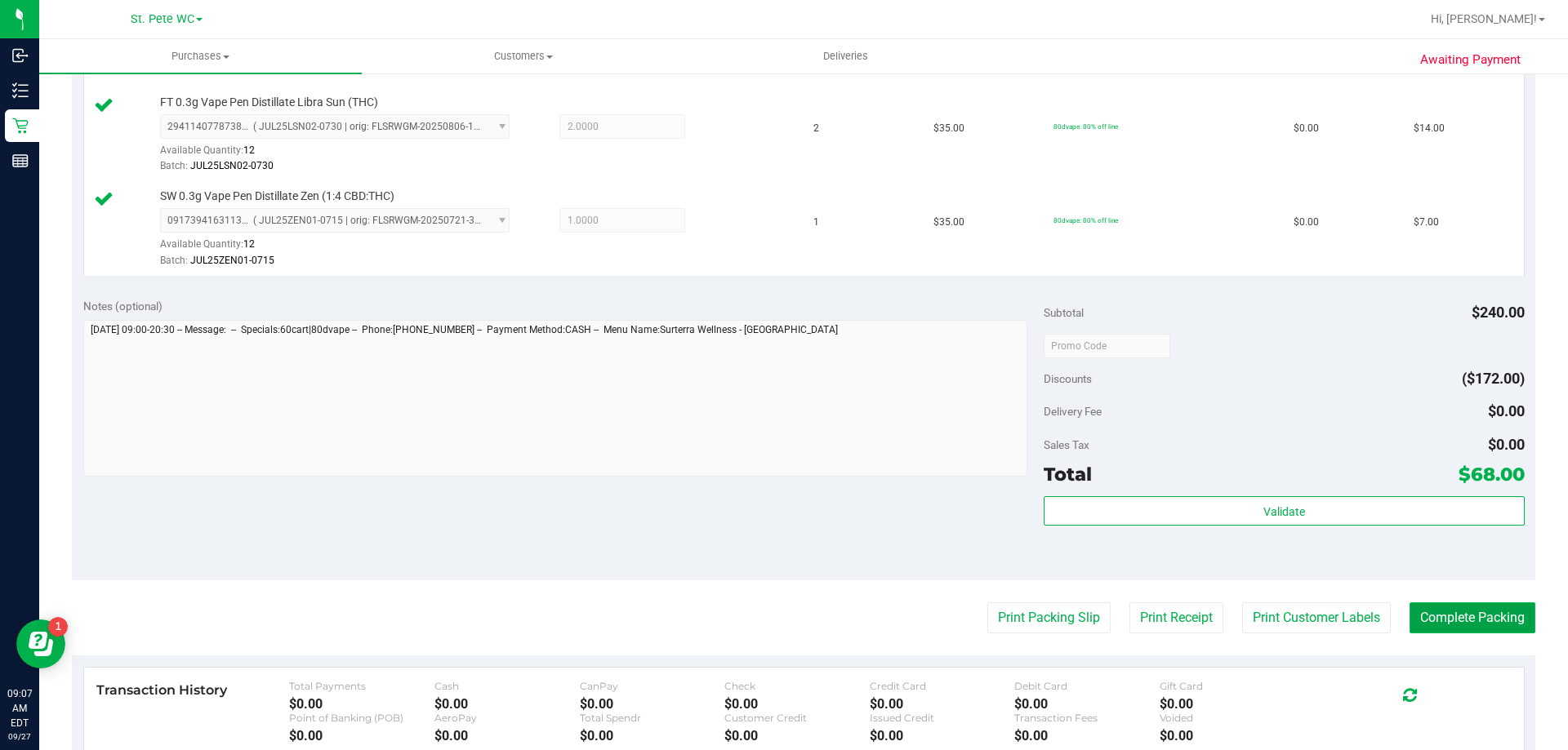
click at [1437, 609] on button "Complete Packing" at bounding box center [1472, 618] width 125 height 31
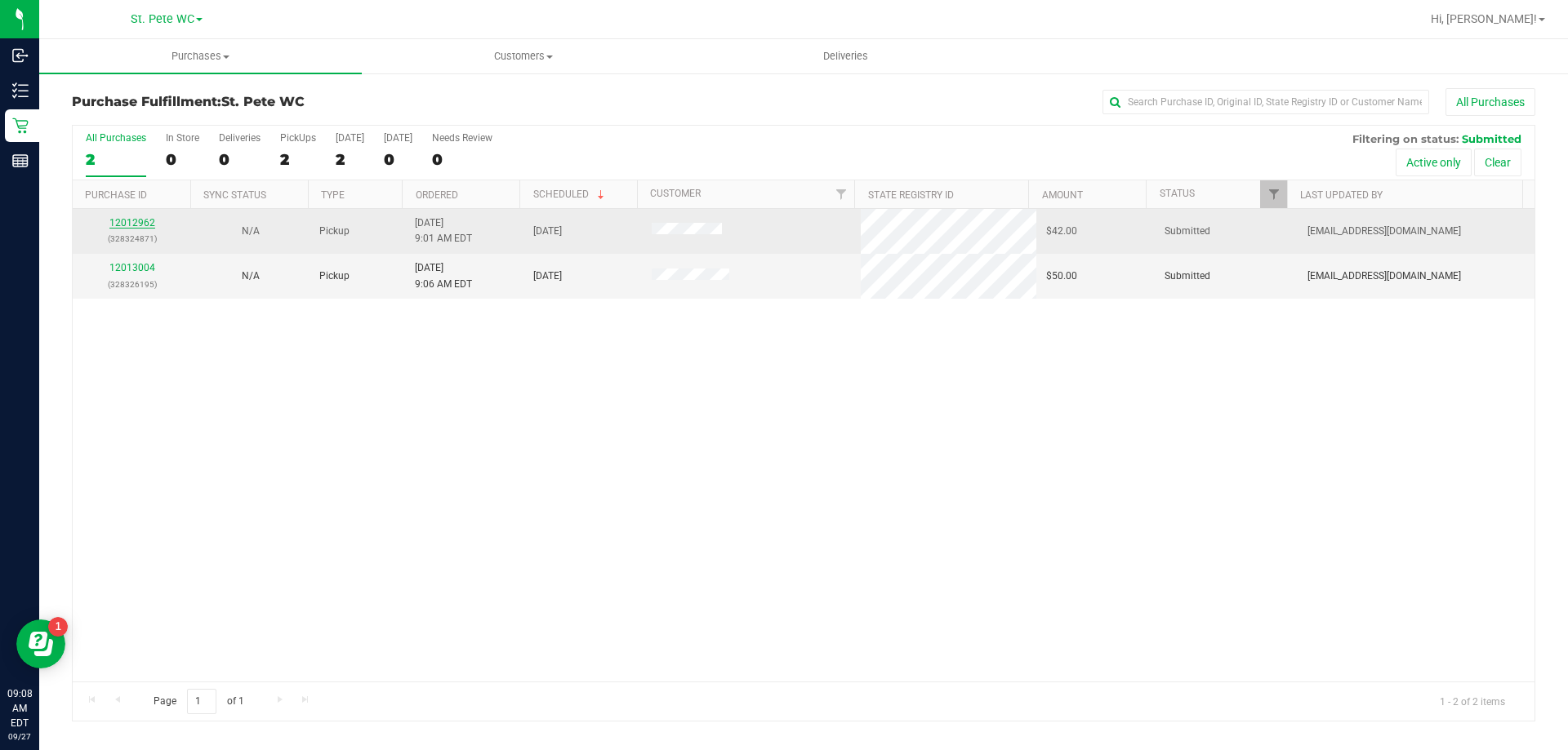
click at [144, 219] on link "12012962" at bounding box center [132, 222] width 46 height 11
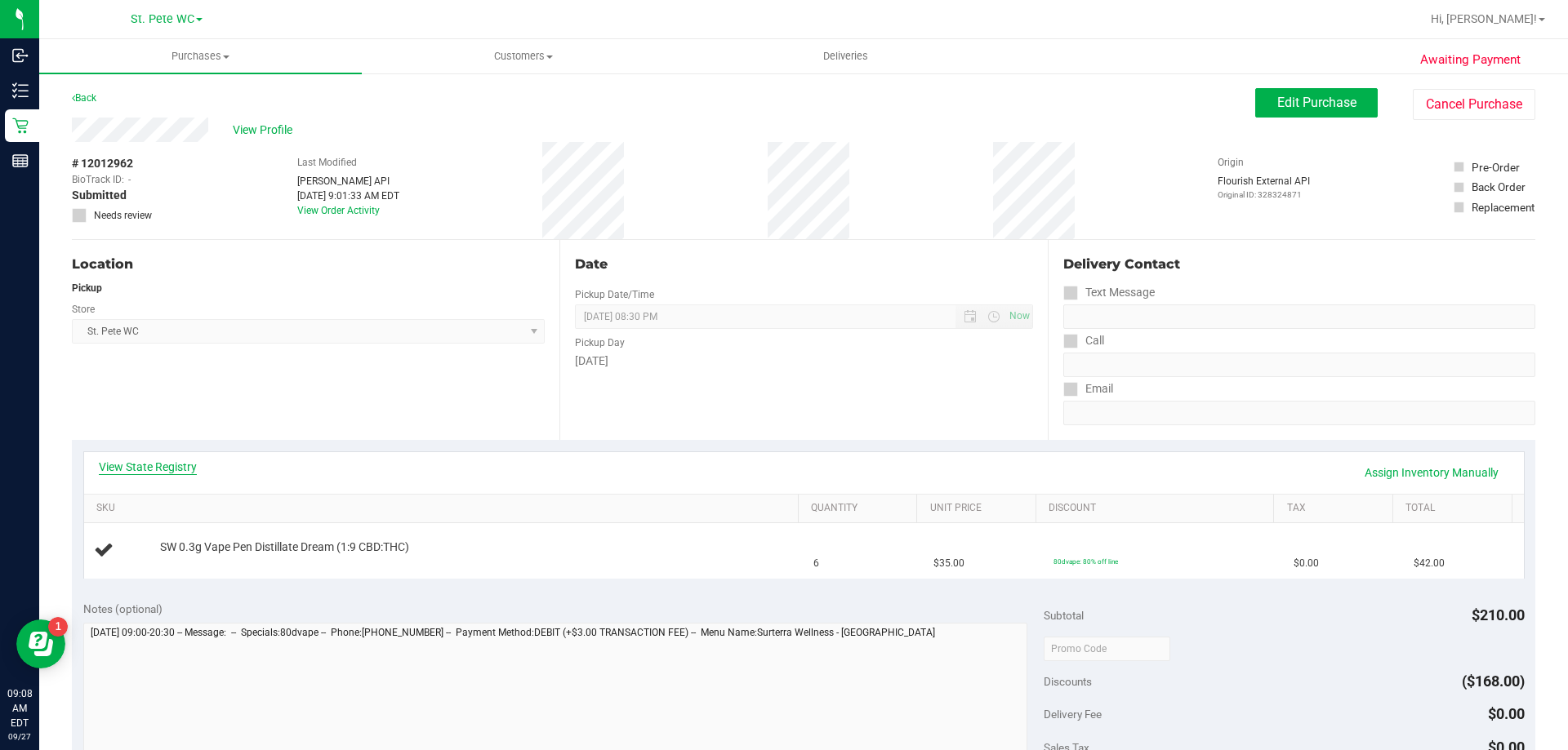
click at [145, 465] on link "View State Registry" at bounding box center [147, 466] width 98 height 16
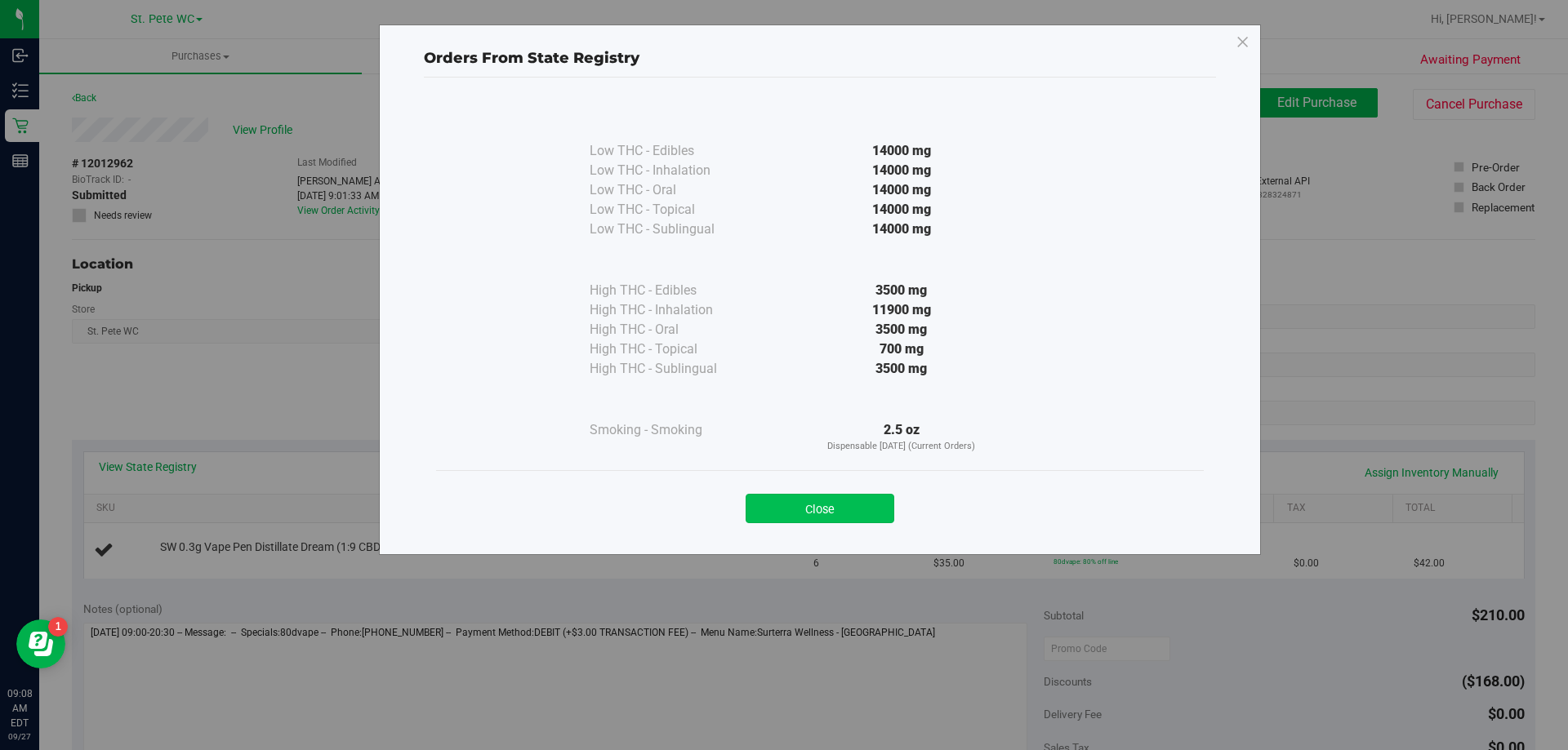
click at [814, 502] on button "Close" at bounding box center [819, 509] width 149 height 29
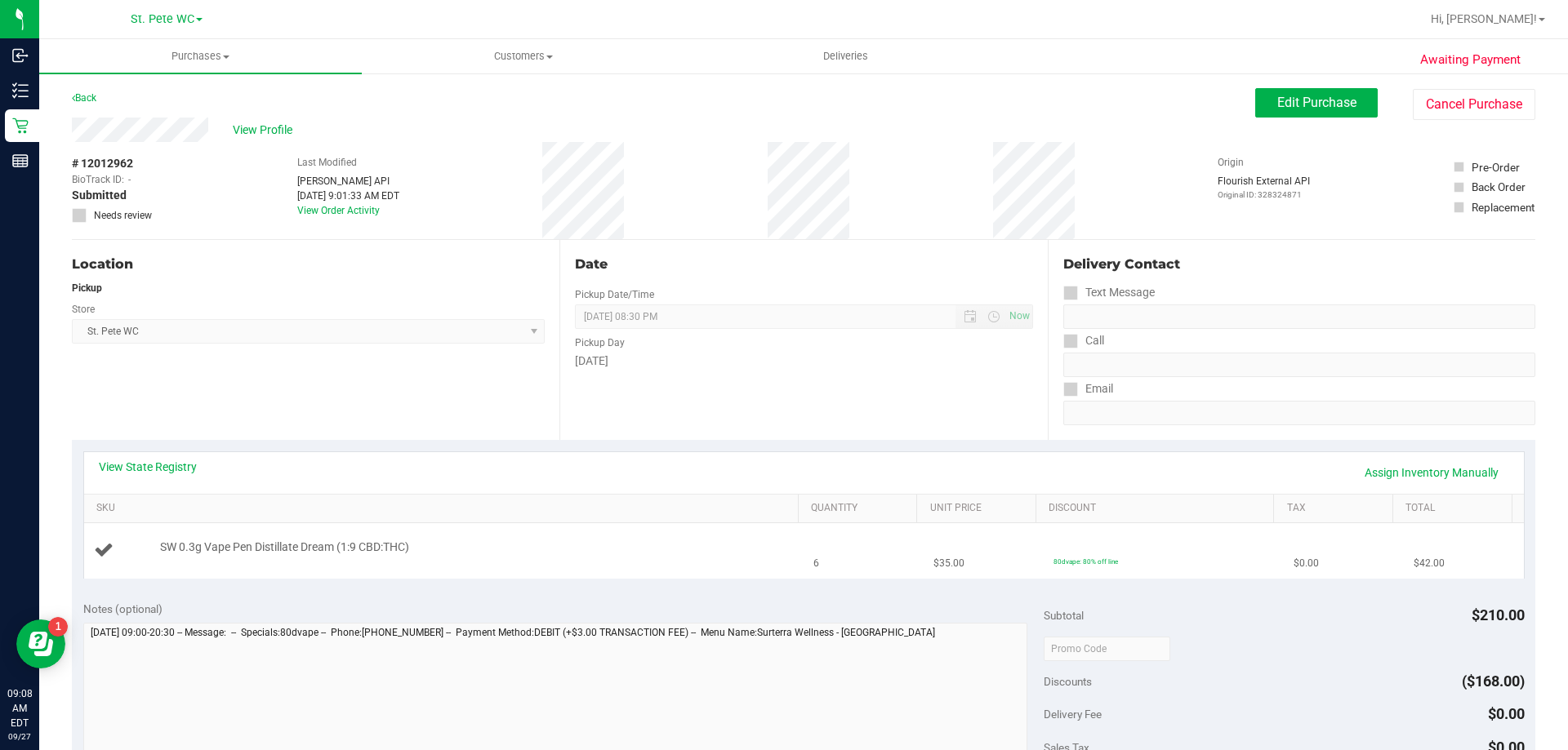
click at [556, 549] on div "SW 0.3g Vape Pen Distillate Dream (1:9 CBD:THC)" at bounding box center [472, 548] width 639 height 16
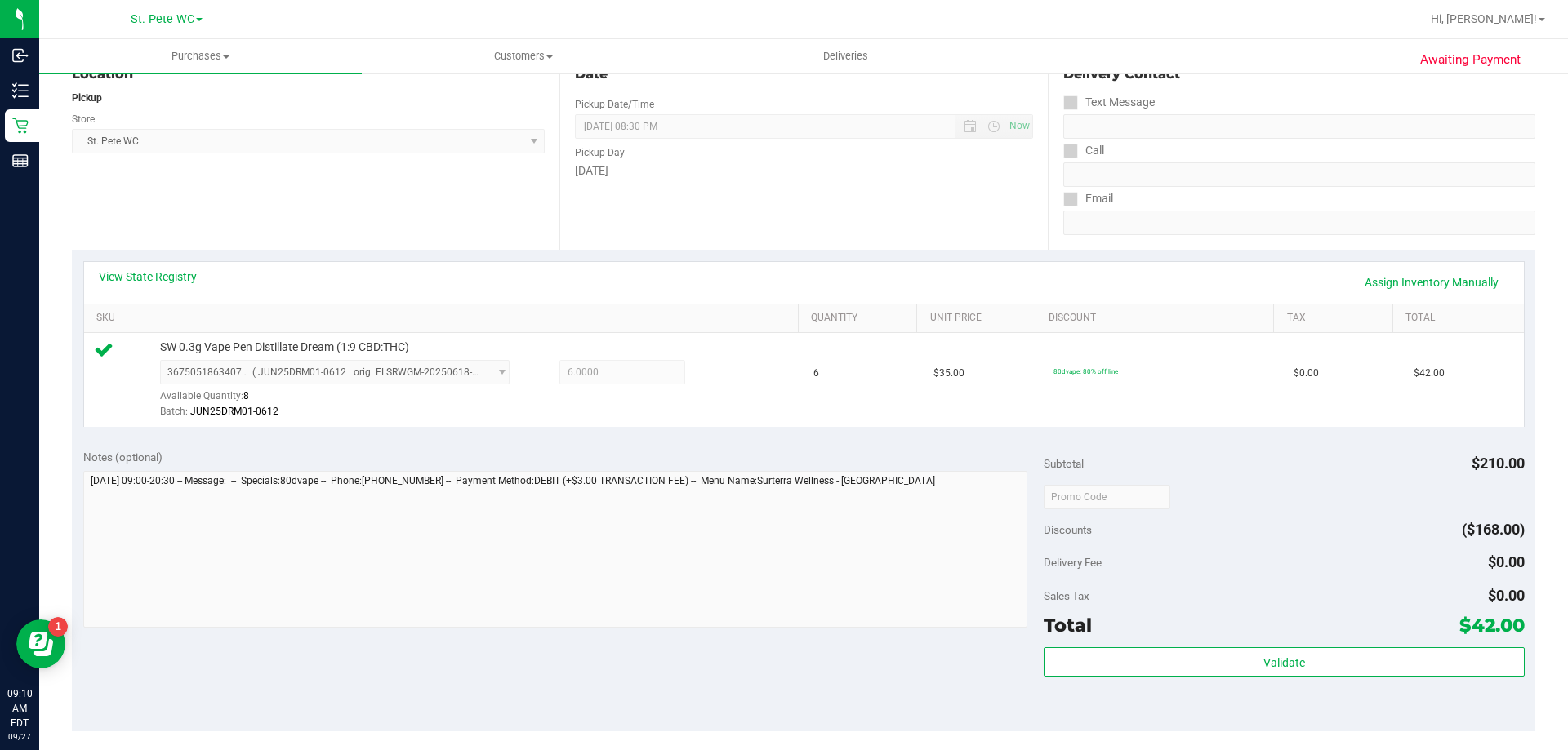
scroll to position [585, 0]
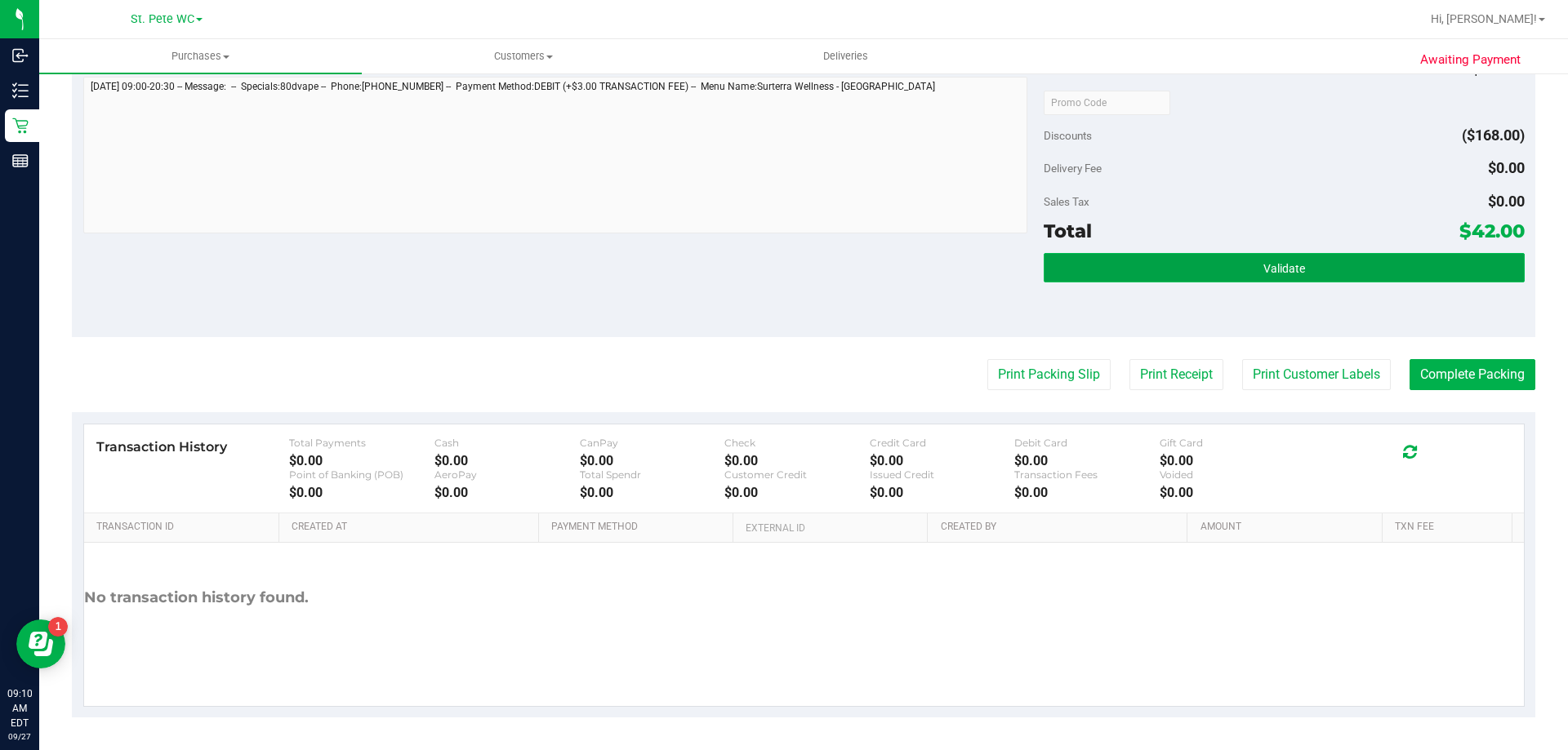
click at [1141, 266] on button "Validate" at bounding box center [1283, 268] width 480 height 29
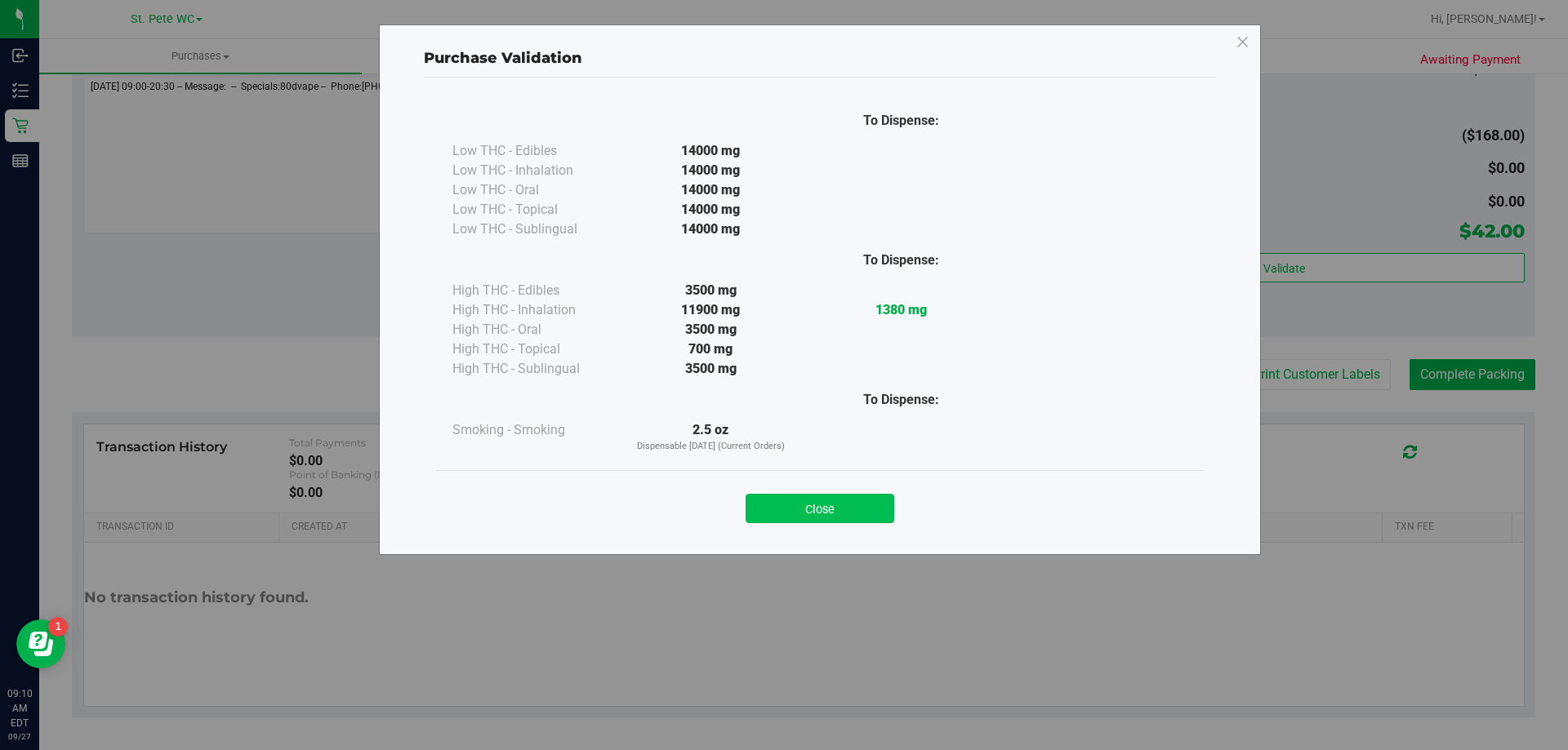
click at [871, 495] on button "Close" at bounding box center [819, 509] width 149 height 29
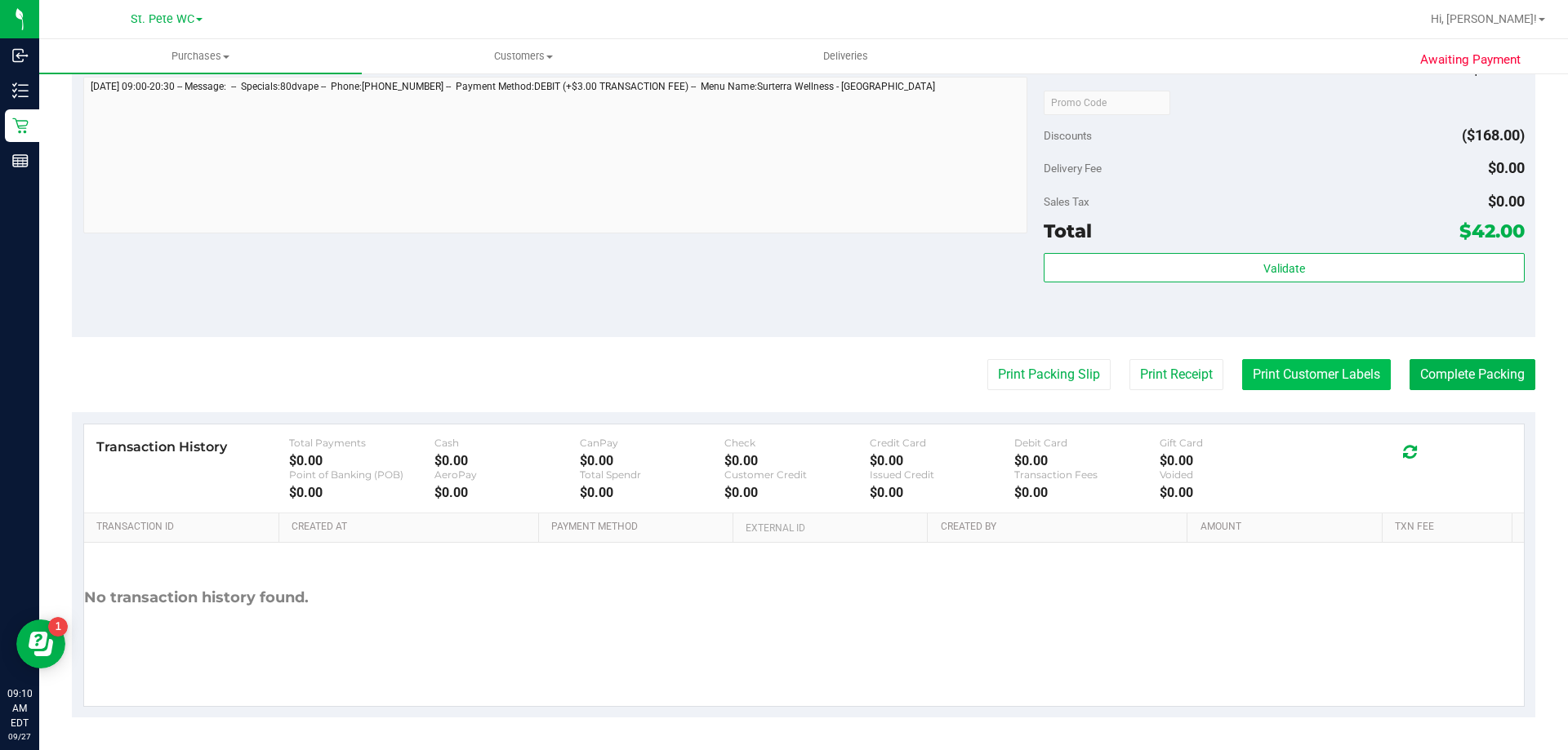
click at [1252, 388] on button "Print Customer Labels" at bounding box center [1316, 375] width 149 height 31
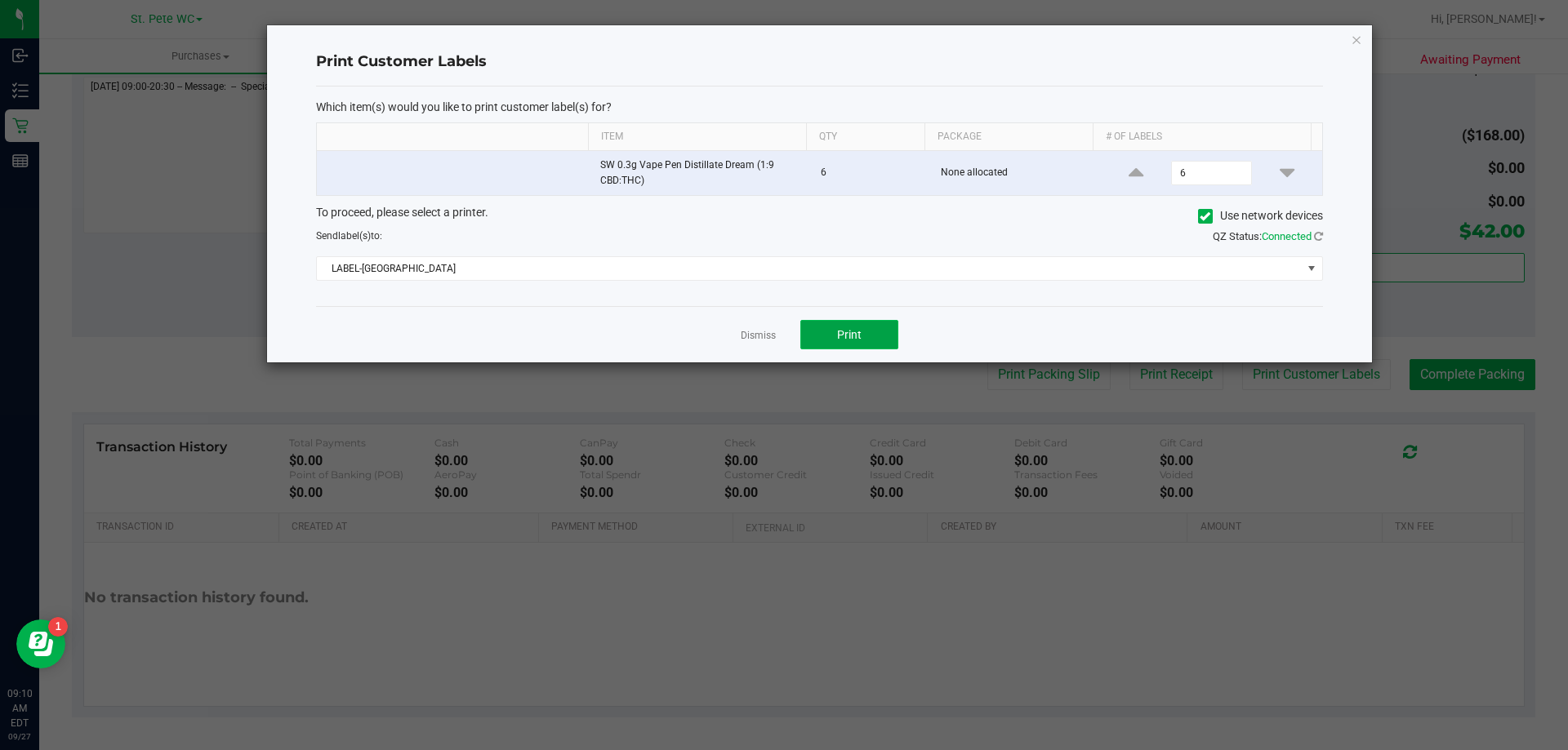
click at [819, 342] on button "Print" at bounding box center [849, 335] width 98 height 29
click at [1356, 35] on icon "button" at bounding box center [1356, 39] width 11 height 20
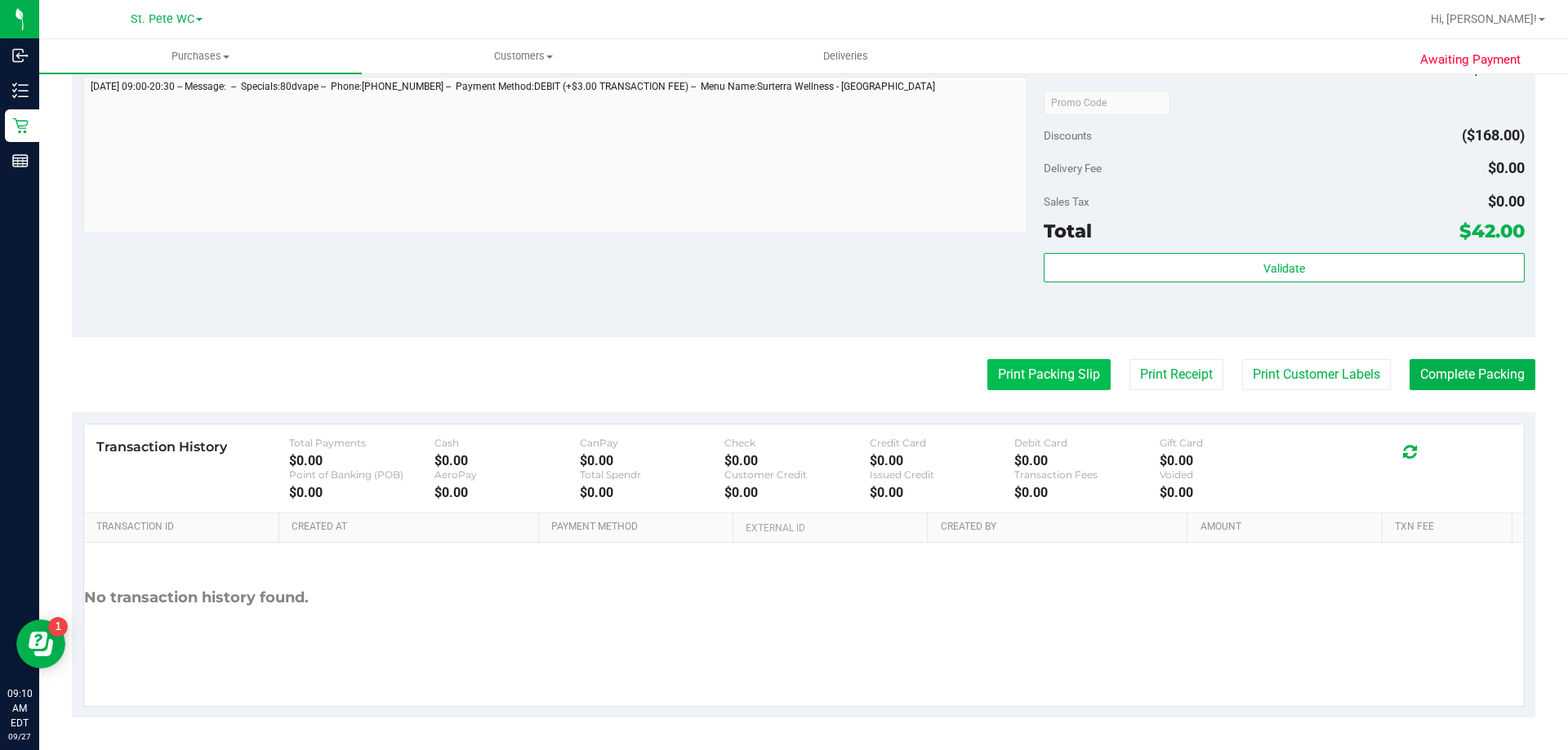
click at [1044, 384] on button "Print Packing Slip" at bounding box center [1049, 375] width 123 height 31
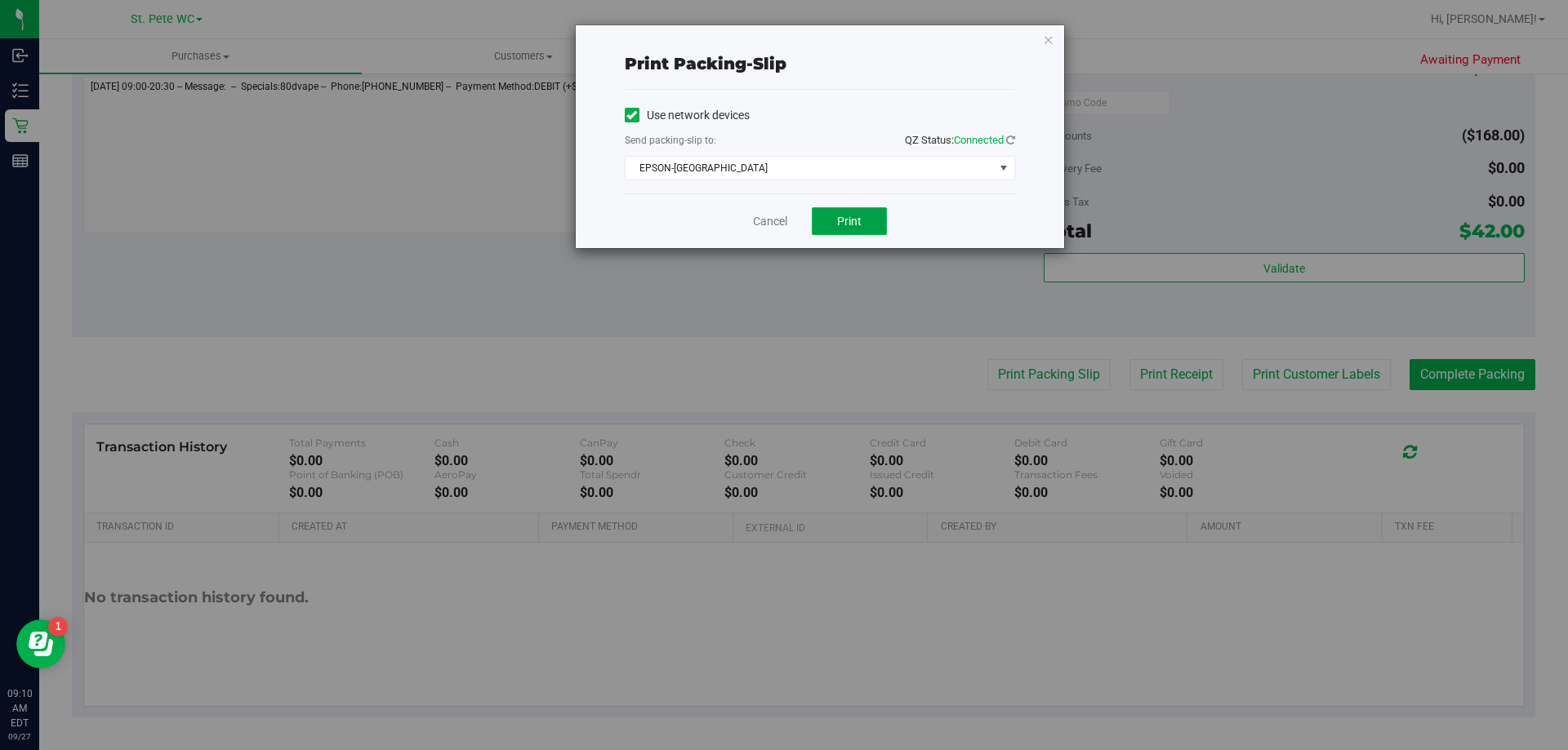
click at [862, 223] on button "Print" at bounding box center [849, 221] width 75 height 28
click at [1045, 36] on icon "button" at bounding box center [1048, 39] width 11 height 20
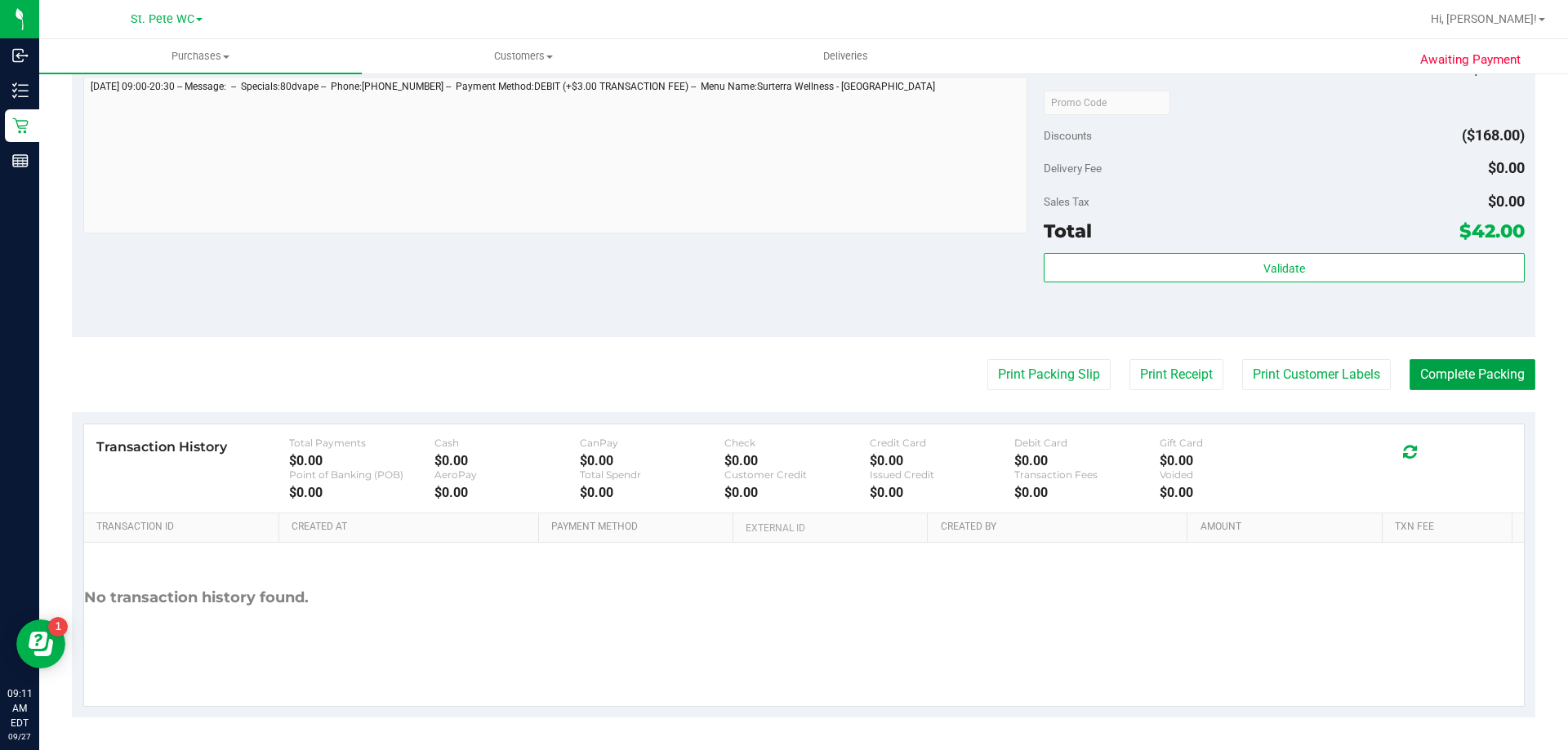
click at [1470, 383] on button "Complete Packing" at bounding box center [1472, 375] width 125 height 31
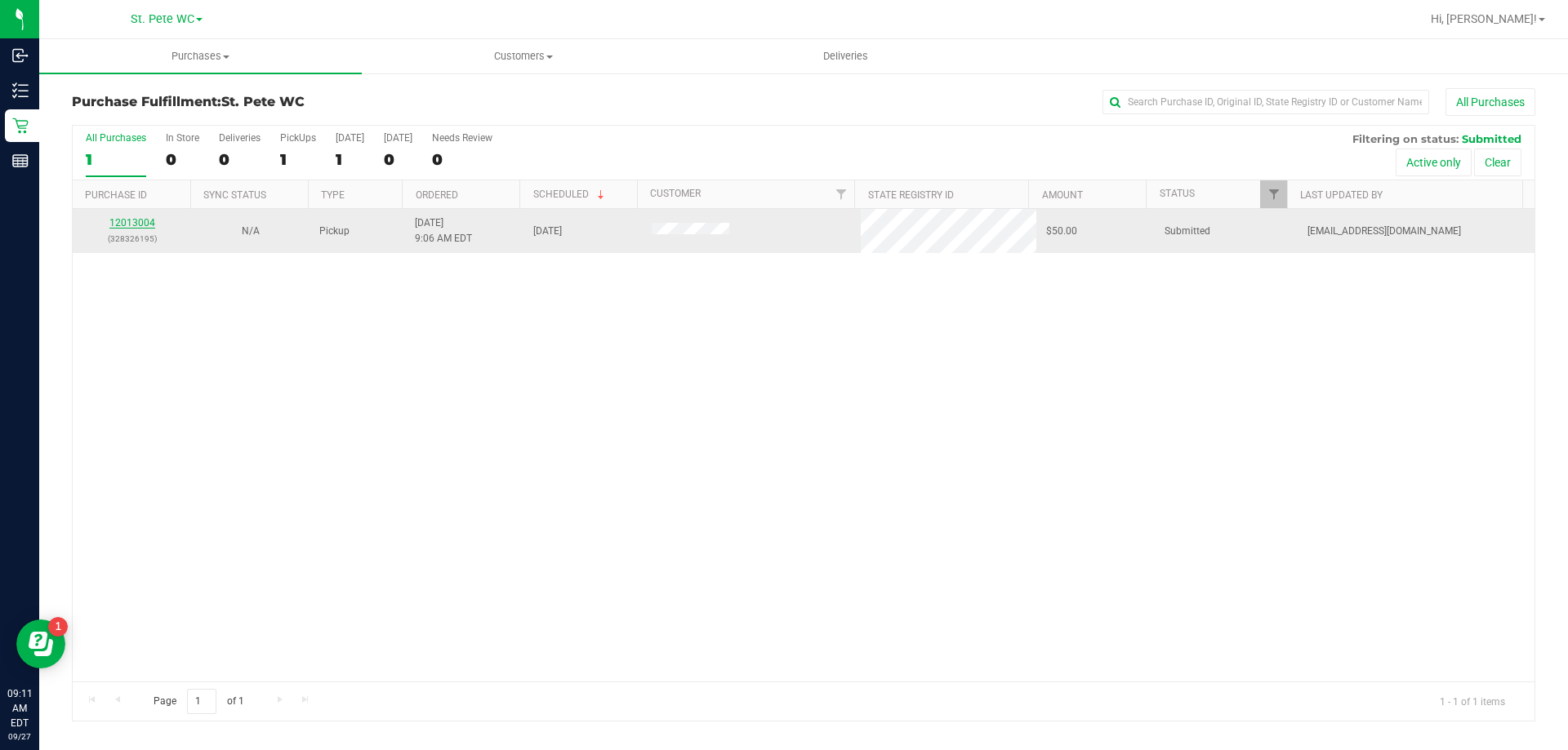
click at [140, 224] on link "12013004" at bounding box center [132, 222] width 46 height 11
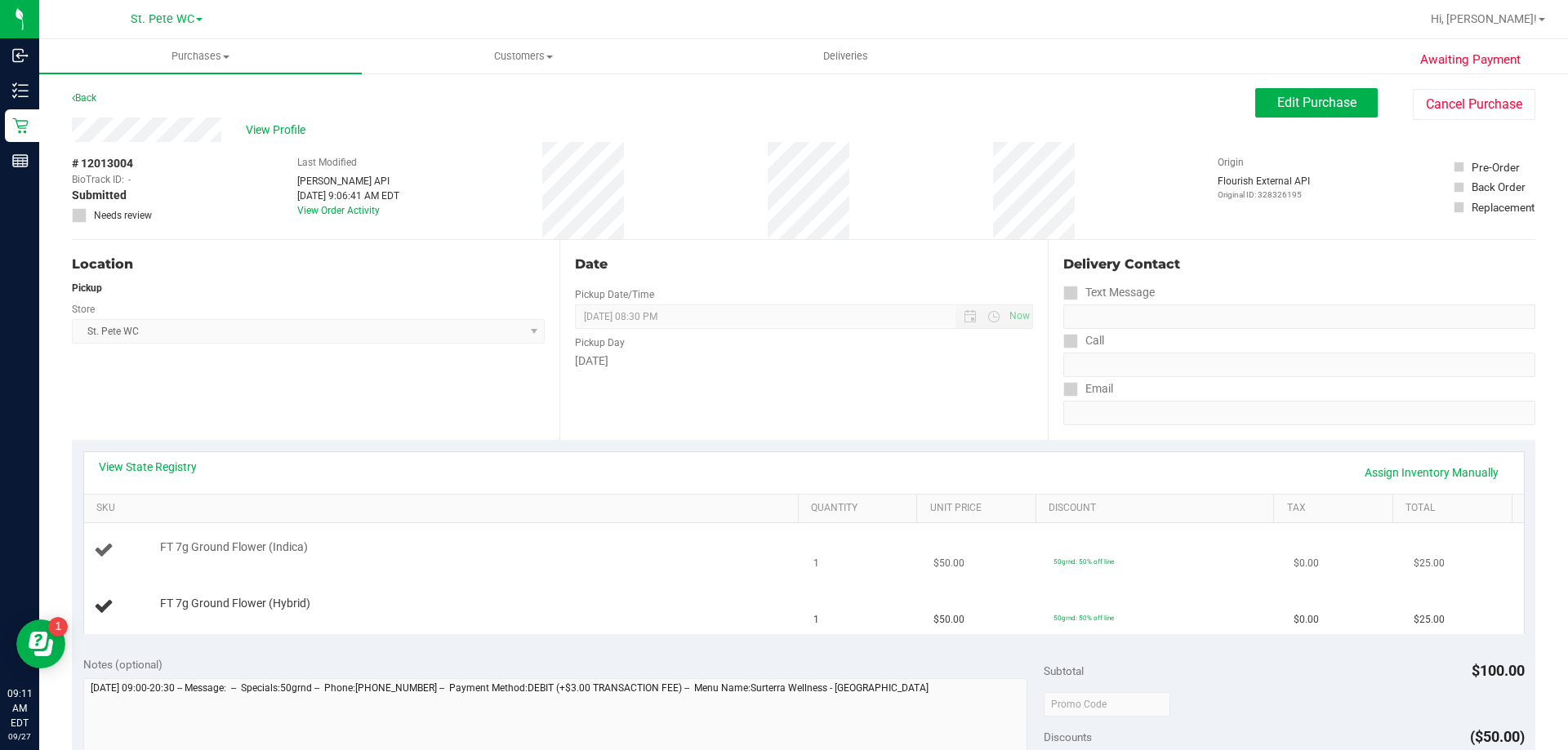
click at [416, 571] on td "FT 7g Ground Flower (Indica)" at bounding box center [444, 551] width 720 height 55
click at [116, 442] on div "View State Registry Assign Inventory Manually SKU Quantity Unit Price Discount …" at bounding box center [803, 542] width 1463 height 205
click at [138, 459] on link "View State Registry" at bounding box center [147, 466] width 98 height 16
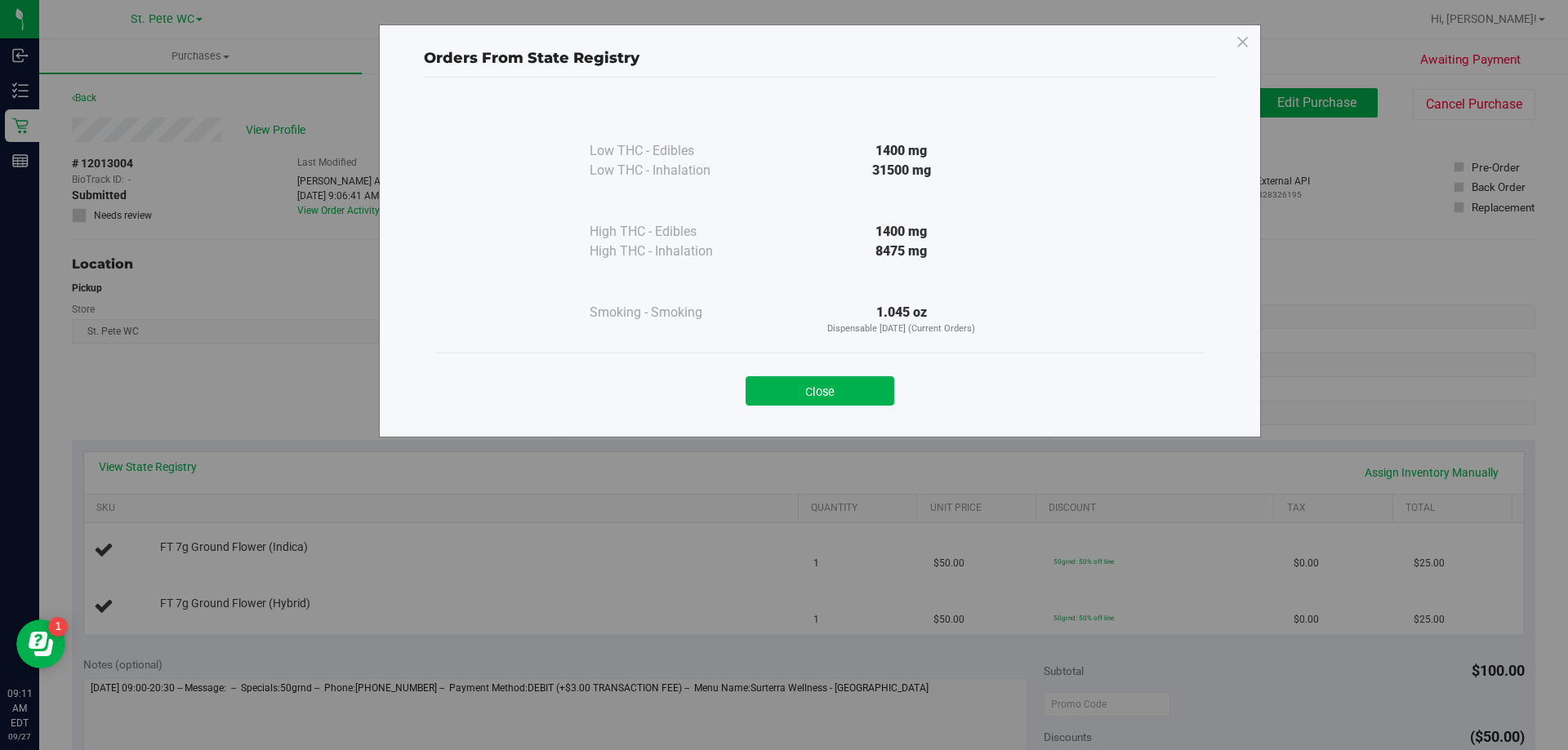
click at [861, 408] on div "Close" at bounding box center [819, 386] width 768 height 66
click at [832, 398] on button "Close" at bounding box center [819, 391] width 149 height 29
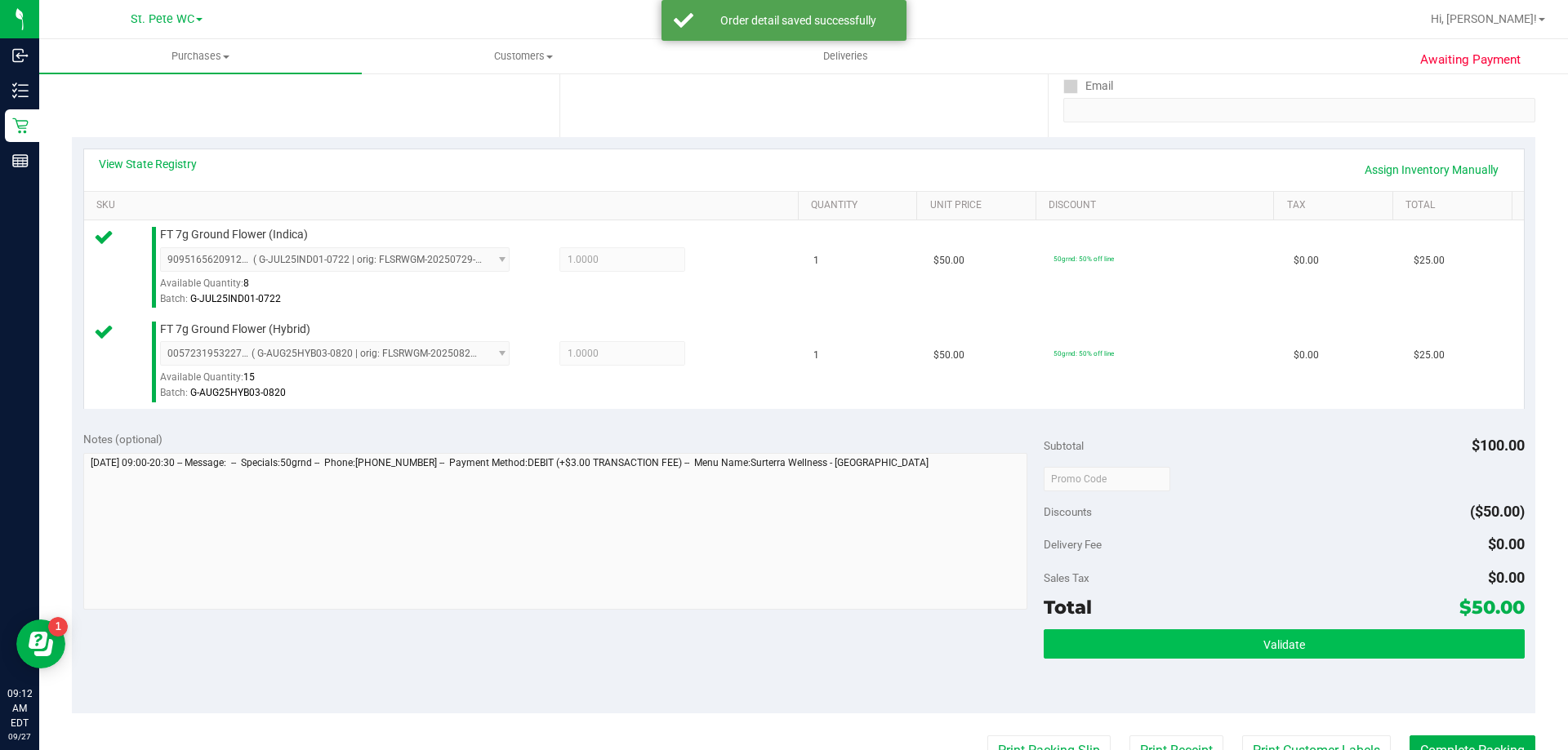
scroll to position [408, 0]
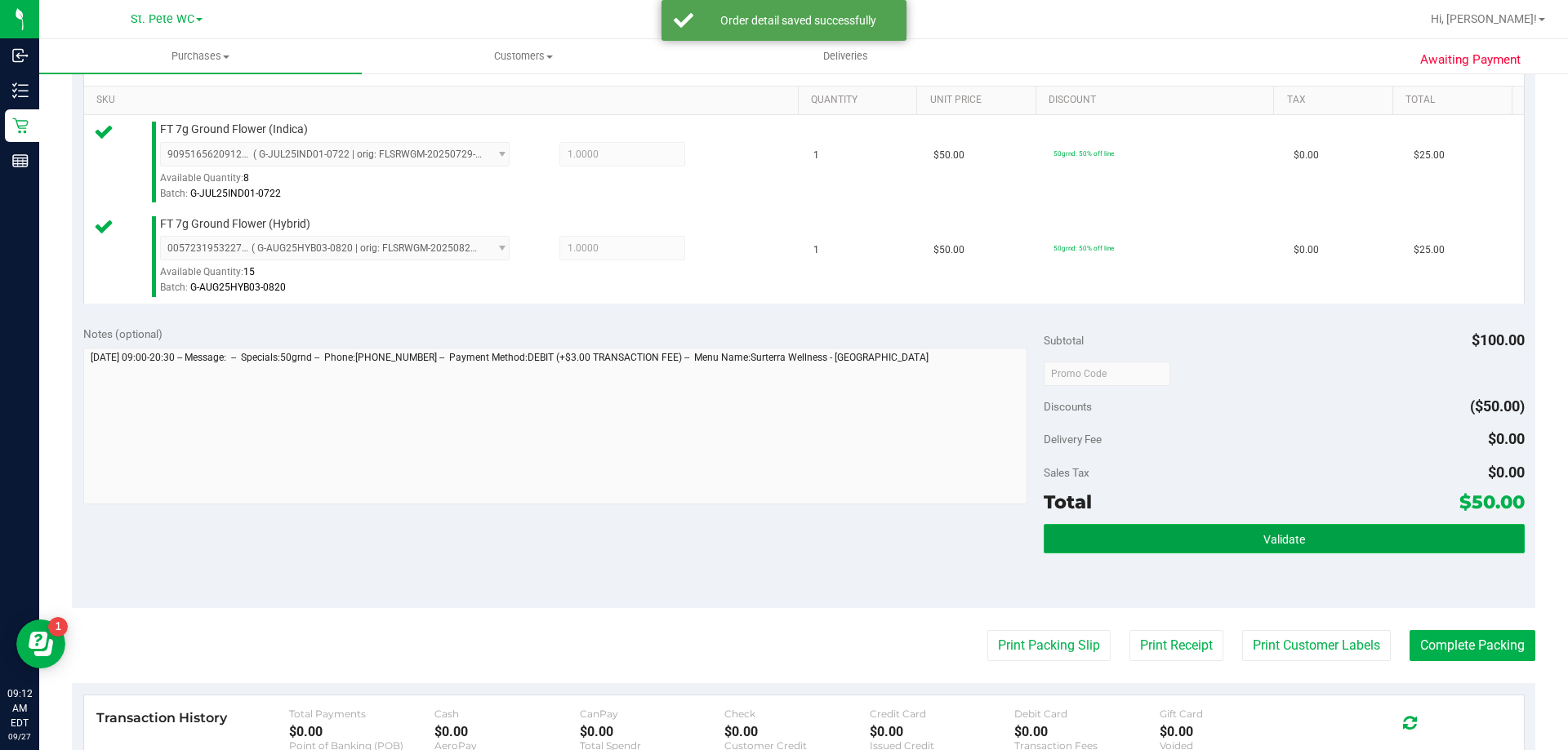
click at [1157, 528] on button "Validate" at bounding box center [1283, 539] width 480 height 29
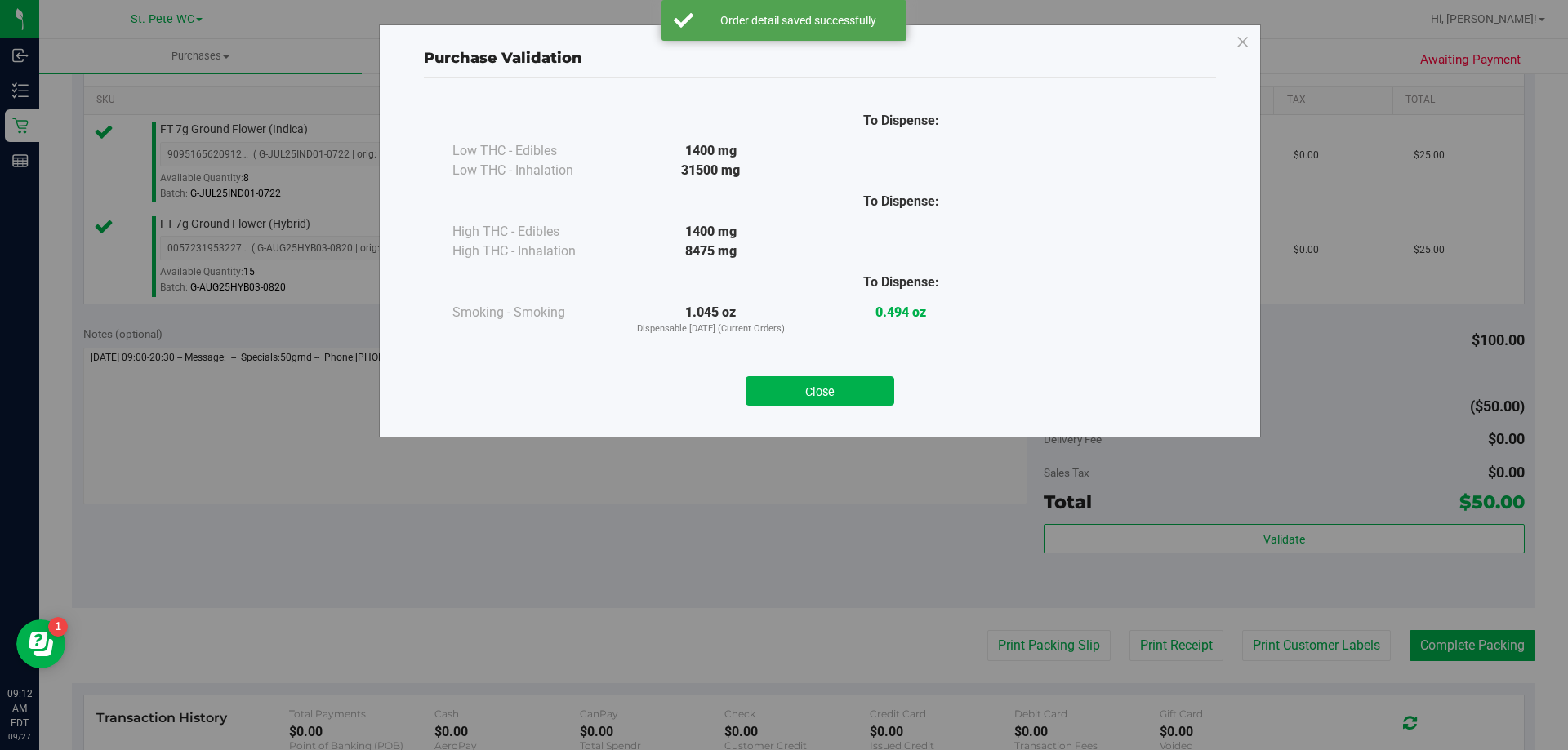
click at [832, 374] on div "Close" at bounding box center [819, 386] width 743 height 41
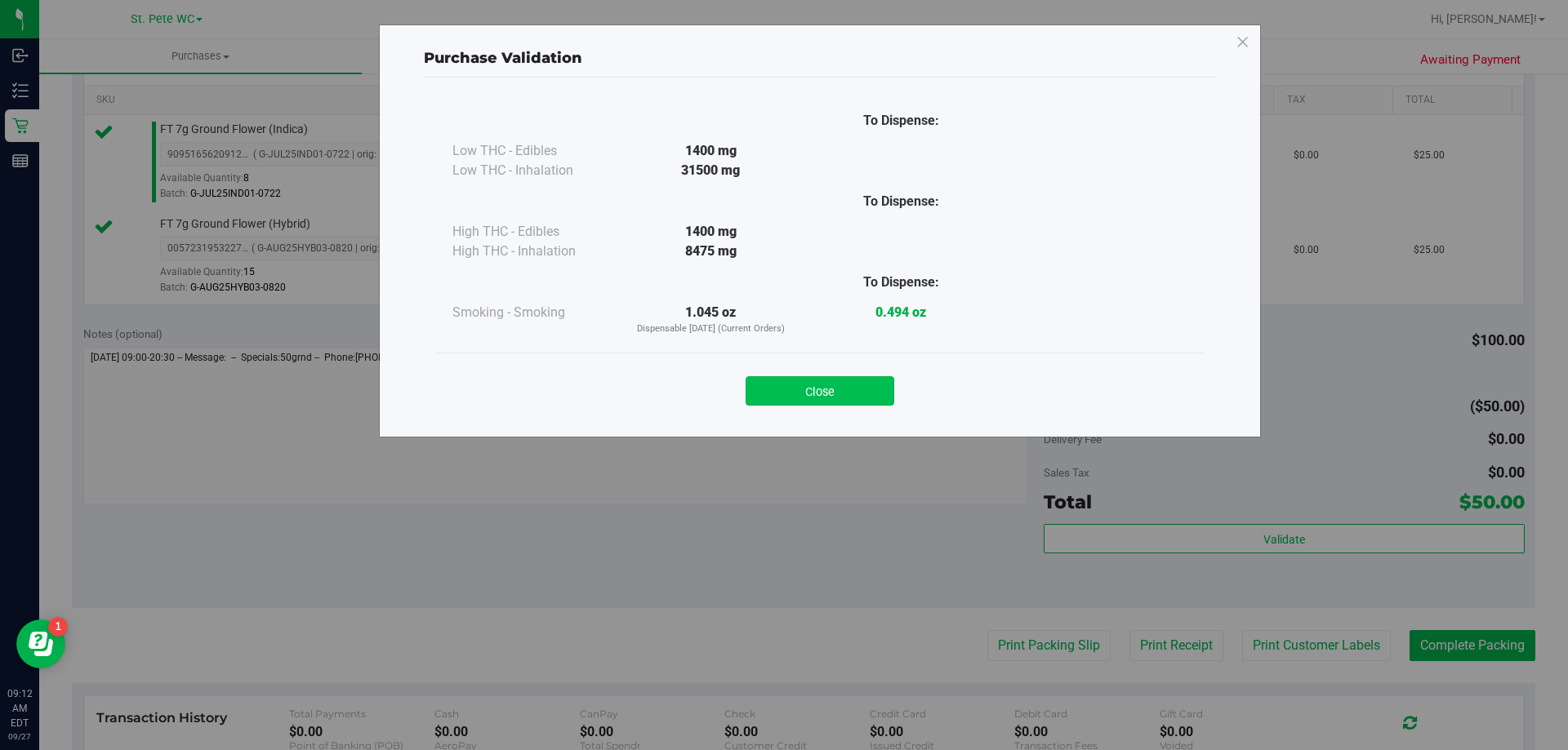
click at [838, 379] on div "Close" at bounding box center [819, 386] width 743 height 41
click at [837, 381] on button "Close" at bounding box center [819, 391] width 149 height 29
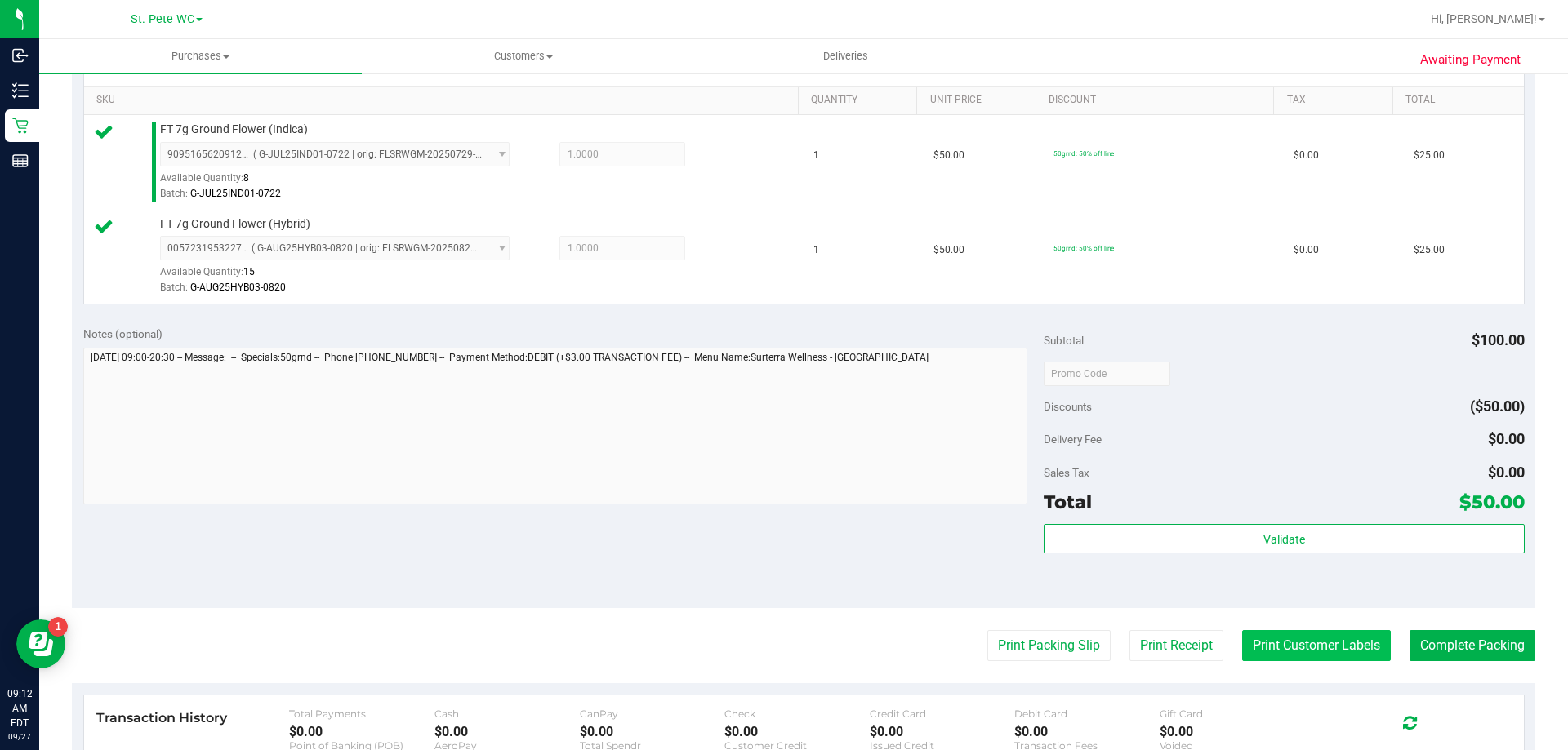
click at [1269, 638] on button "Print Customer Labels" at bounding box center [1316, 645] width 149 height 31
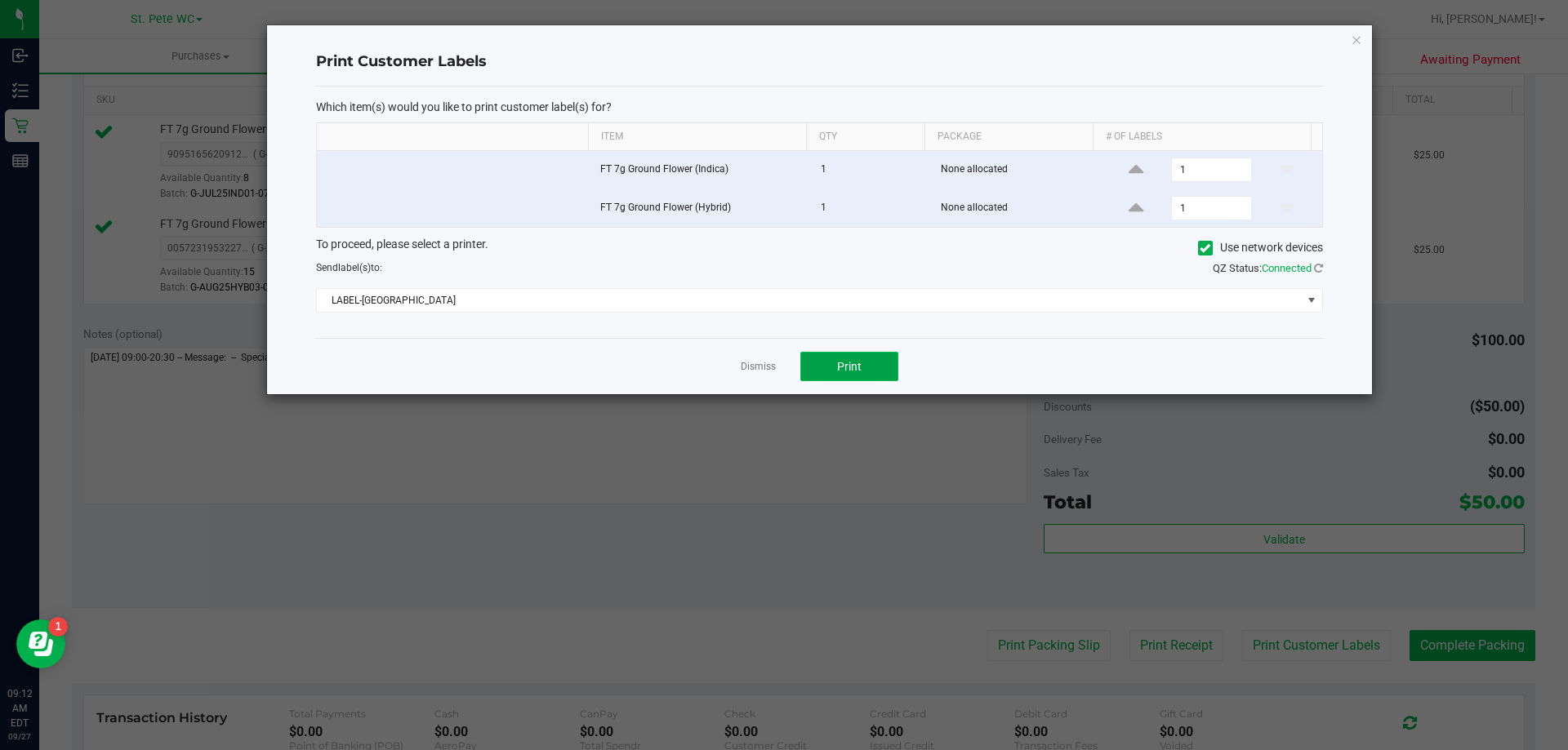
click at [846, 353] on button "Print" at bounding box center [849, 367] width 98 height 29
click at [1360, 39] on icon "button" at bounding box center [1356, 39] width 11 height 20
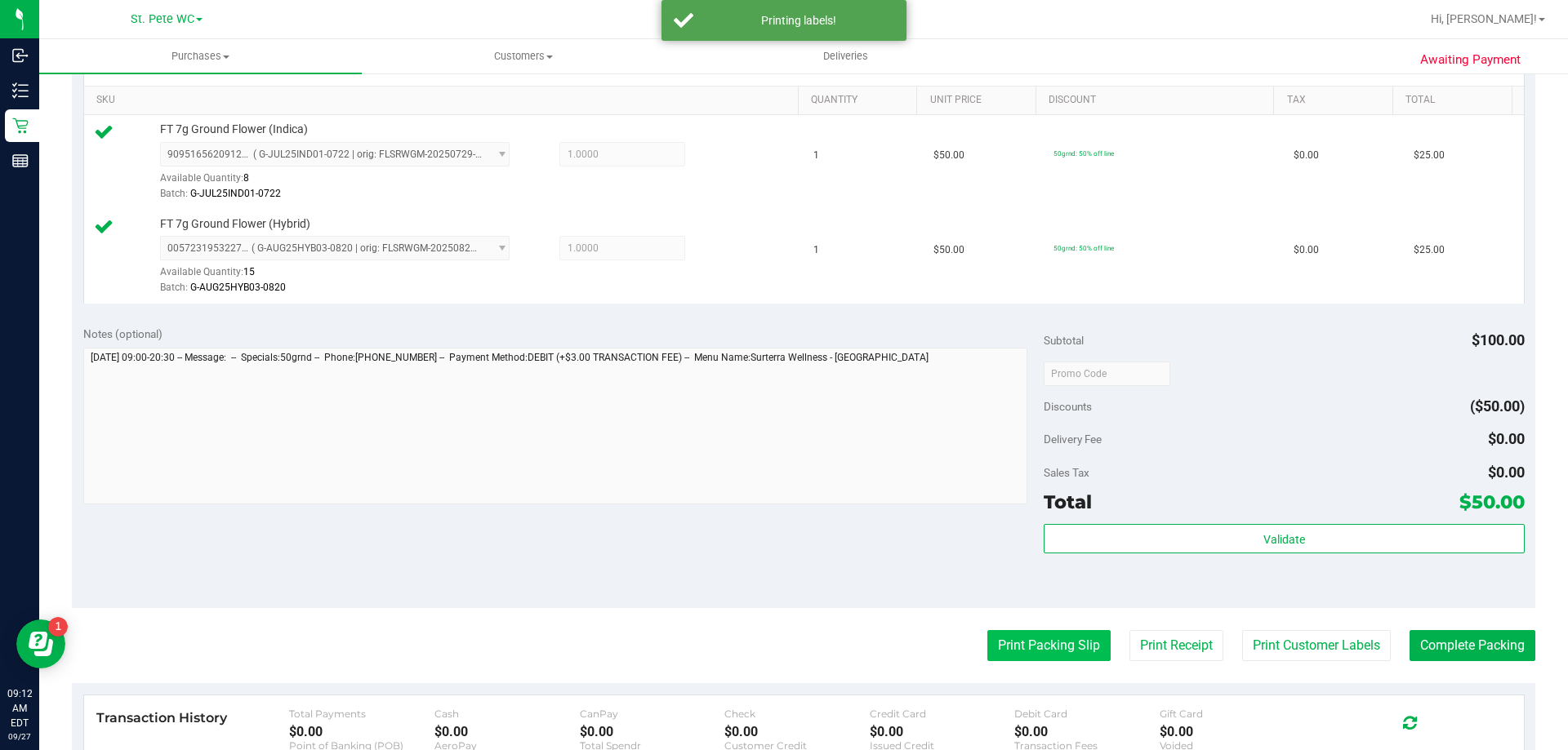
click at [1050, 644] on button "Print Packing Slip" at bounding box center [1049, 645] width 123 height 31
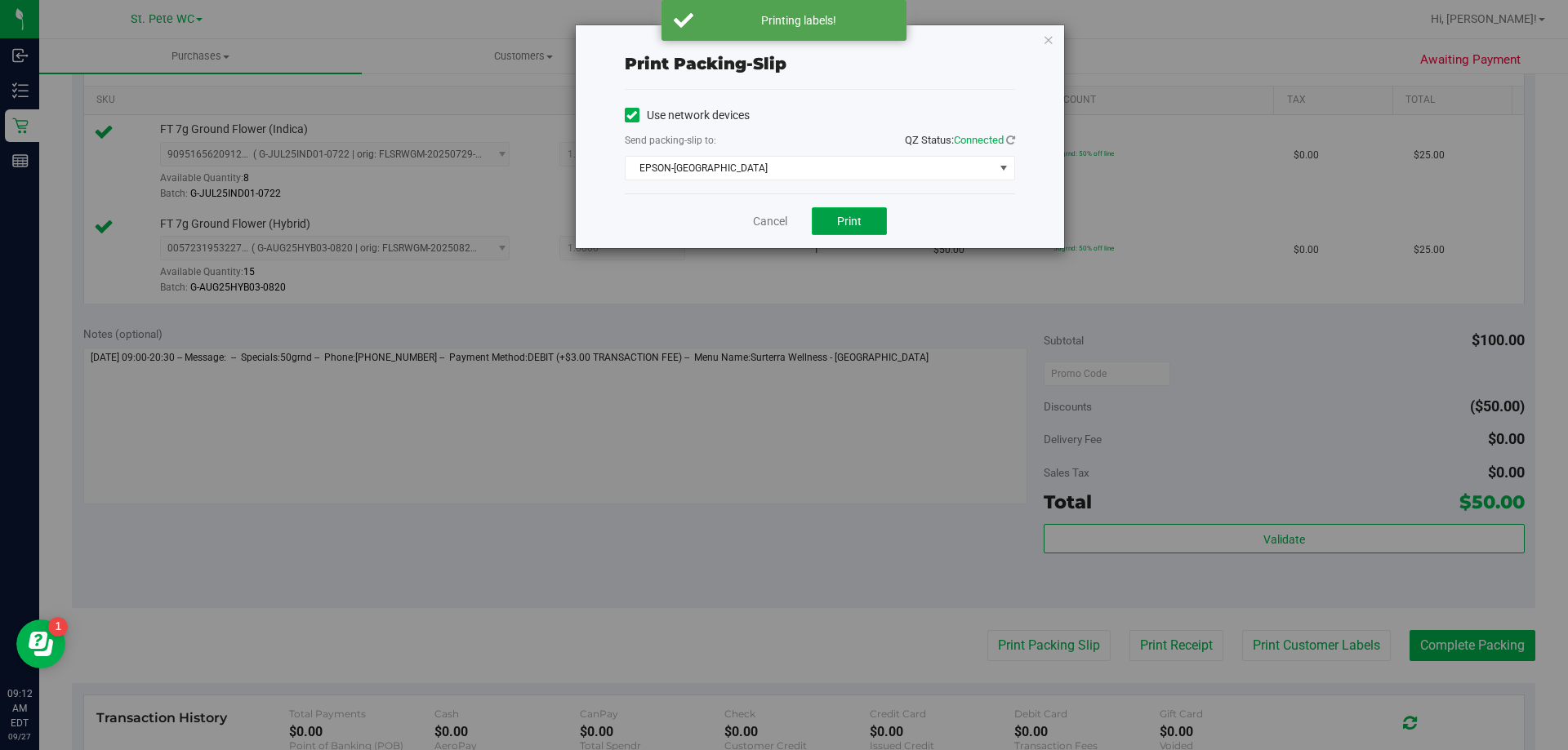
click at [836, 221] on button "Print" at bounding box center [849, 221] width 75 height 28
click at [1050, 42] on icon "button" at bounding box center [1048, 39] width 11 height 20
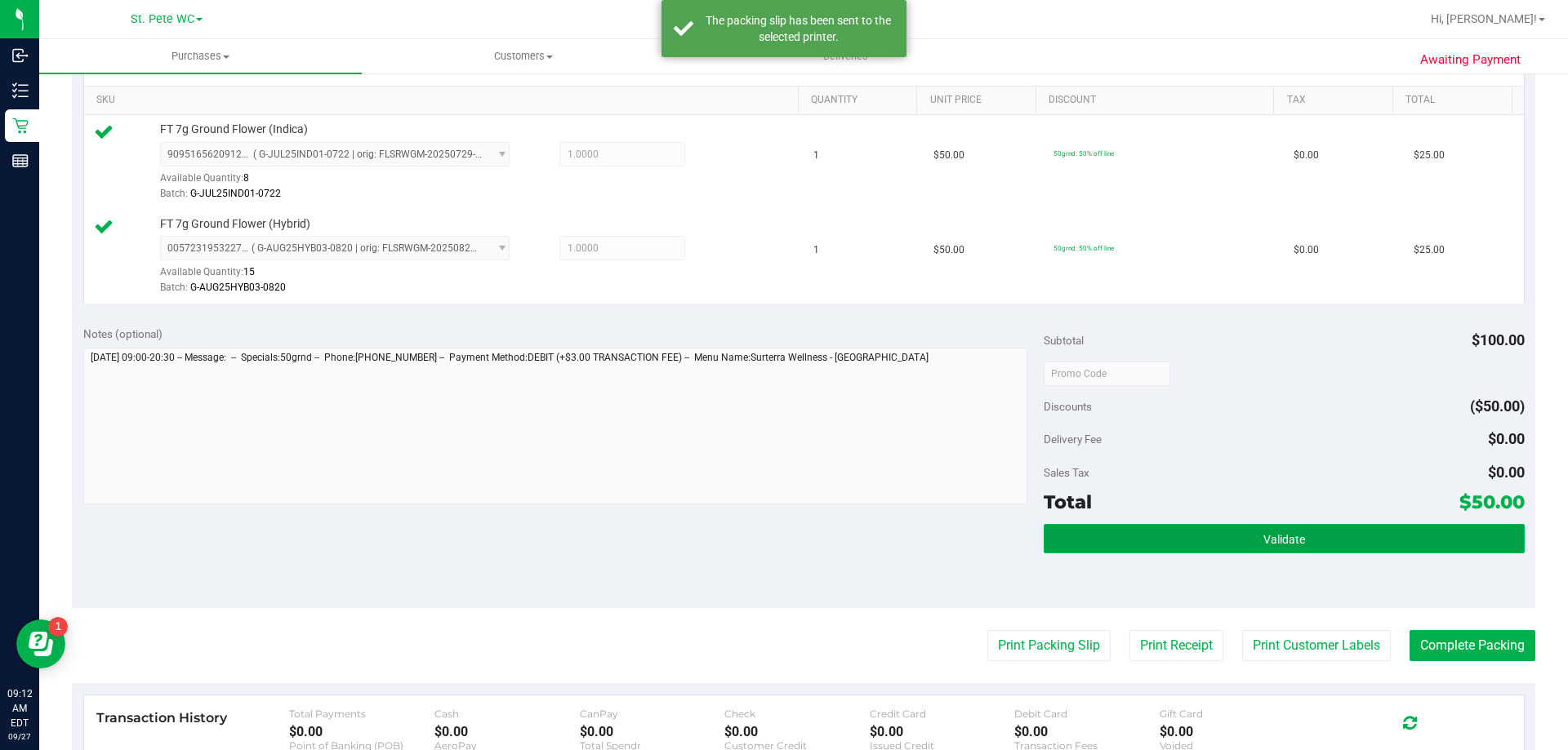
click at [1378, 542] on button "Validate" at bounding box center [1283, 539] width 480 height 29
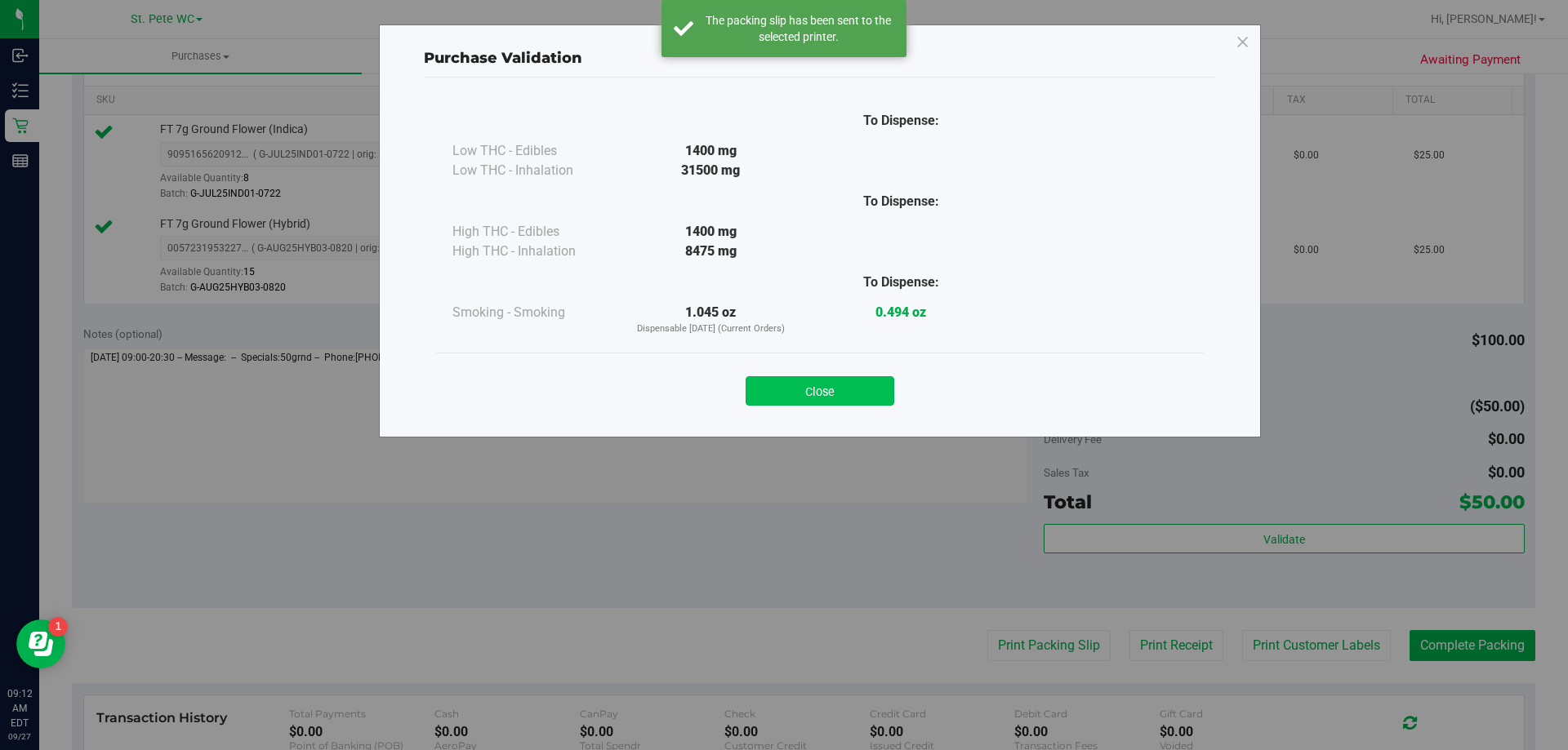
click at [854, 380] on button "Close" at bounding box center [819, 391] width 149 height 29
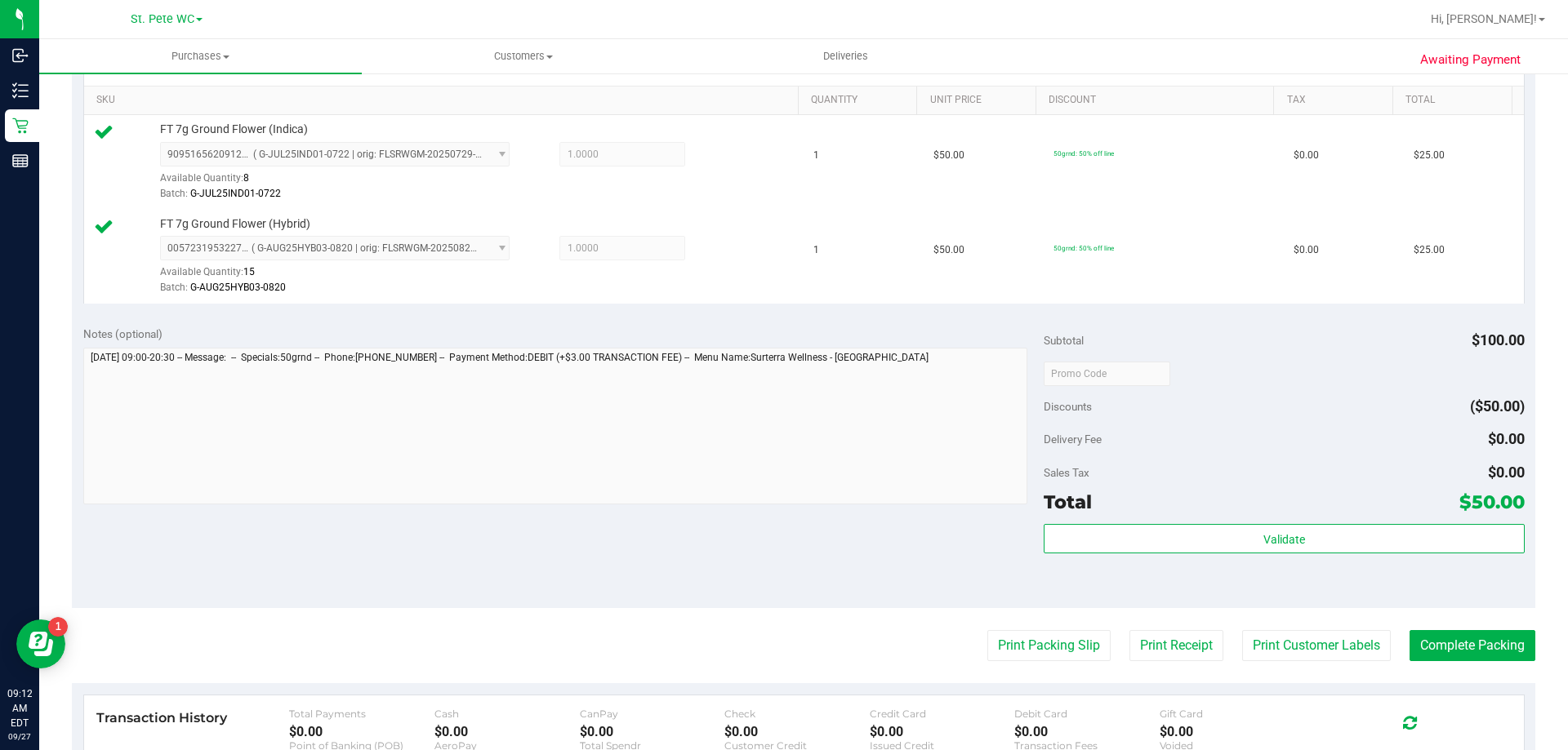
click at [1437, 664] on purchase-details "Back Edit Purchase Cancel Purchase View Profile # 12013004 BioTrack ID: - Submi…" at bounding box center [803, 334] width 1463 height 1309
click at [1438, 642] on button "Complete Packing" at bounding box center [1472, 645] width 125 height 31
